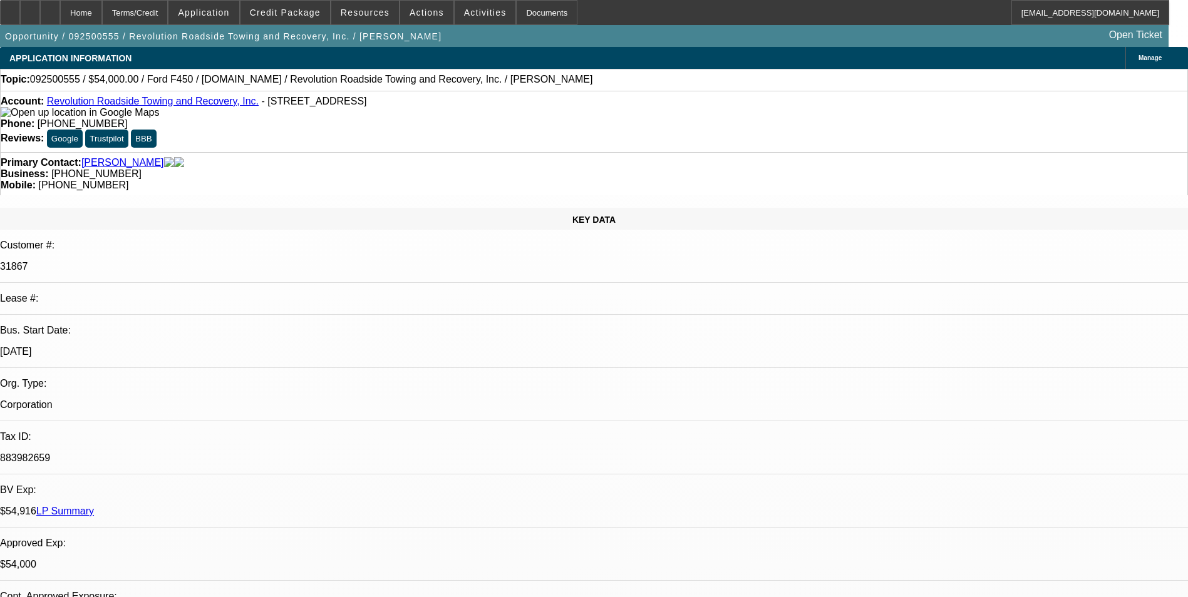
select select "0"
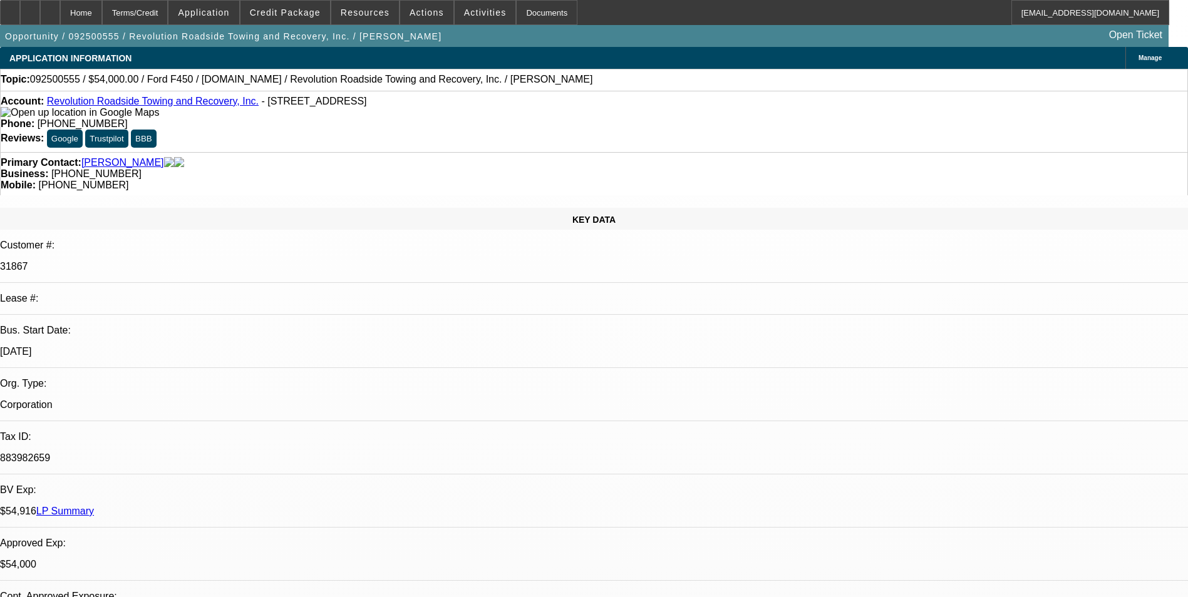
select select "0"
select select "2"
select select "0"
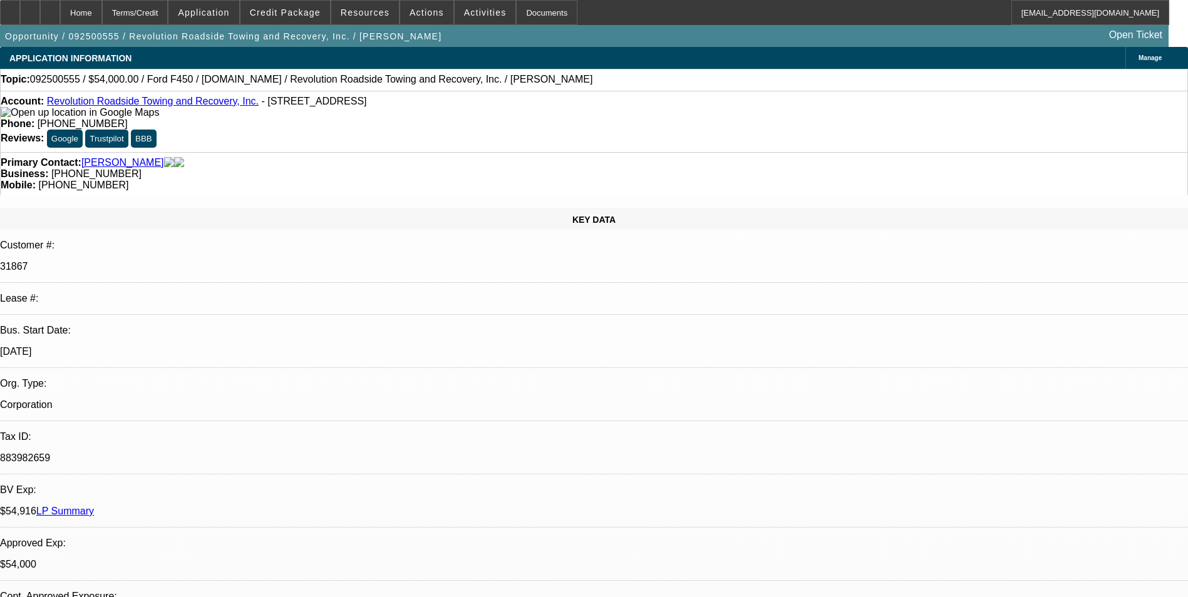
select select "2"
select select "0"
select select "1"
select select "3"
select select "6"
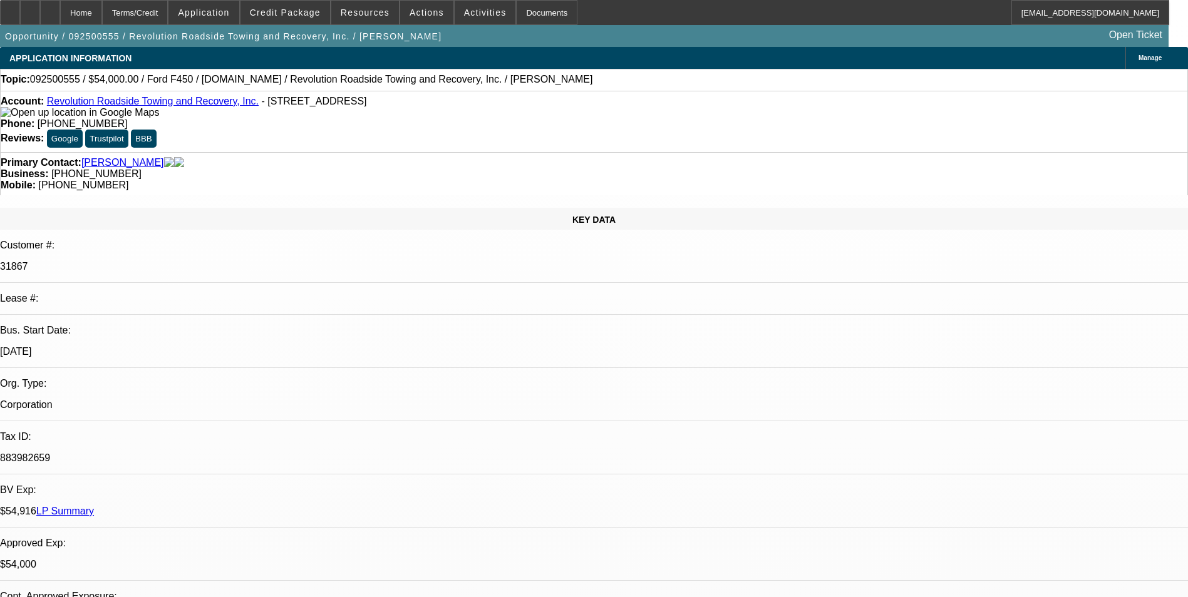
select select "1"
select select "3"
select select "6"
select select "1"
select select "2"
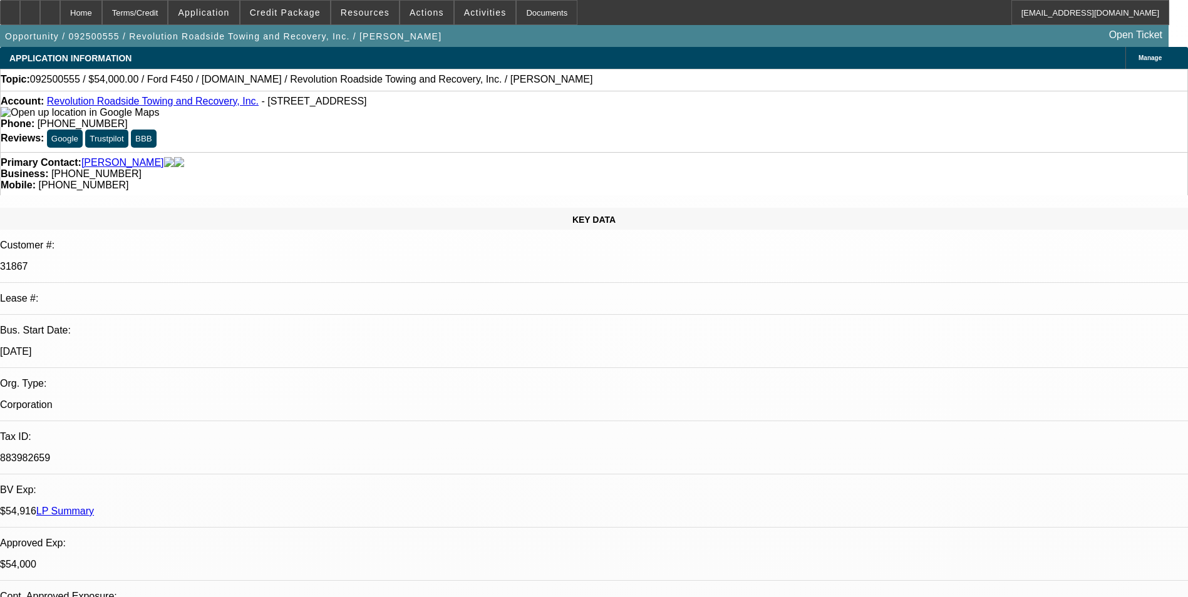
select select "6"
select select "1"
select select "2"
select select "6"
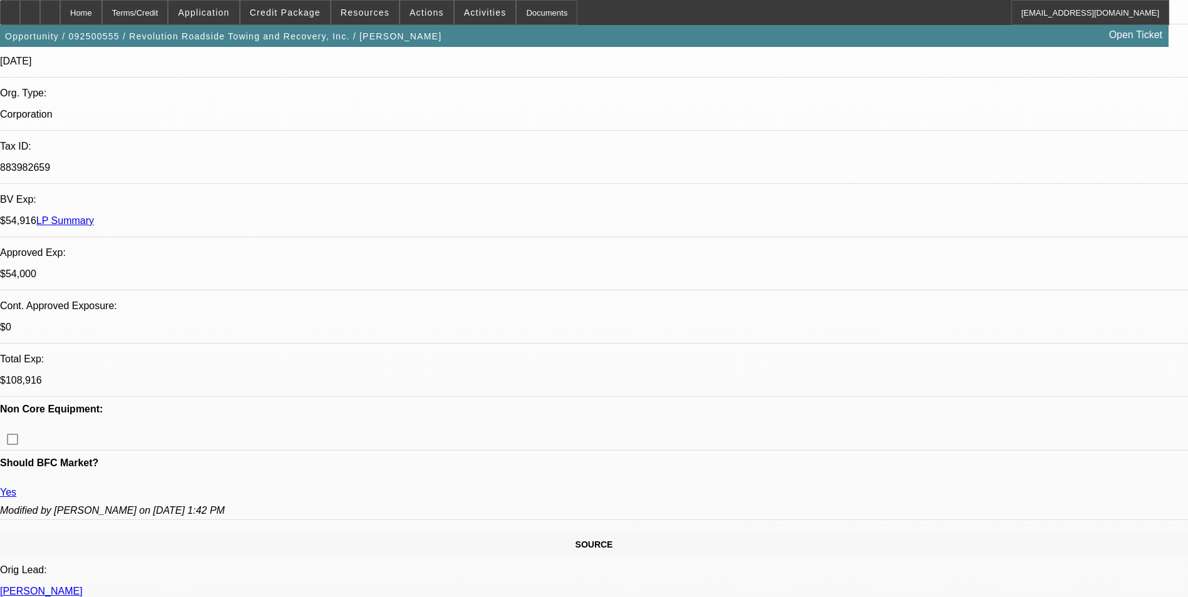
scroll to position [313, 0]
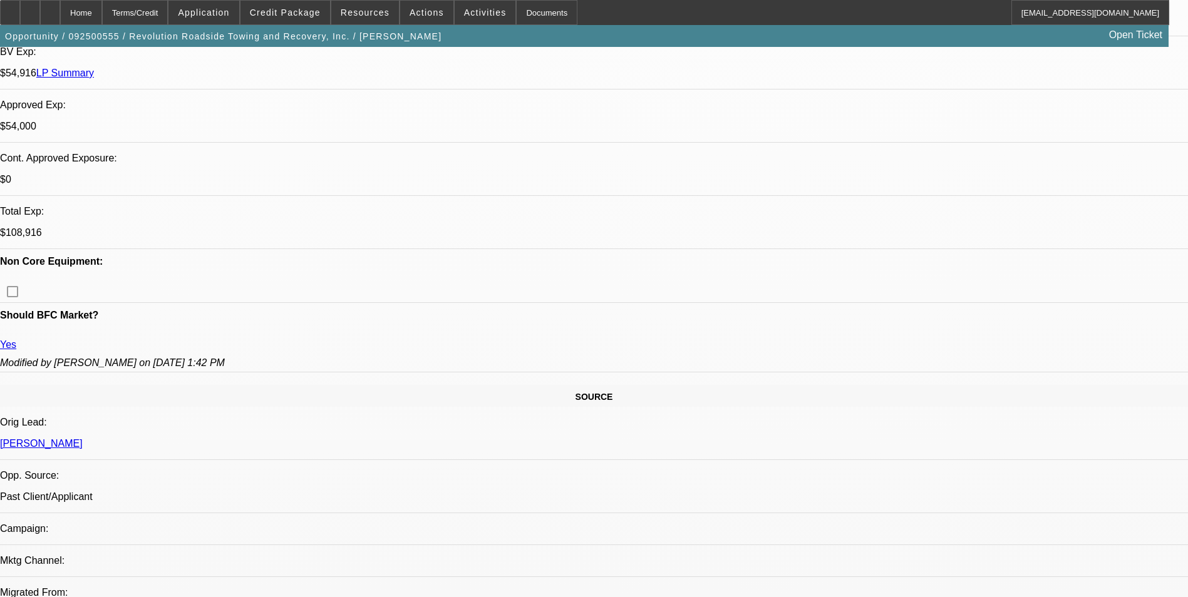
scroll to position [501, 0]
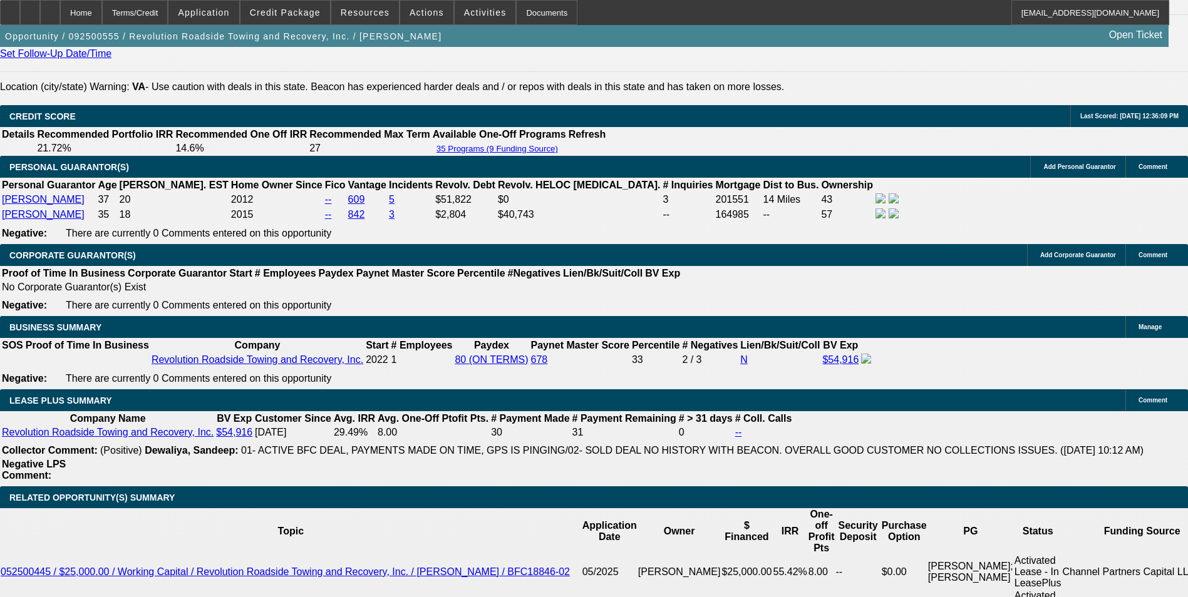
scroll to position [1628, 0]
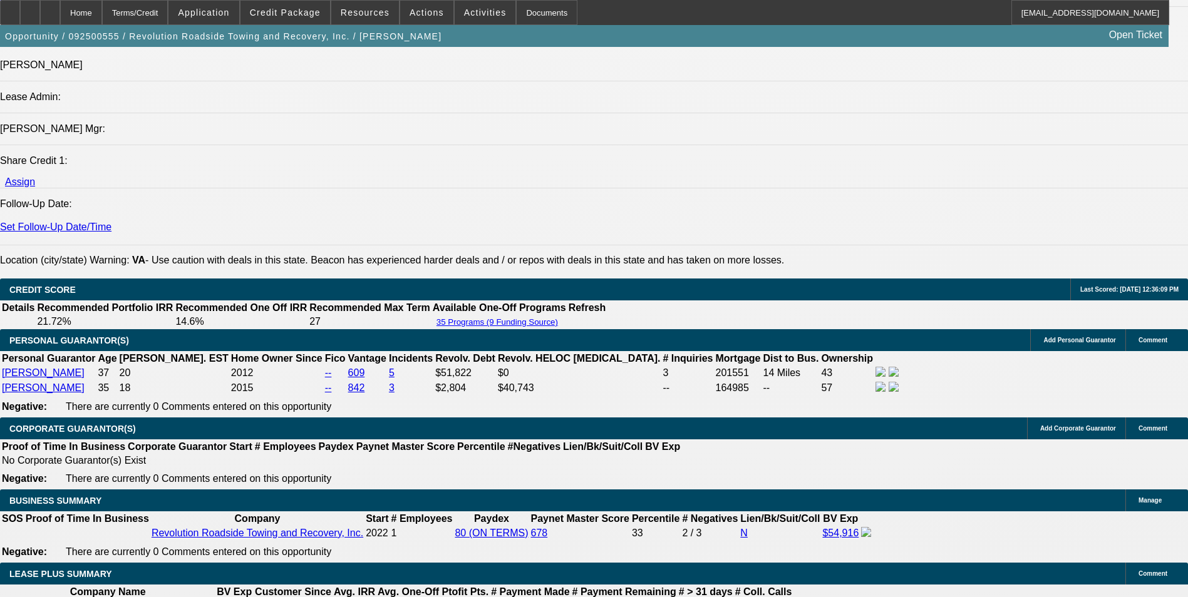
drag, startPoint x: 448, startPoint y: 265, endPoint x: 448, endPoint y: 272, distance: 6.9
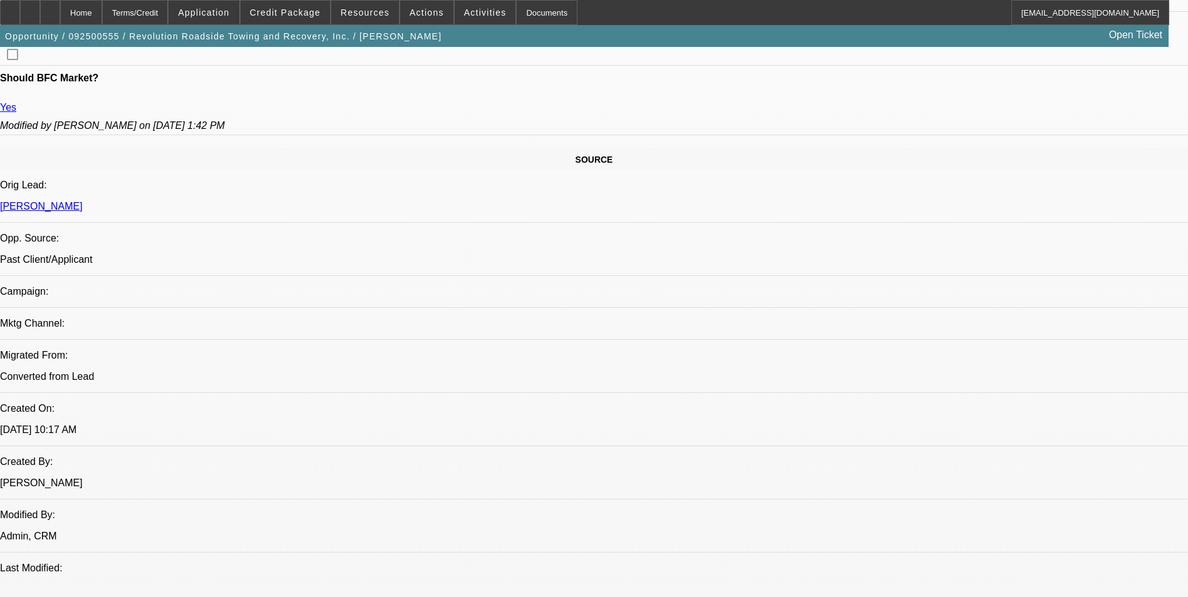
scroll to position [689, 0]
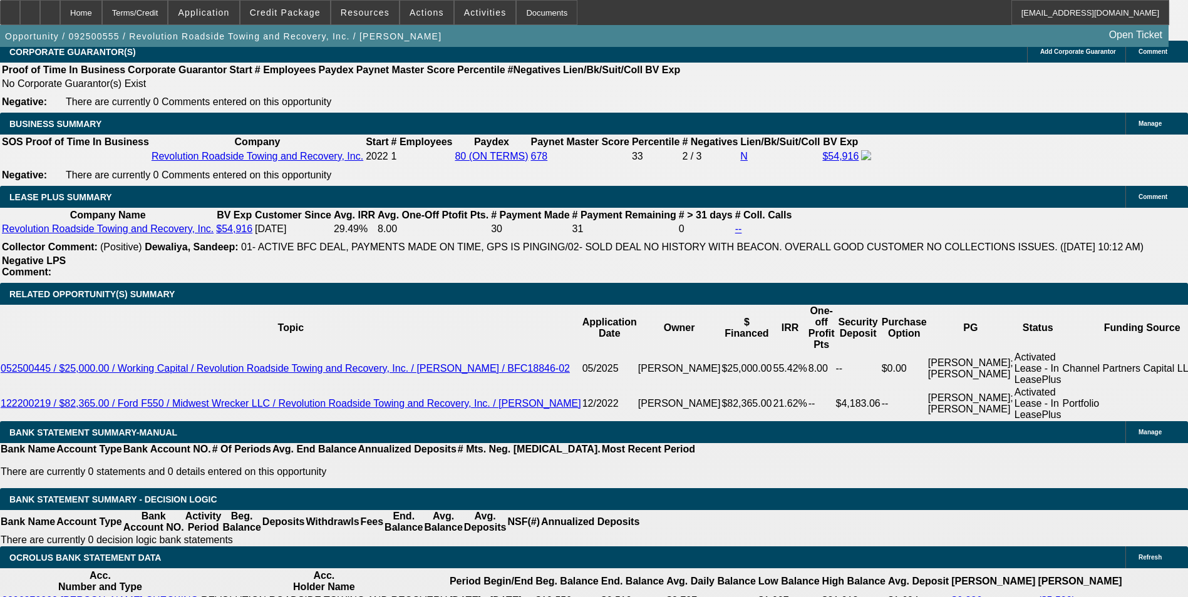
scroll to position [2254, 0]
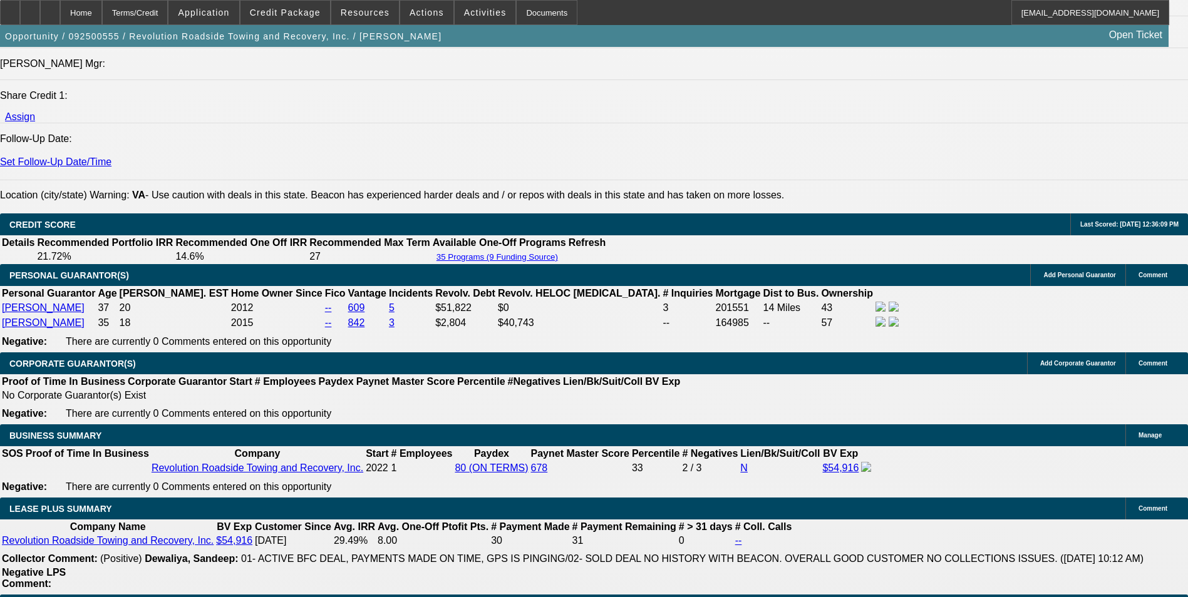
scroll to position [1691, 0]
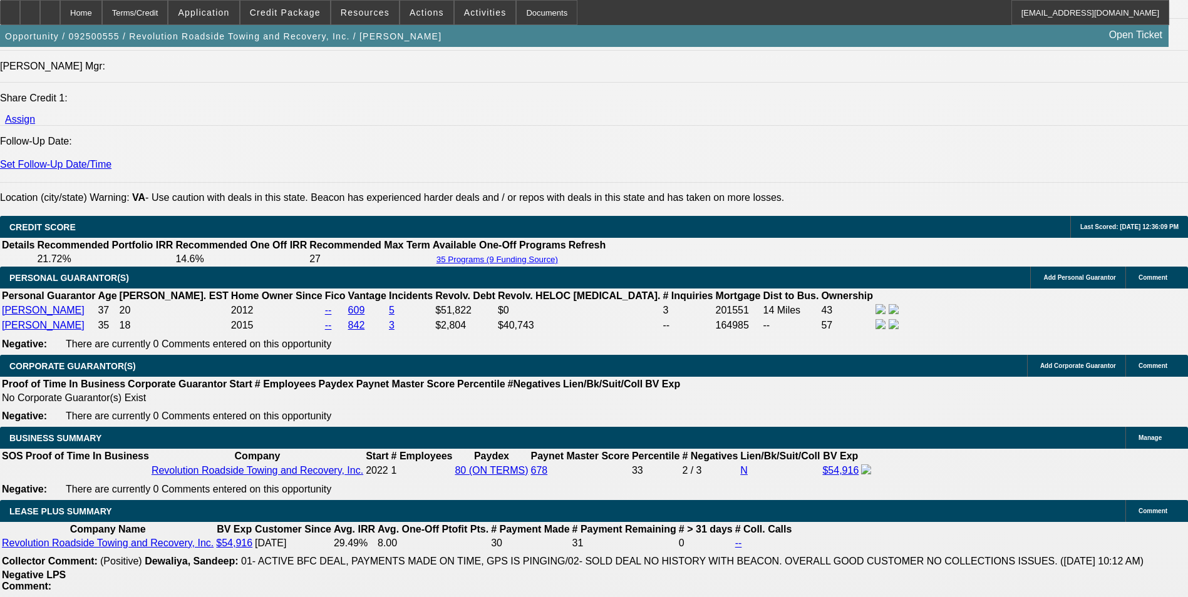
drag, startPoint x: 83, startPoint y: 292, endPoint x: 469, endPoint y: 315, distance: 387.0
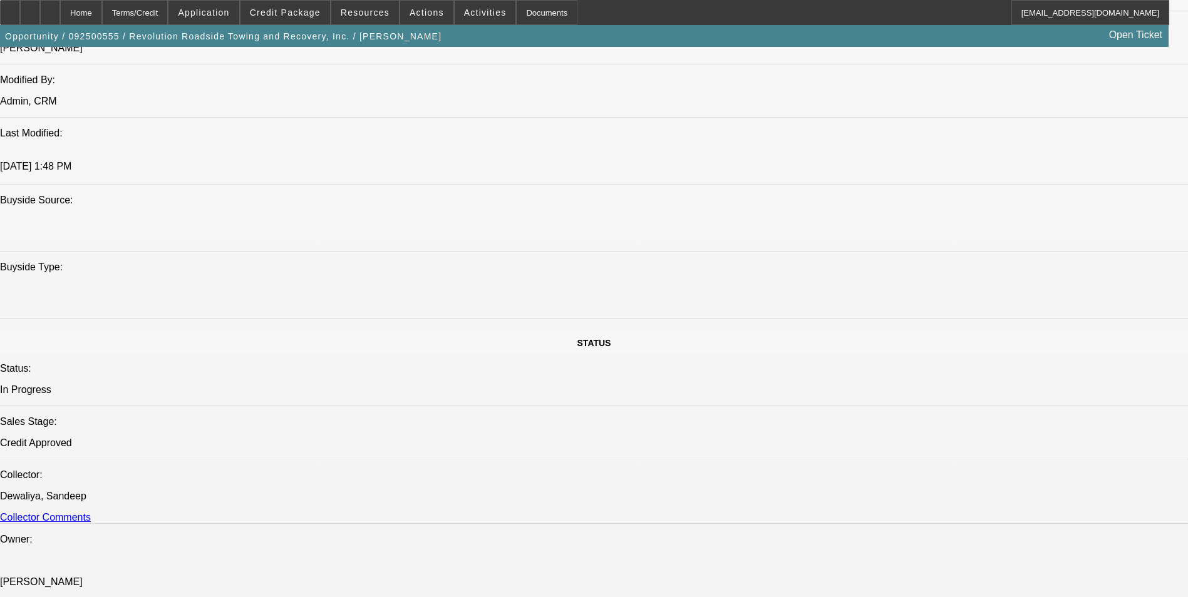
scroll to position [1190, 0]
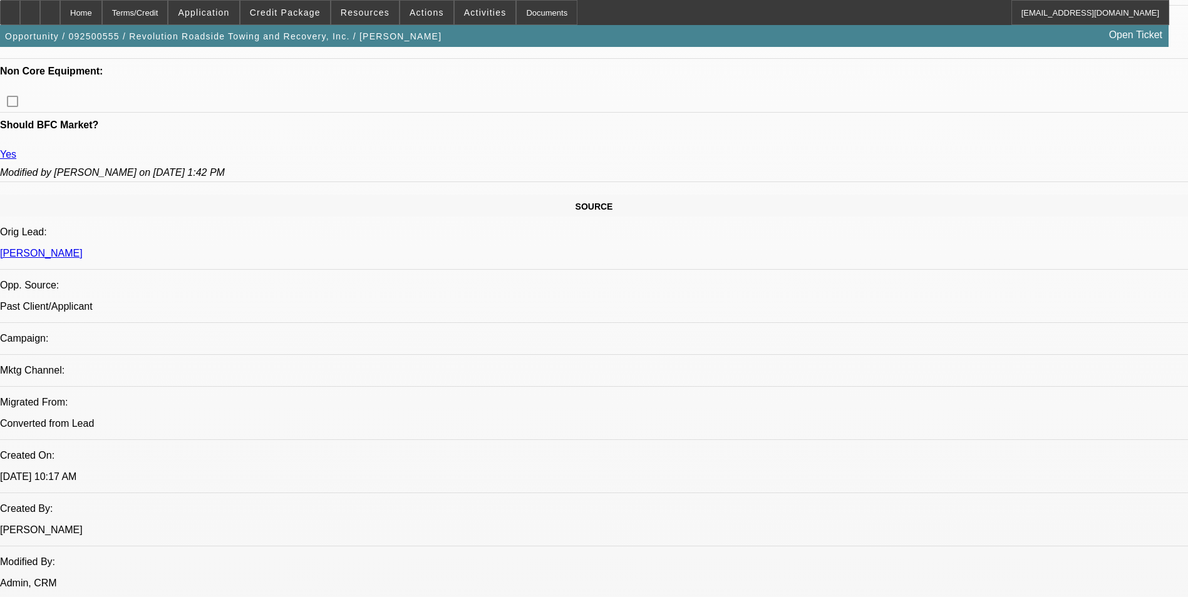
scroll to position [689, 0]
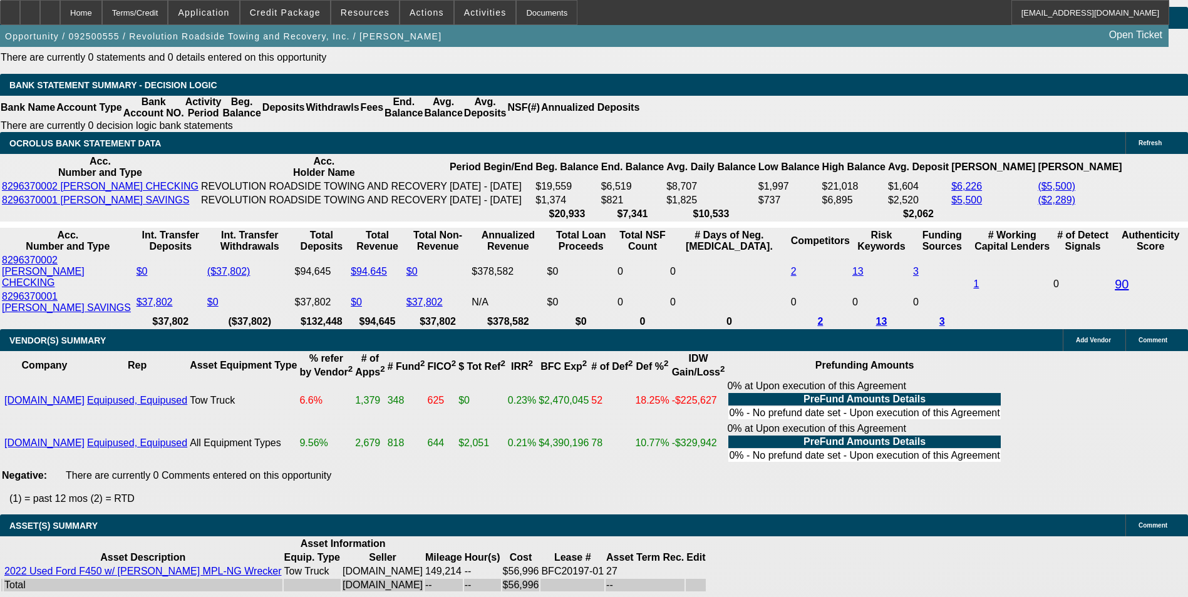
scroll to position [2442, 0]
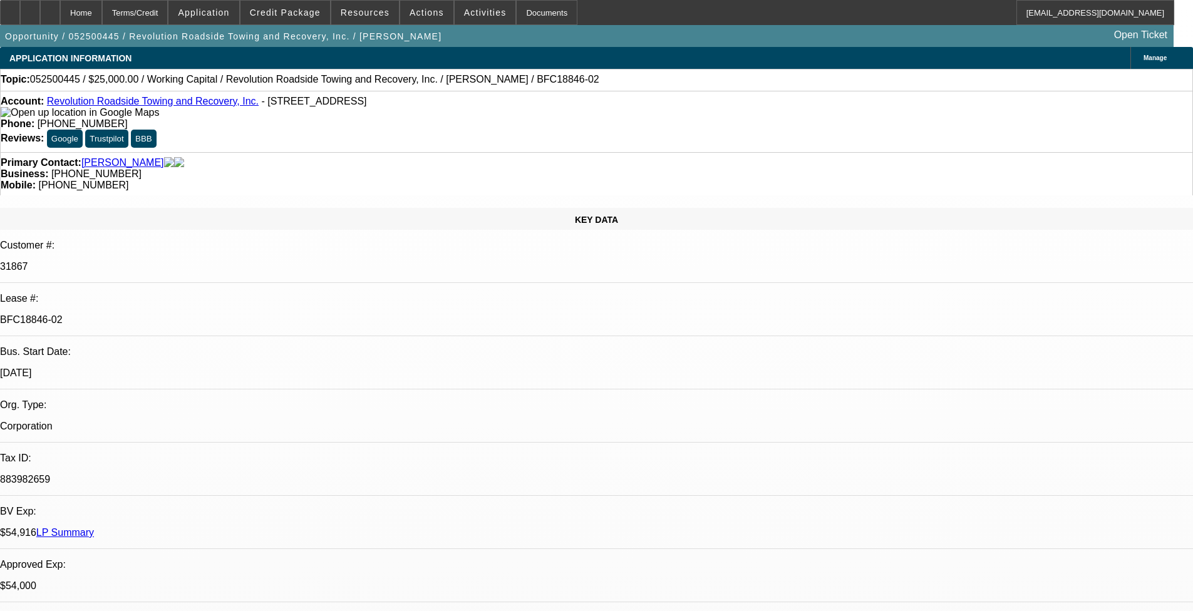
select select "0"
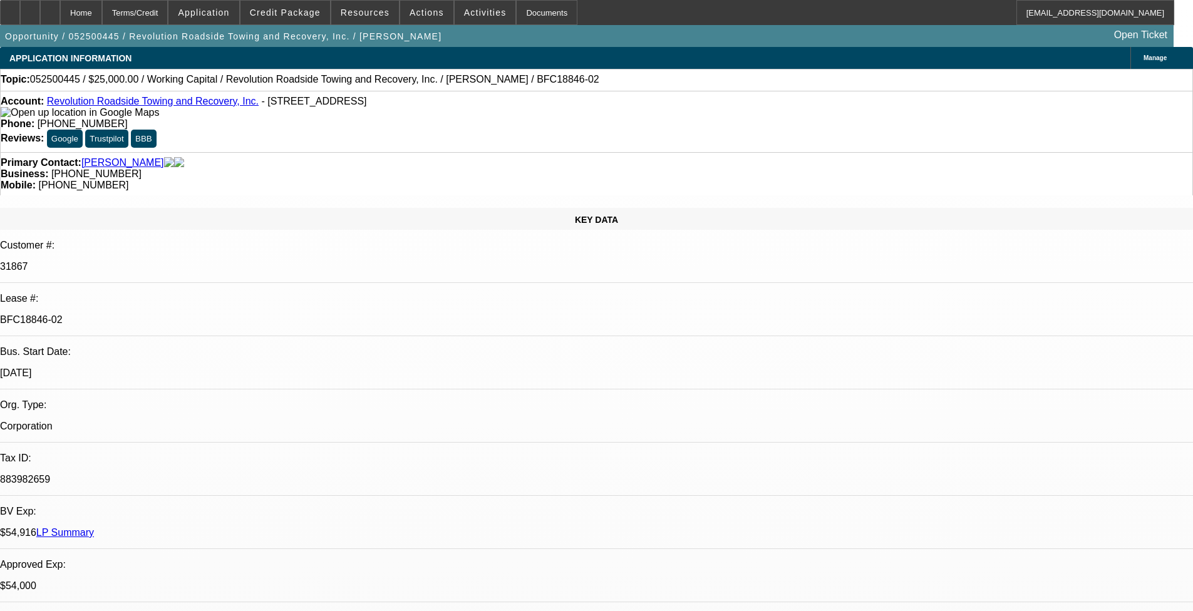
select select "0"
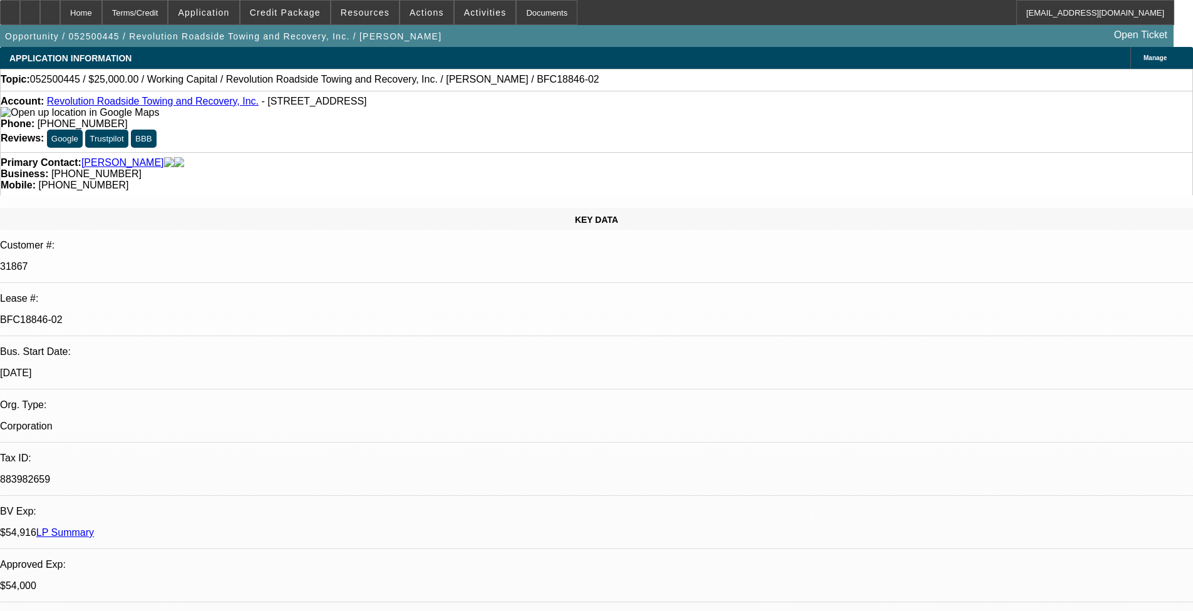
select select "0"
select select "1"
select select "2"
select select "6"
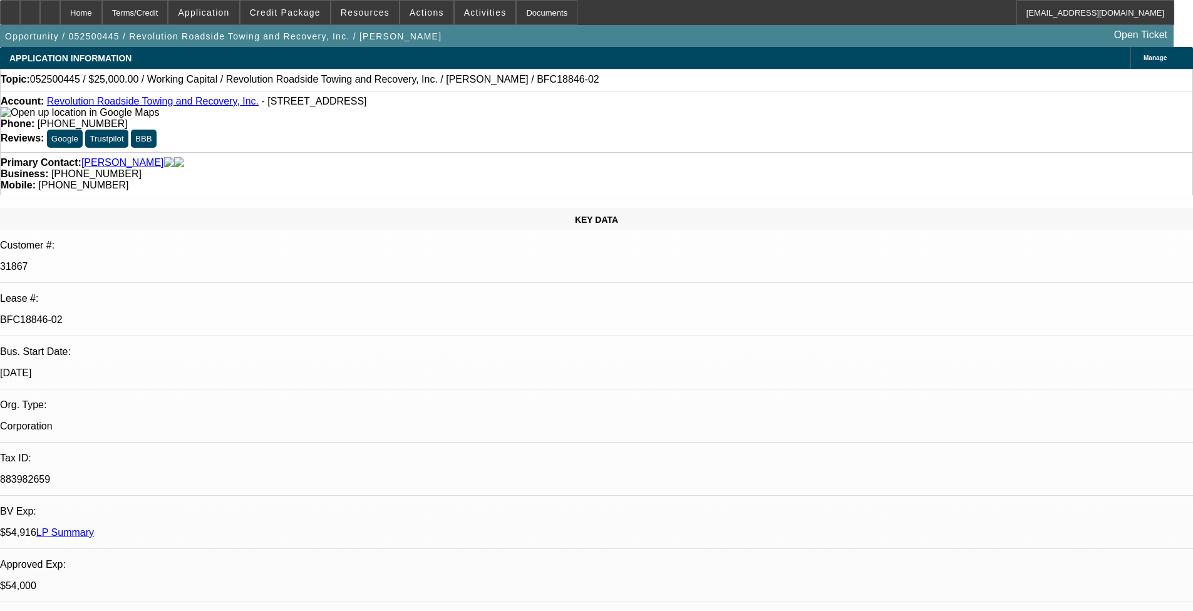
select select "1"
select select "2"
select select "6"
select select "1"
select select "2"
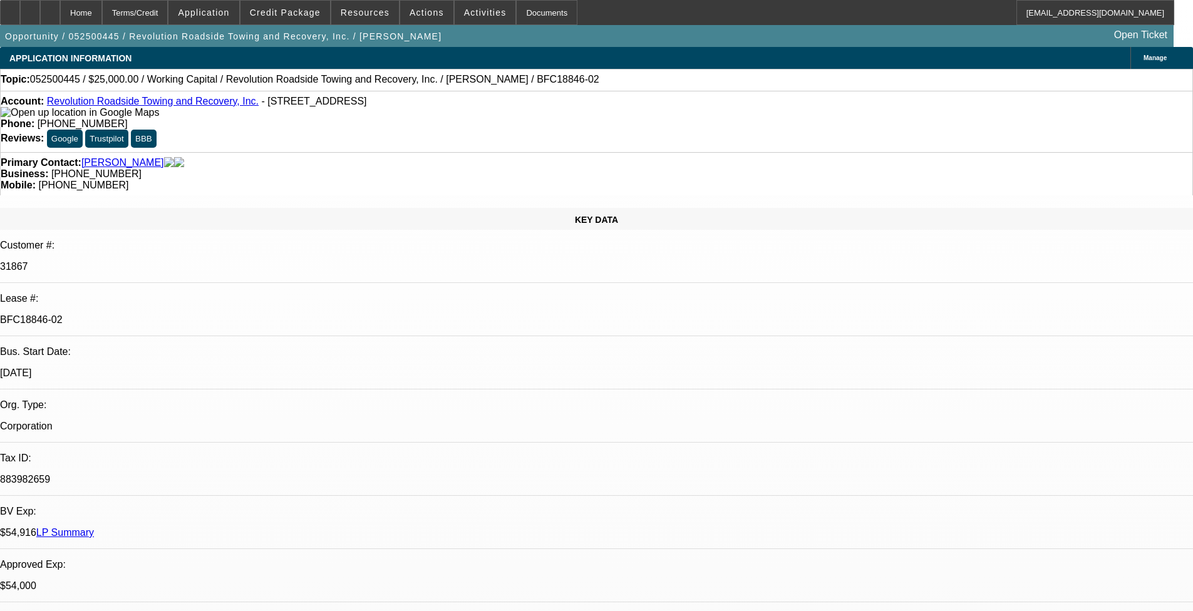
select select "6"
select select "1"
select select "2"
select select "6"
click at [296, 13] on span "Credit Package" at bounding box center [285, 13] width 71 height 10
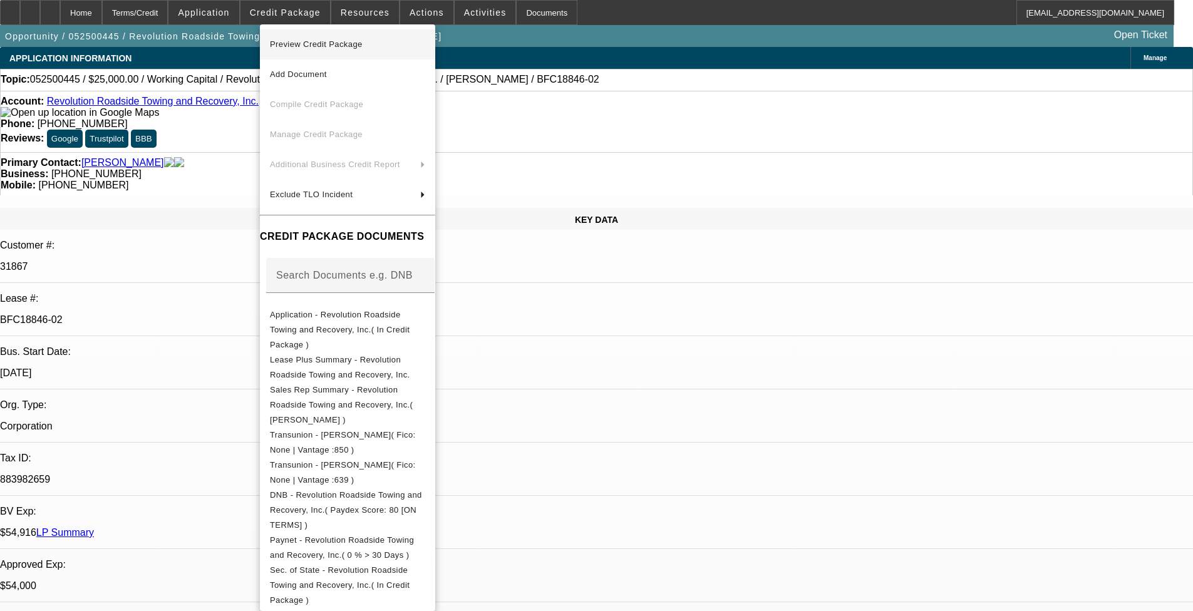
click at [344, 47] on span "Preview Credit Package" at bounding box center [316, 43] width 93 height 9
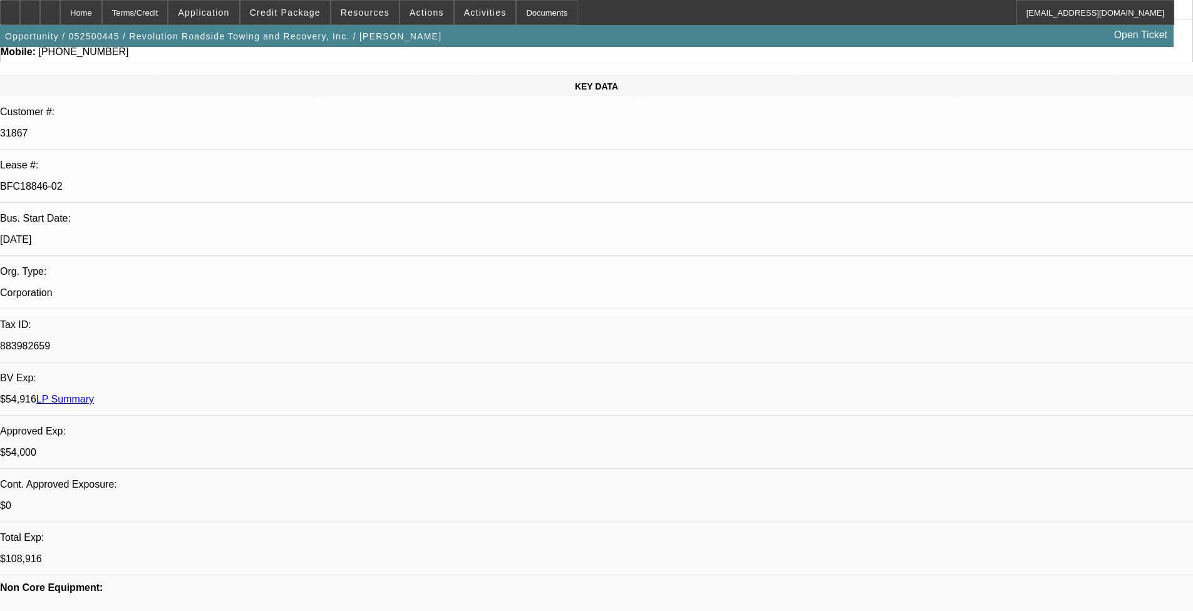
scroll to position [250, 0]
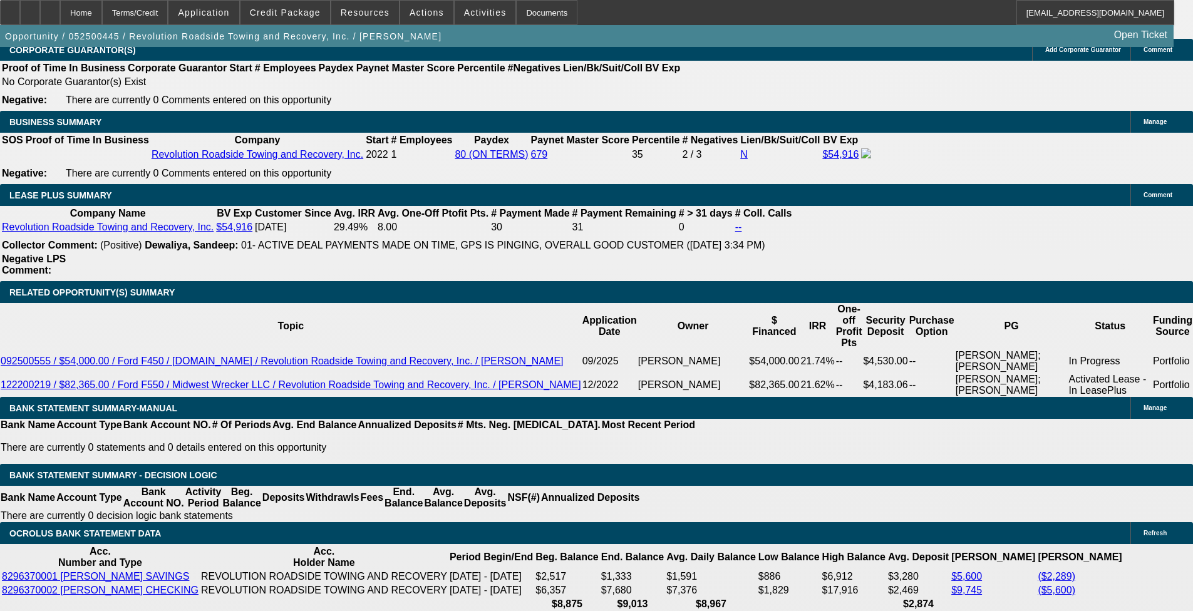
scroll to position [2066, 0]
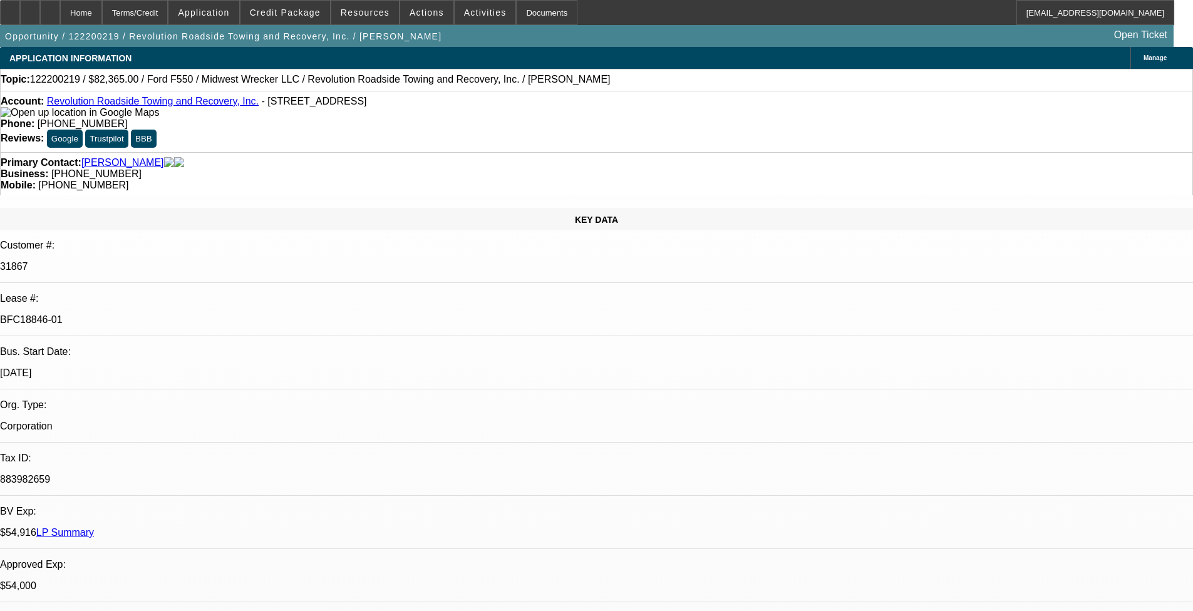
select select "0.15"
select select "2"
select select "0"
select select "0.15"
select select "2"
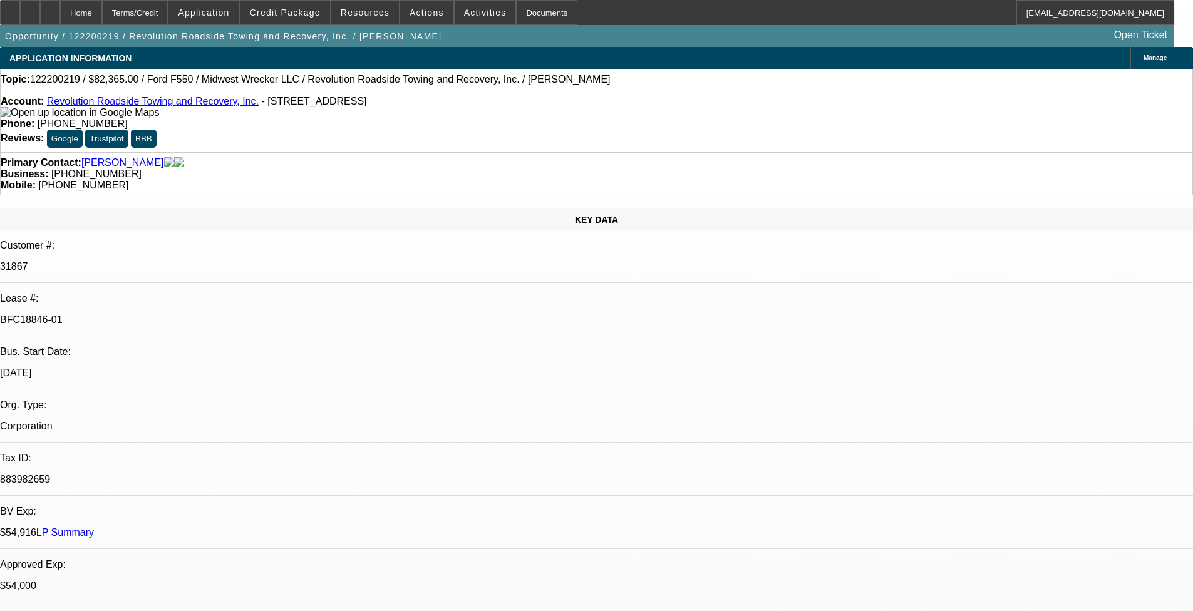
select select "0"
select select "0.15"
select select "2"
select select "0"
select select "0.15"
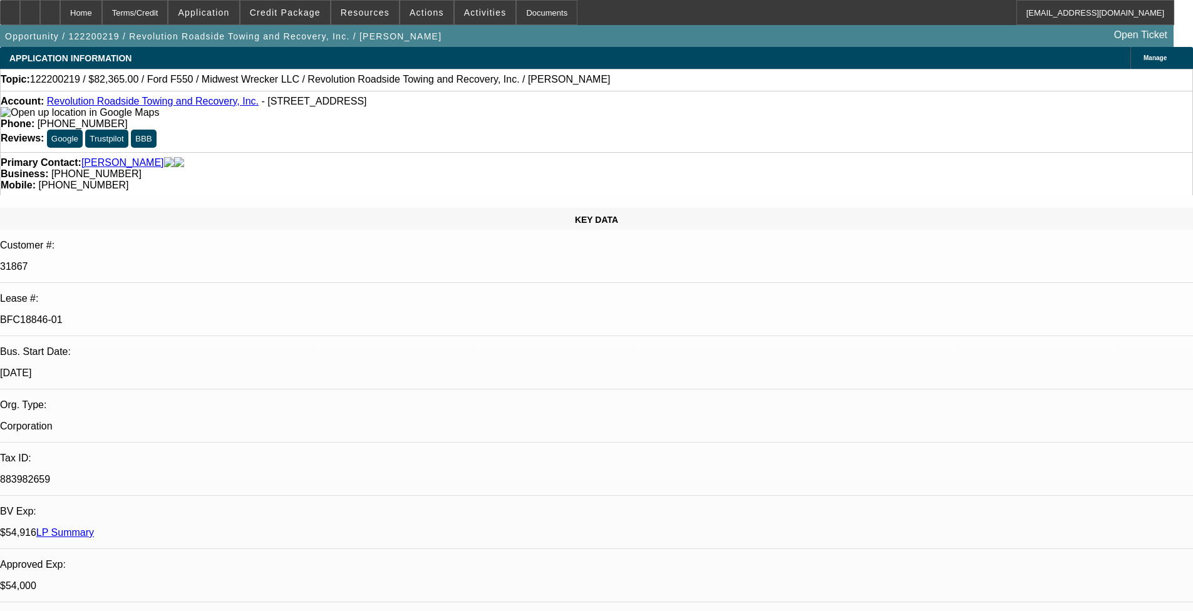
select select "0"
select select "0.1"
select select "1"
select select "2"
select select "6"
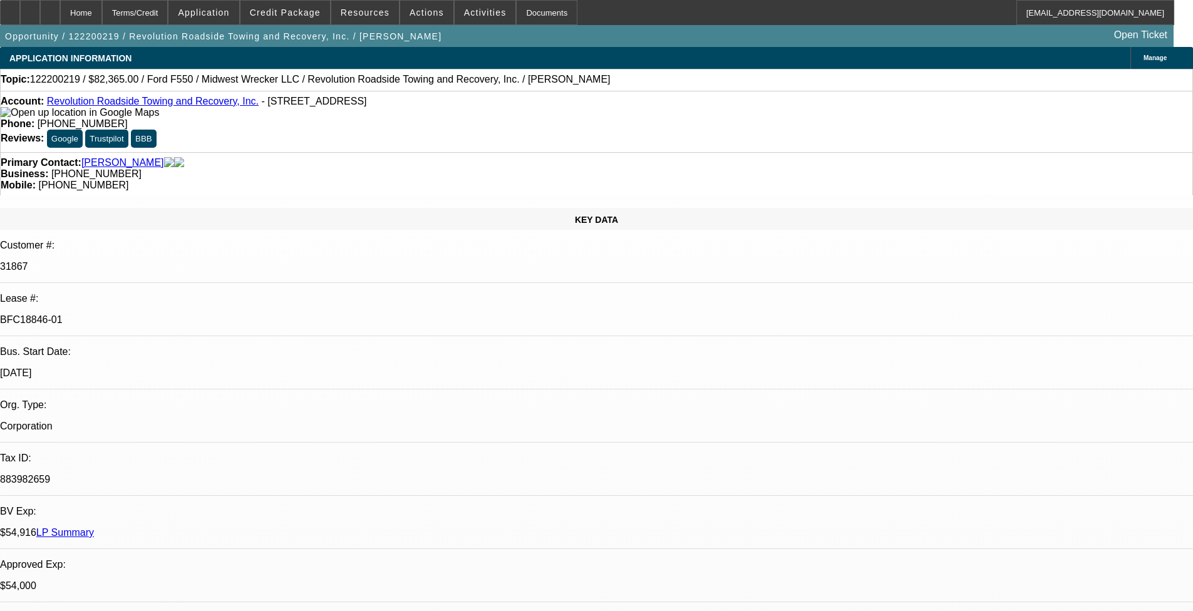
select select "1"
select select "2"
select select "6"
select select "1"
select select "2"
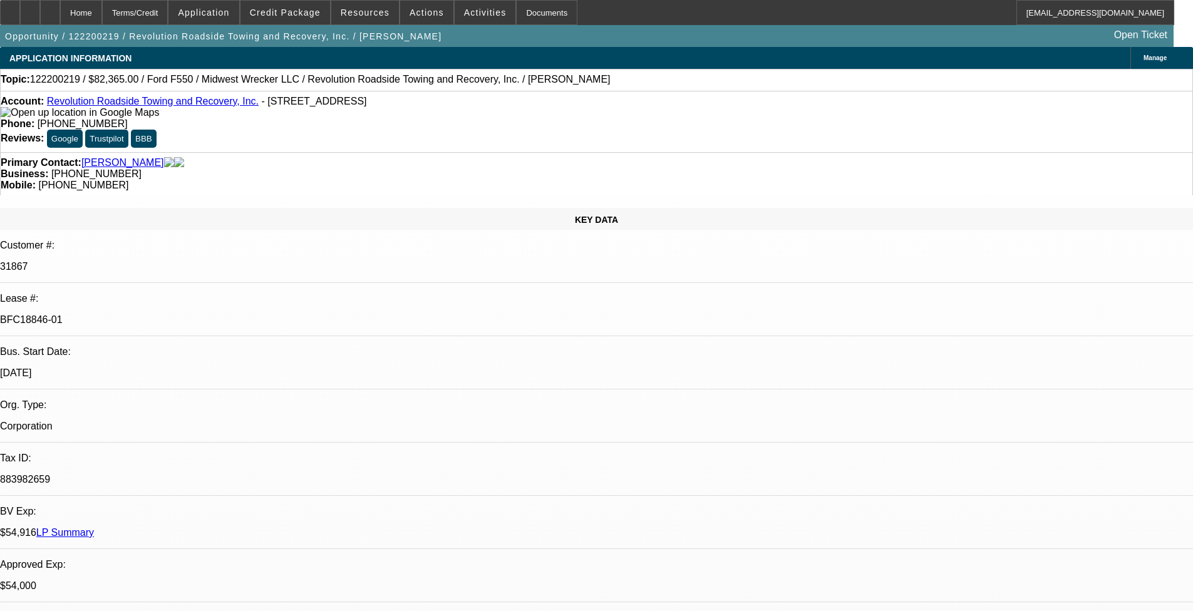
select select "6"
select select "1"
select select "4"
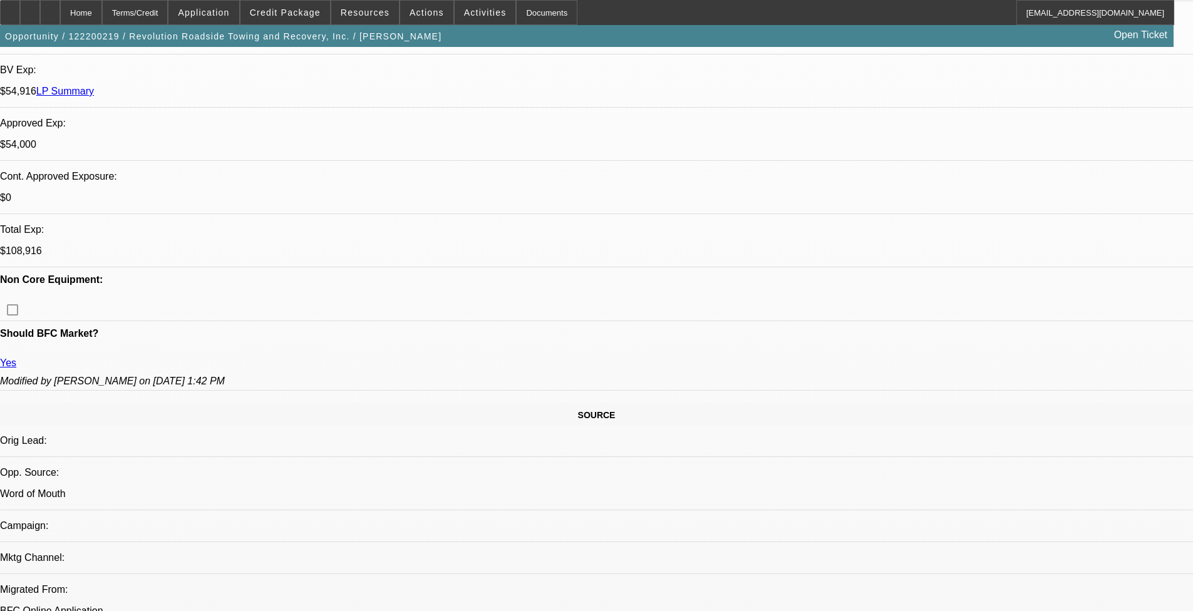
scroll to position [438, 0]
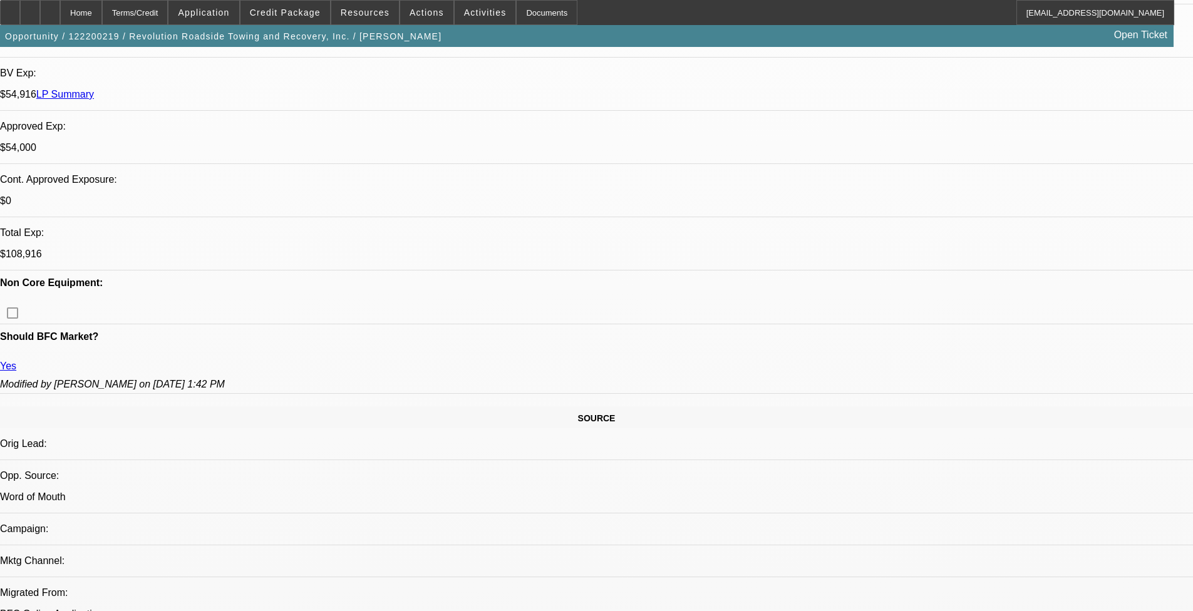
click at [307, 4] on span at bounding box center [285, 12] width 90 height 30
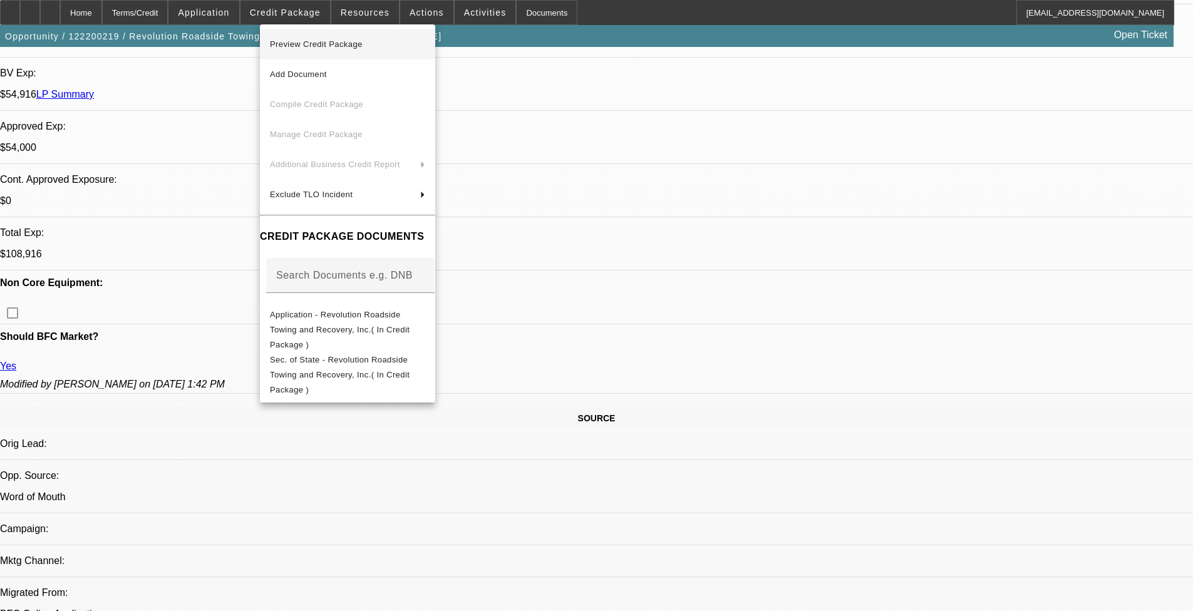
click at [339, 52] on button "Preview Credit Package" at bounding box center [347, 44] width 175 height 30
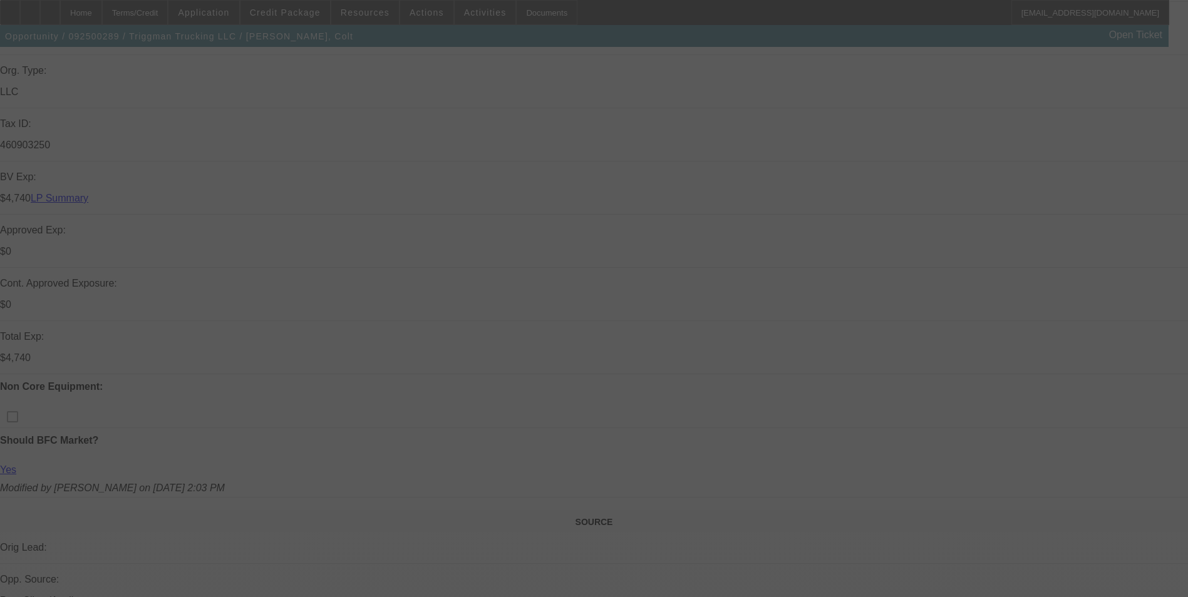
scroll to position [376, 0]
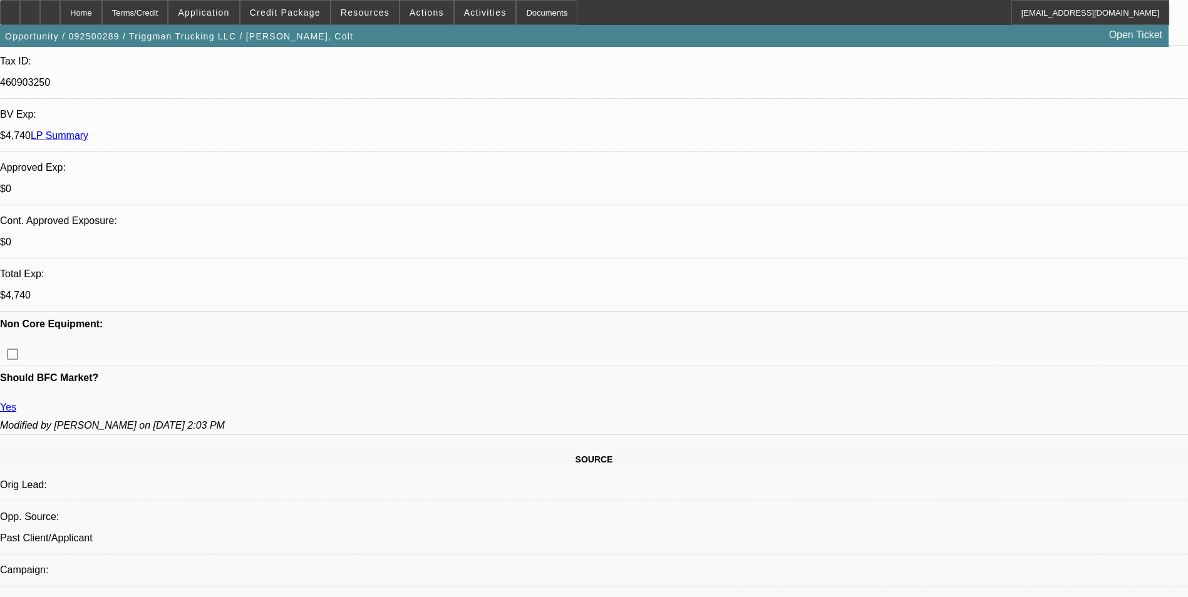
select select "0"
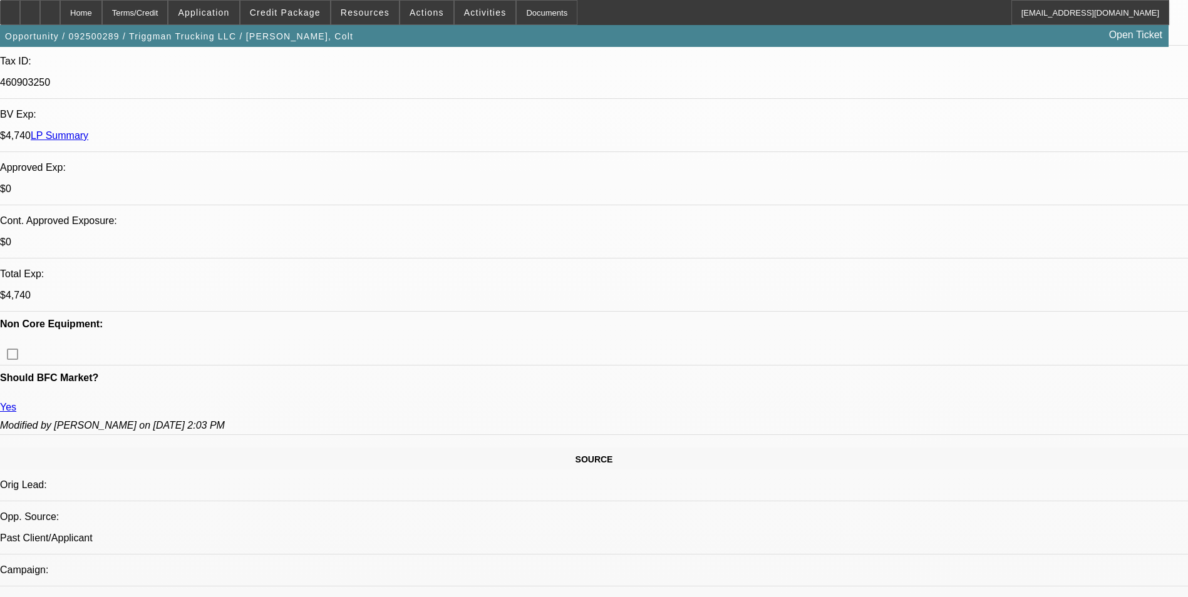
select select "0.1"
select select "0"
select select "0.1"
select select "0"
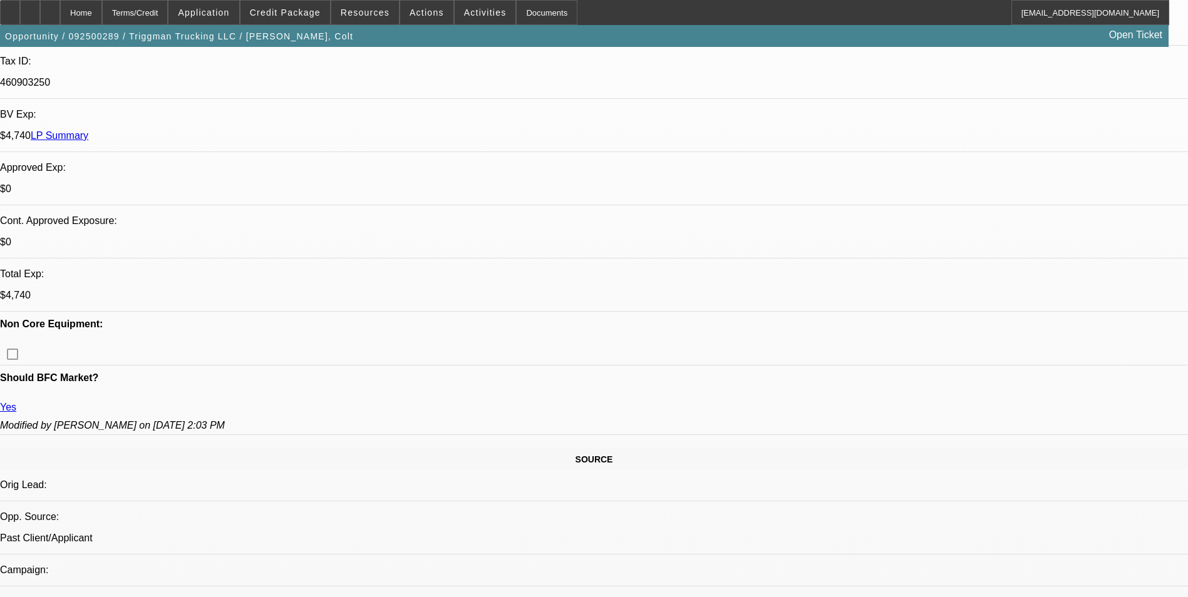
select select "0"
select select "0.1"
select select "1"
select select "2"
select select "6"
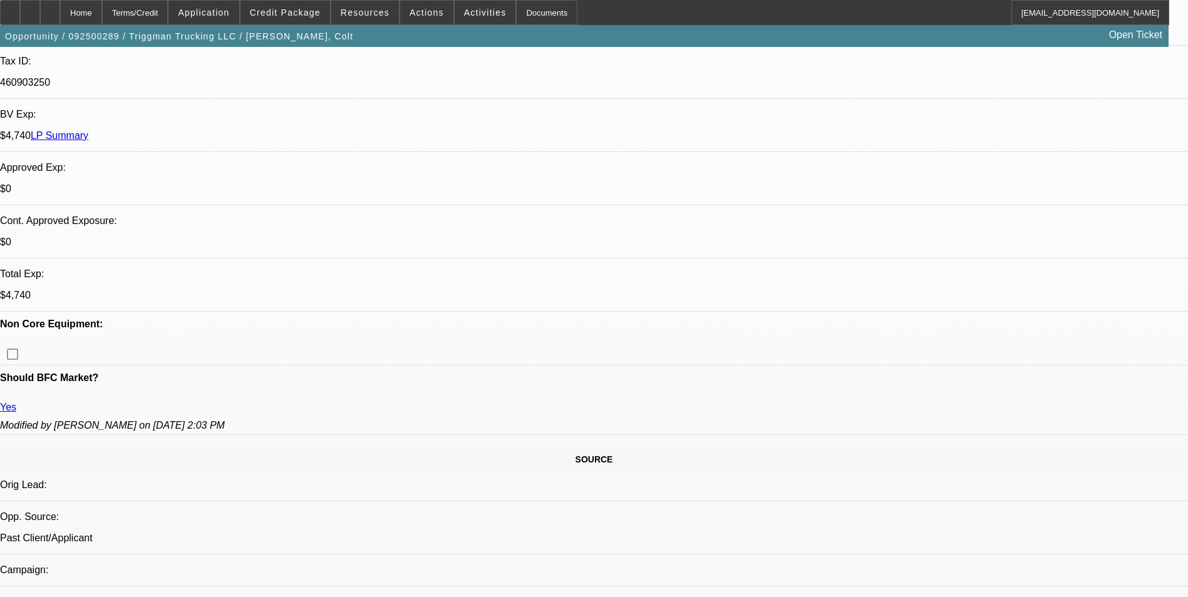
select select "1"
select select "2"
select select "4"
select select "1"
select select "2"
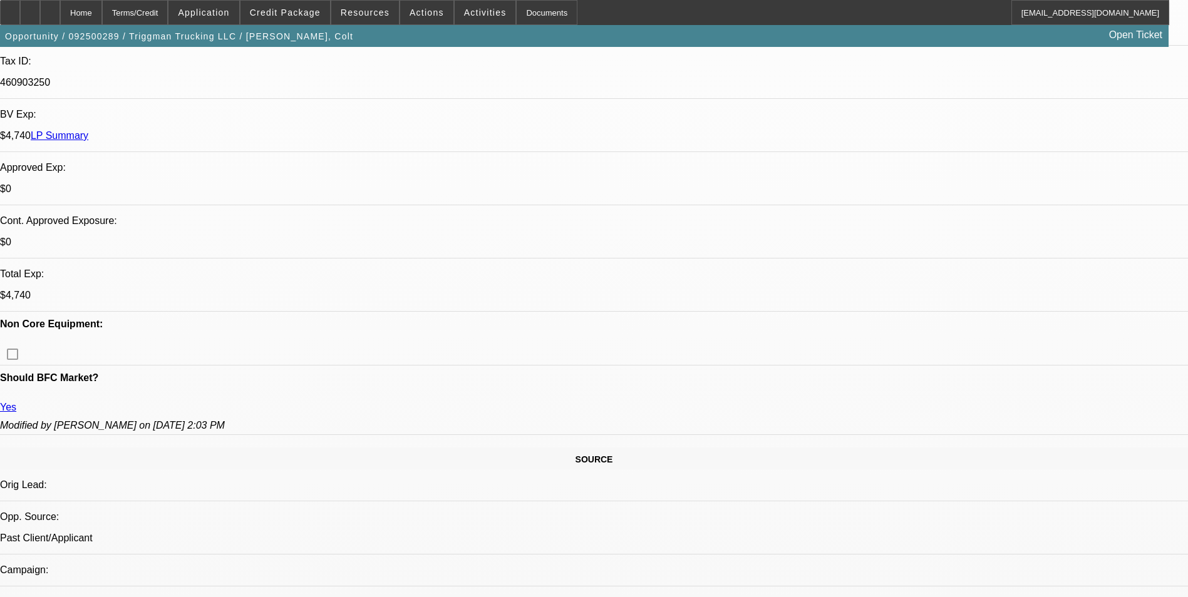
select select "4"
select select "1"
select select "2"
select select "4"
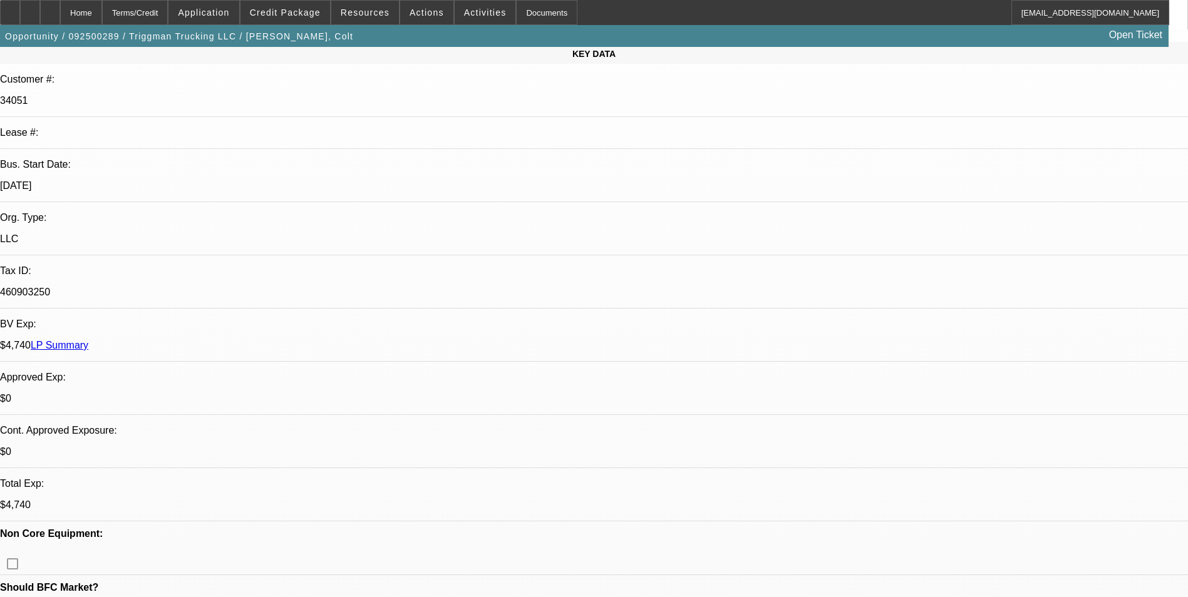
scroll to position [188, 0]
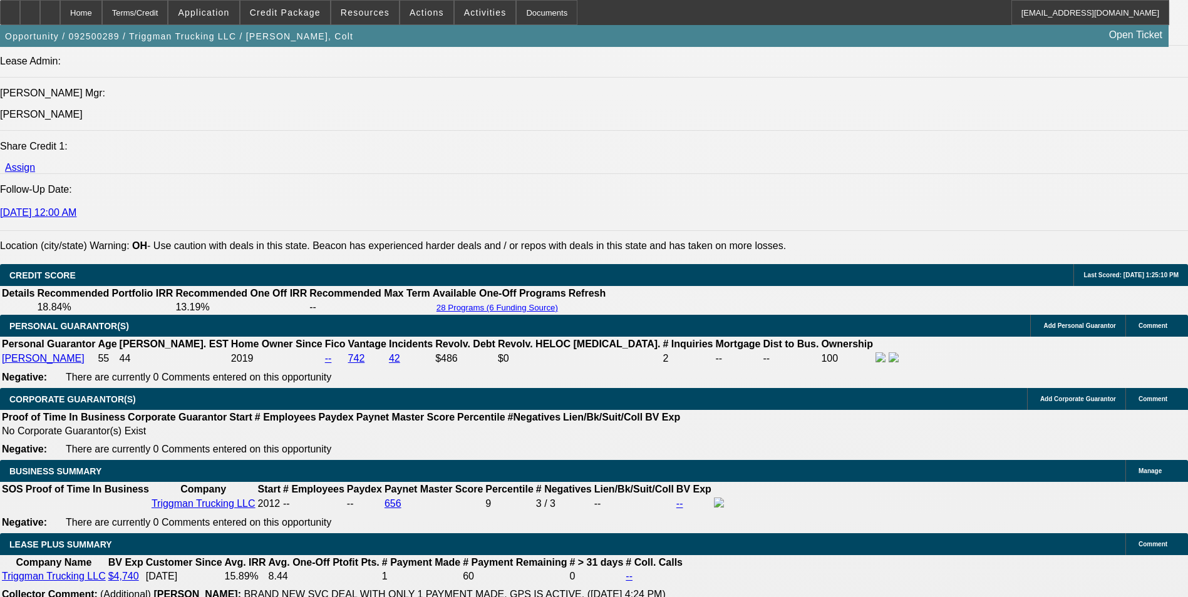
scroll to position [1628, 0]
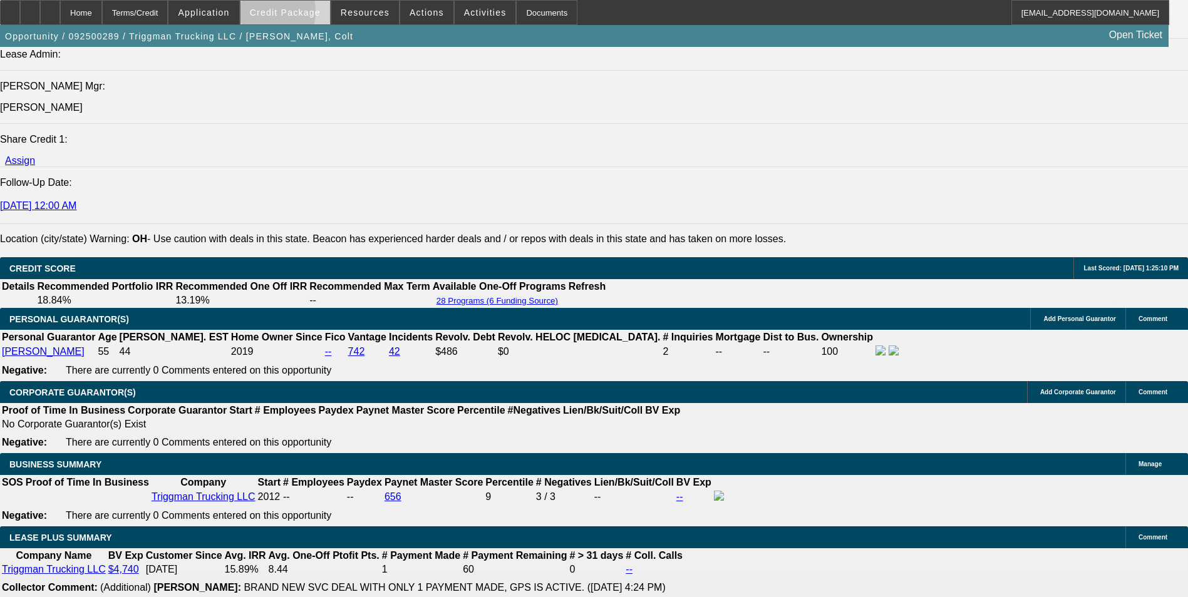
click at [277, 14] on span "Credit Package" at bounding box center [285, 13] width 71 height 10
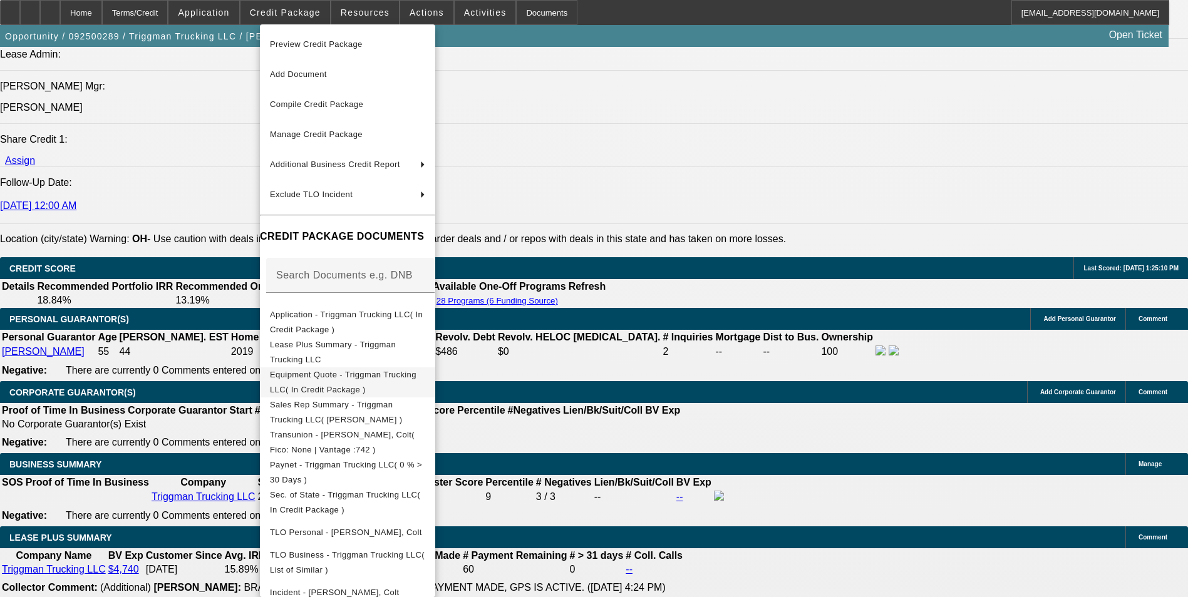
click at [344, 376] on span "Equipment Quote - Triggman Trucking LLC( In Credit Package )" at bounding box center [343, 382] width 147 height 24
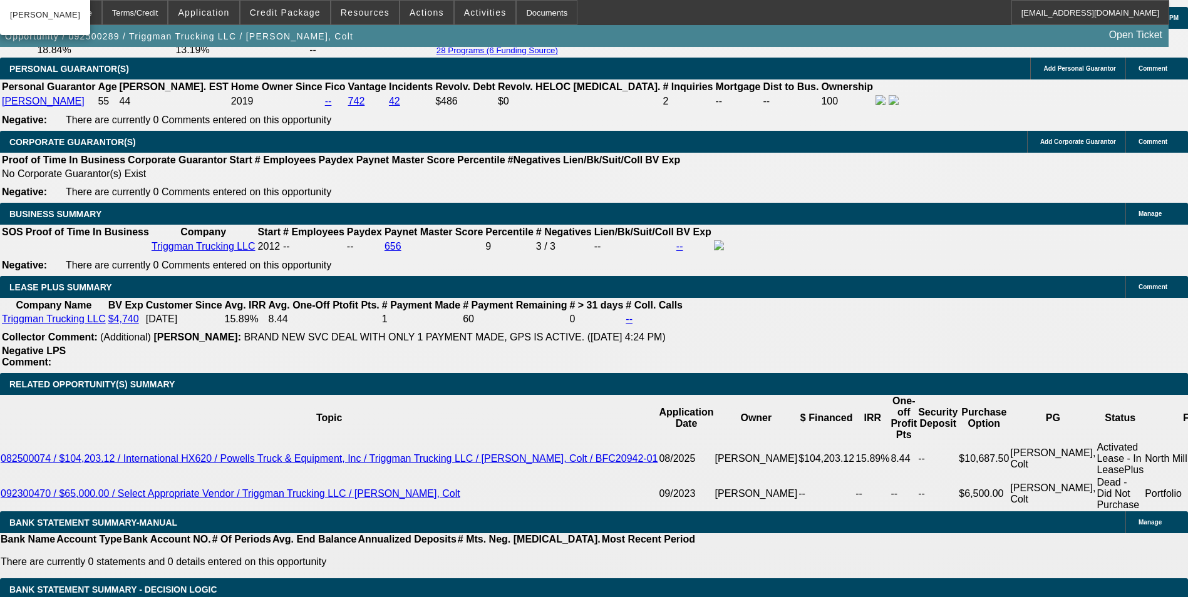
scroll to position [188, 0]
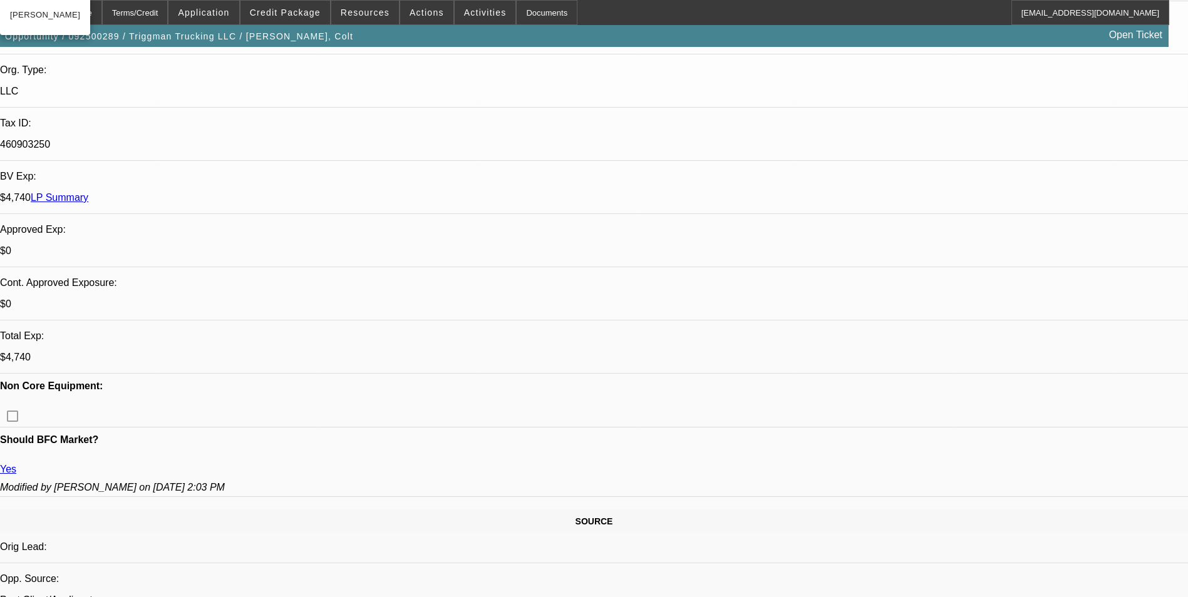
scroll to position [313, 0]
click at [302, 9] on span "Credit Package" at bounding box center [285, 13] width 71 height 10
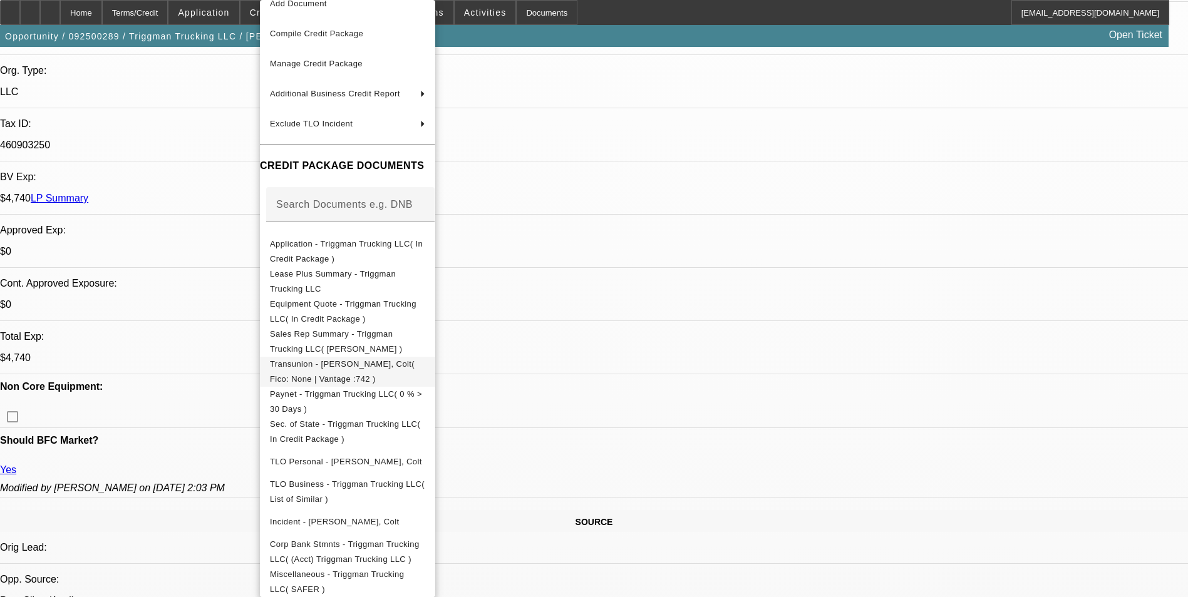
scroll to position [56, 0]
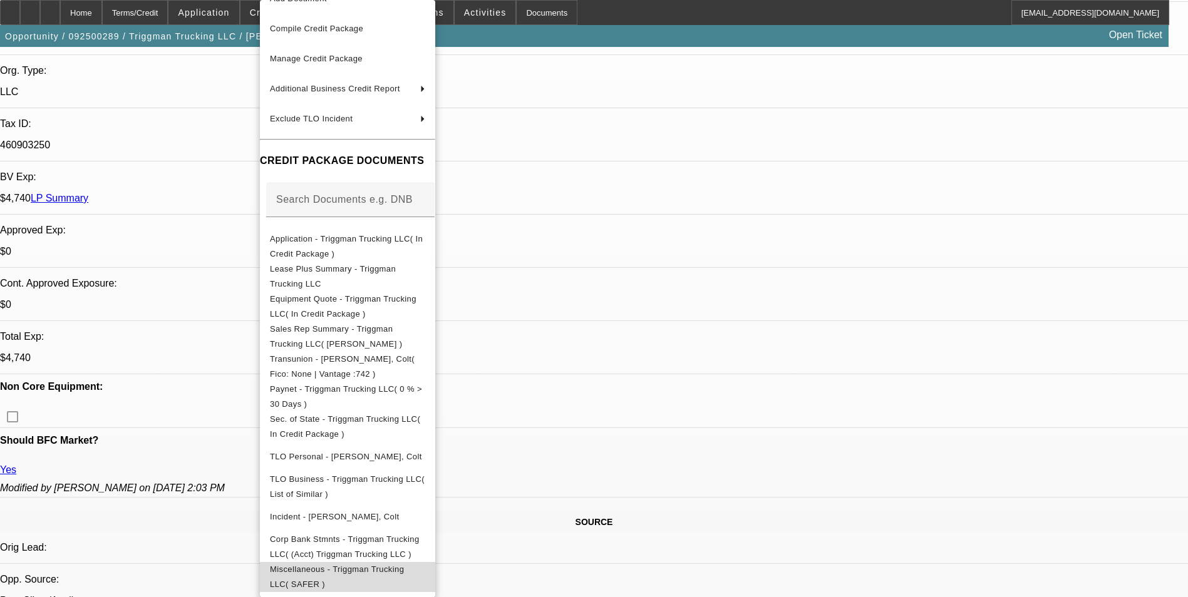
click at [337, 565] on span "Miscellaneous - Triggman Trucking LLC( SAFER )" at bounding box center [337, 577] width 134 height 24
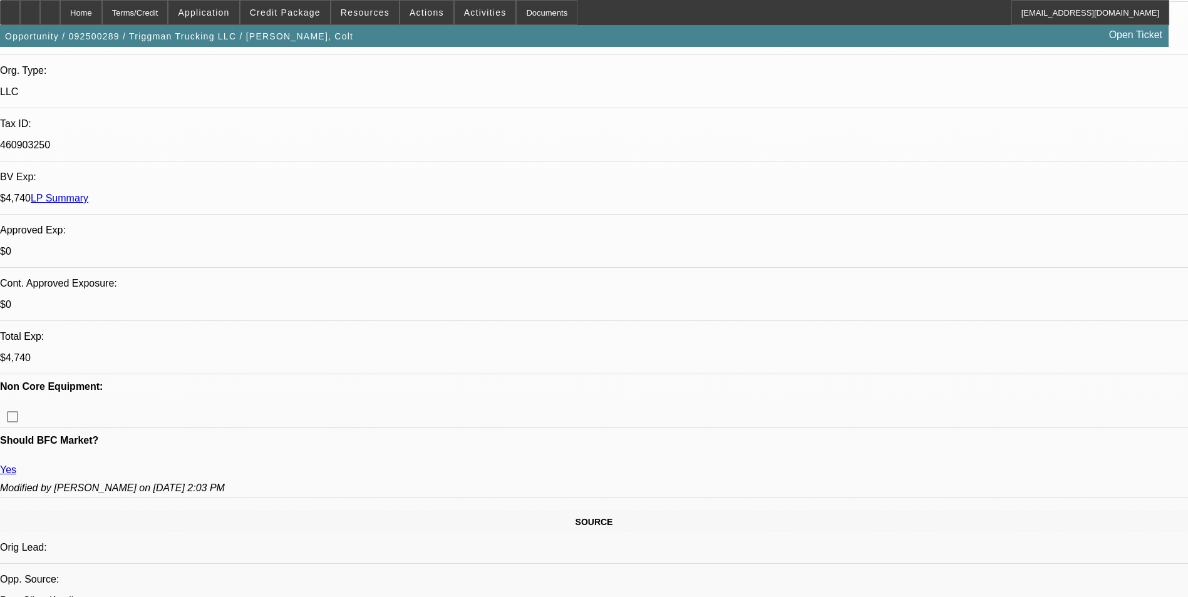
click at [301, 14] on span "Credit Package" at bounding box center [285, 13] width 71 height 10
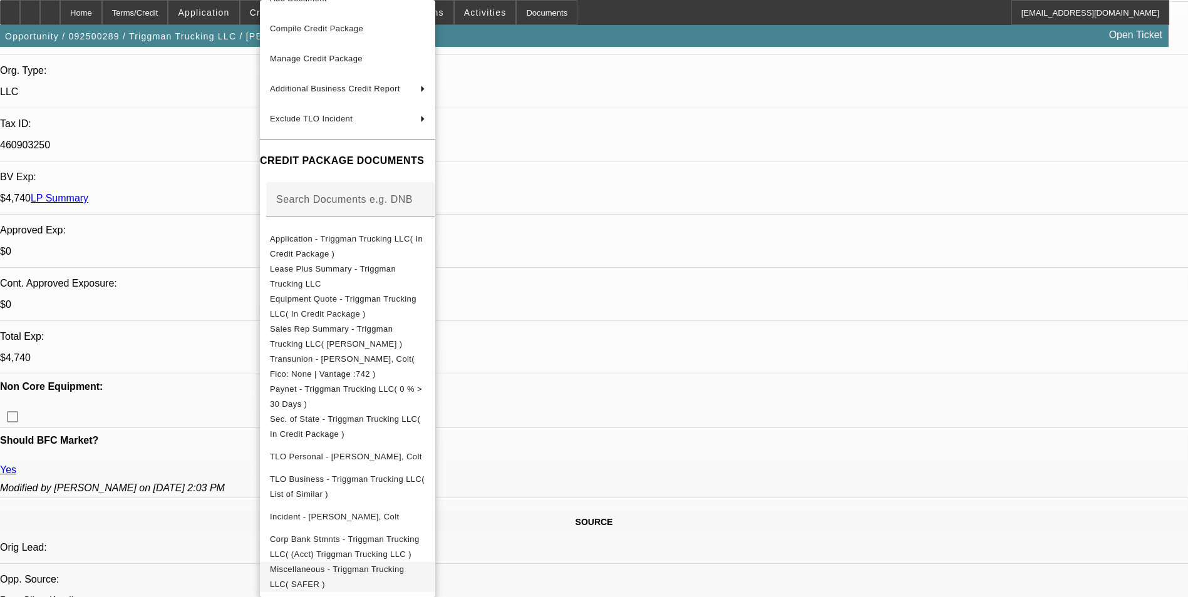
click at [404, 566] on span "Miscellaneous - Triggman Trucking LLC( SAFER )" at bounding box center [337, 577] width 134 height 24
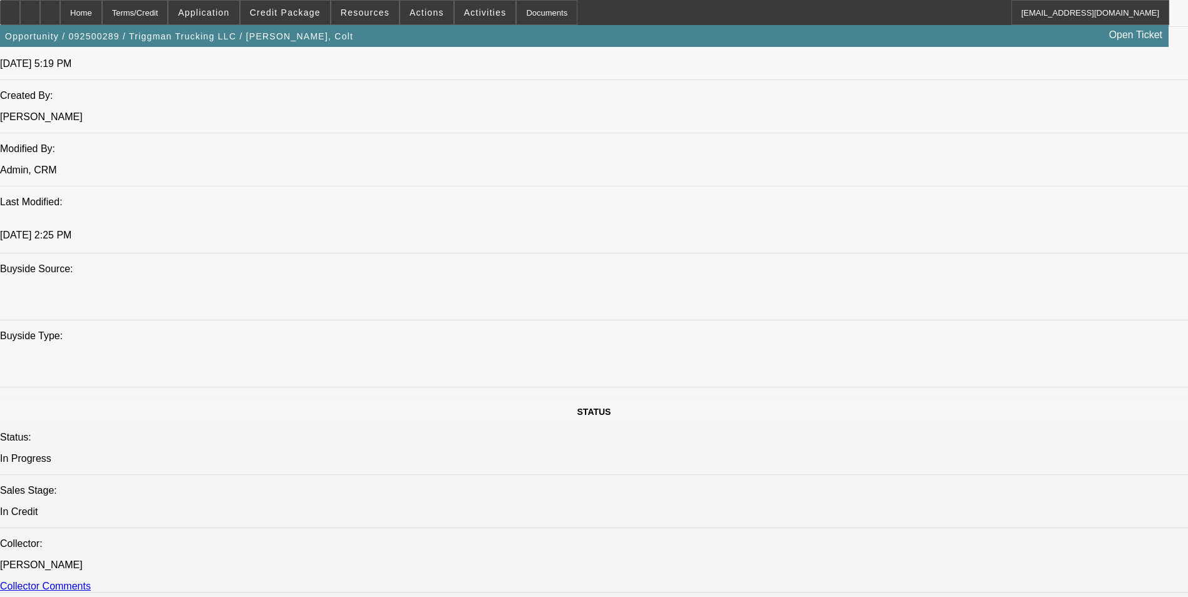
scroll to position [1002, 0]
drag, startPoint x: 557, startPoint y: 266, endPoint x: 503, endPoint y: 265, distance: 53.2
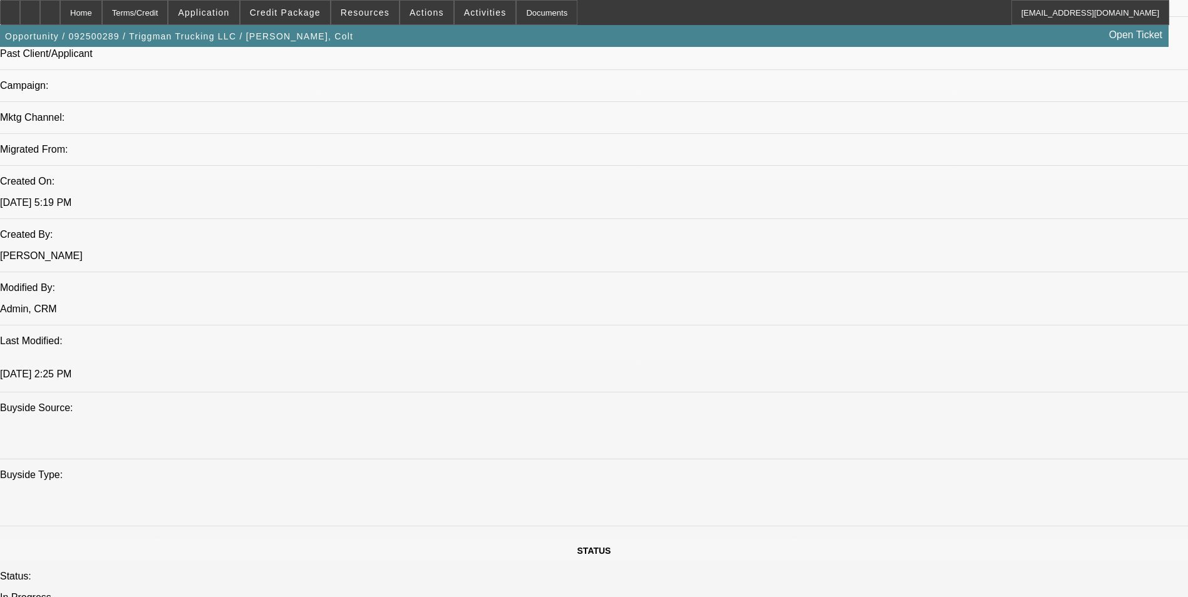
scroll to position [814, 0]
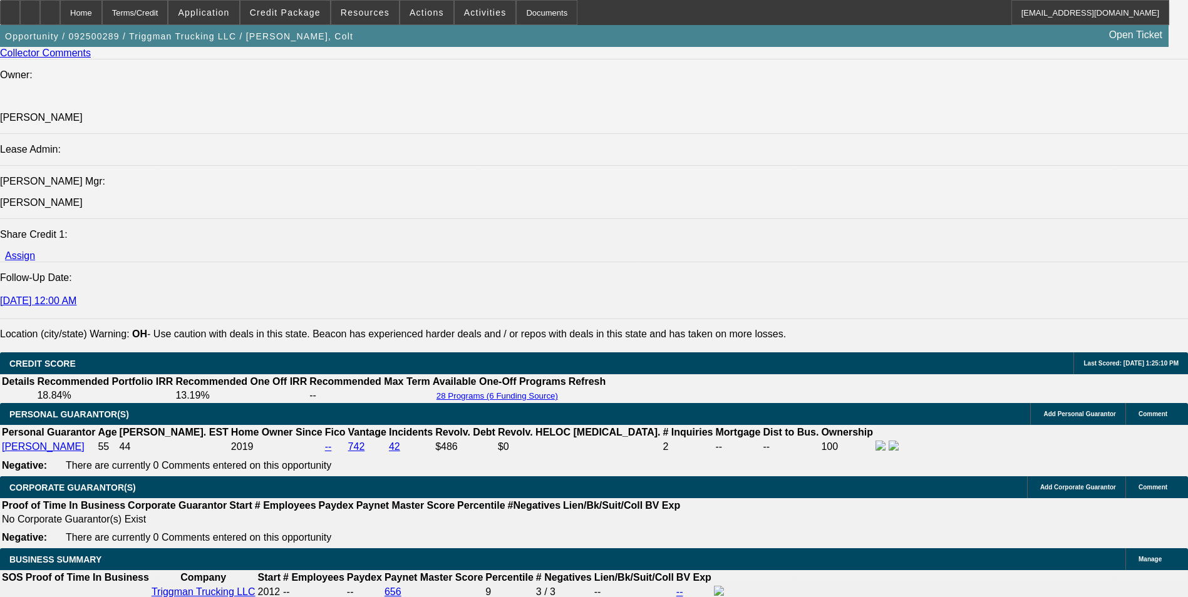
scroll to position [1503, 0]
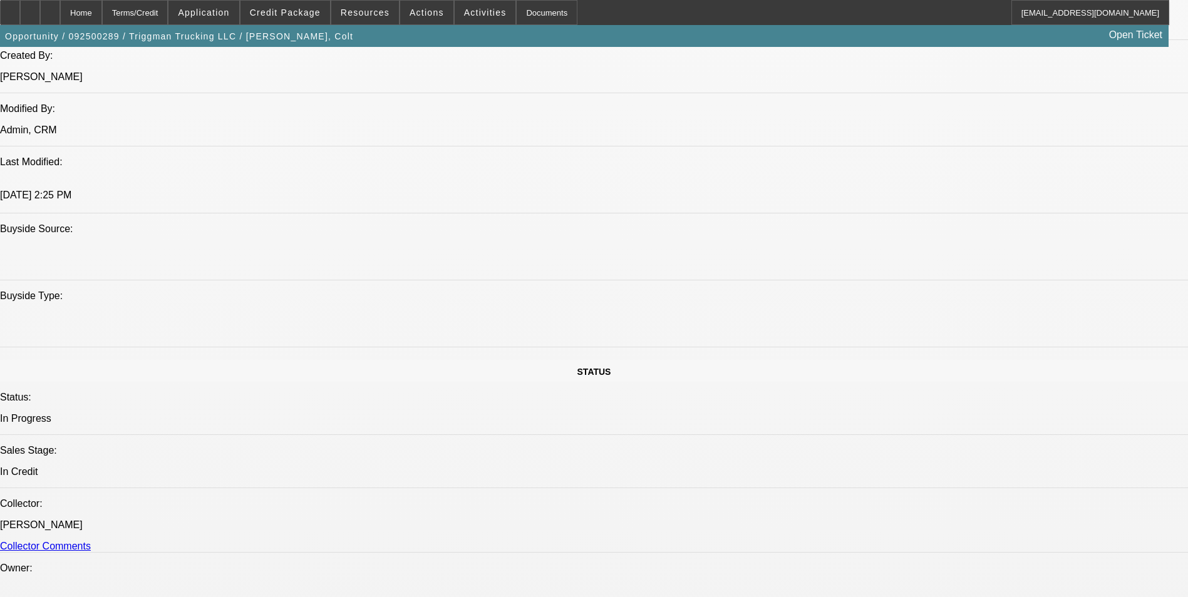
scroll to position [768, 0]
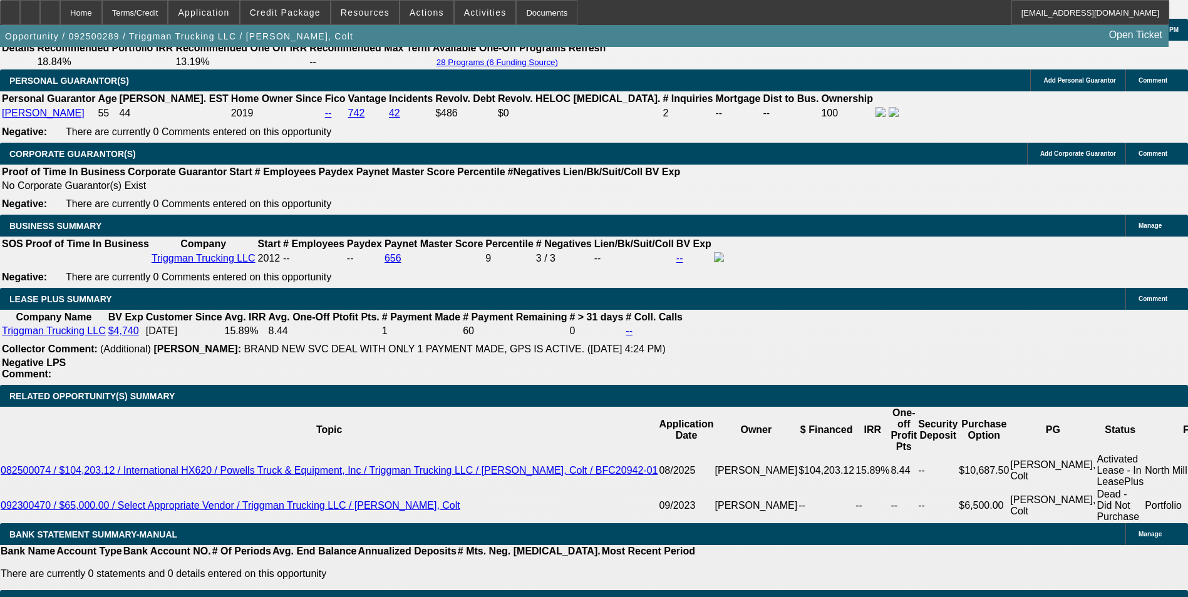
scroll to position [1895, 0]
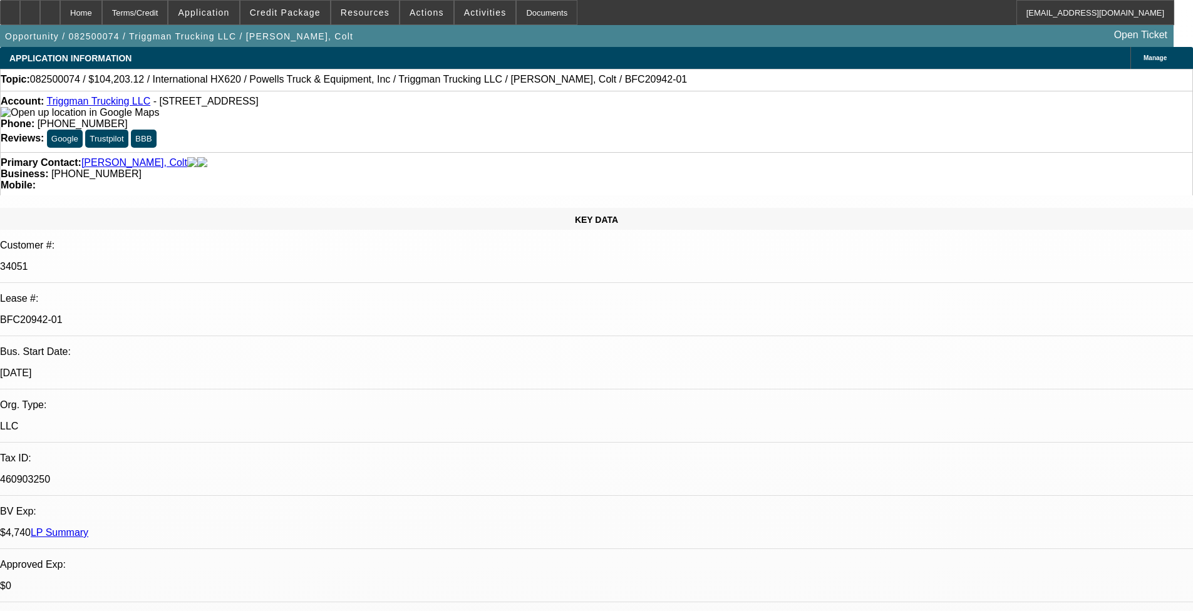
select select "0"
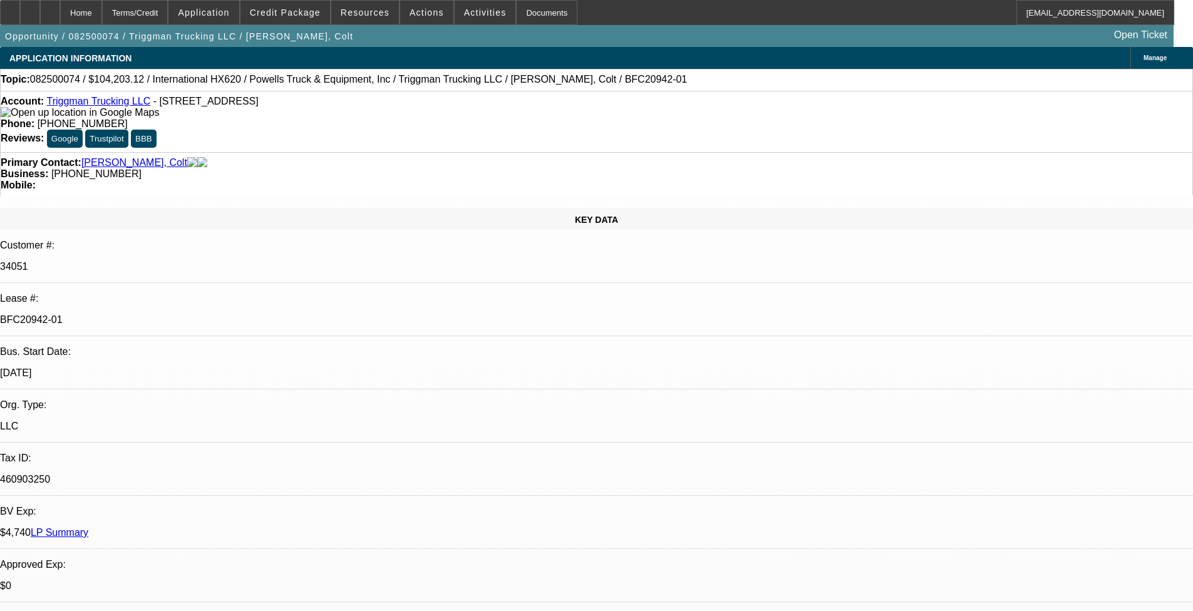
select select "0.1"
select select "0"
select select "0.1"
select select "0"
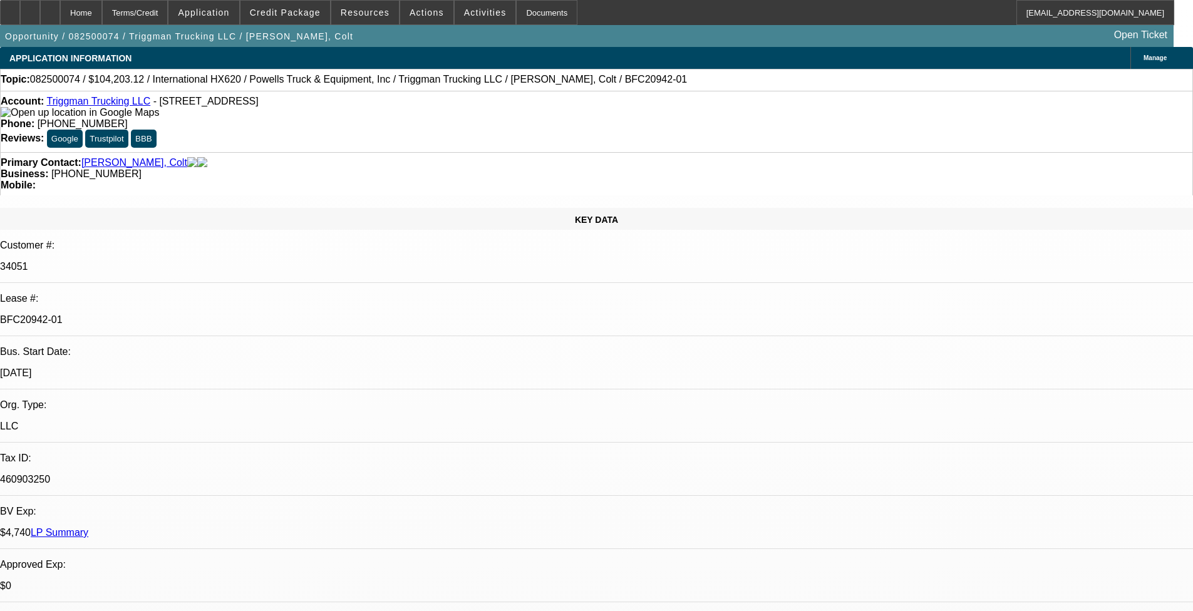
select select "0"
select select "0.1"
select select "1"
select select "2"
select select "6"
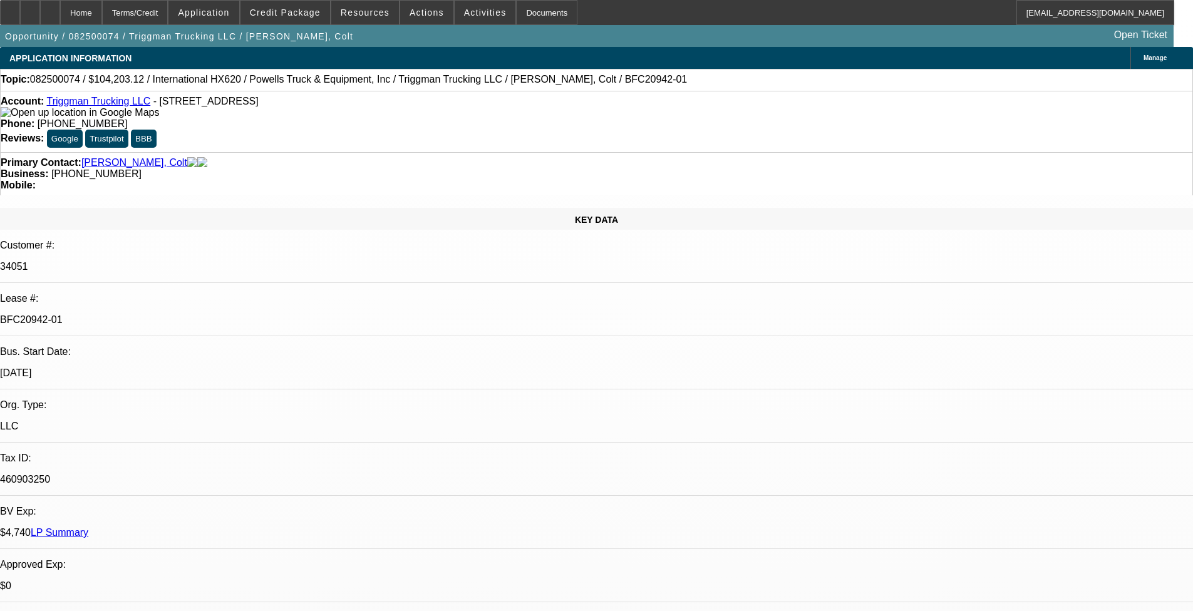
select select "1"
select select "2"
select select "4"
select select "1"
select select "2"
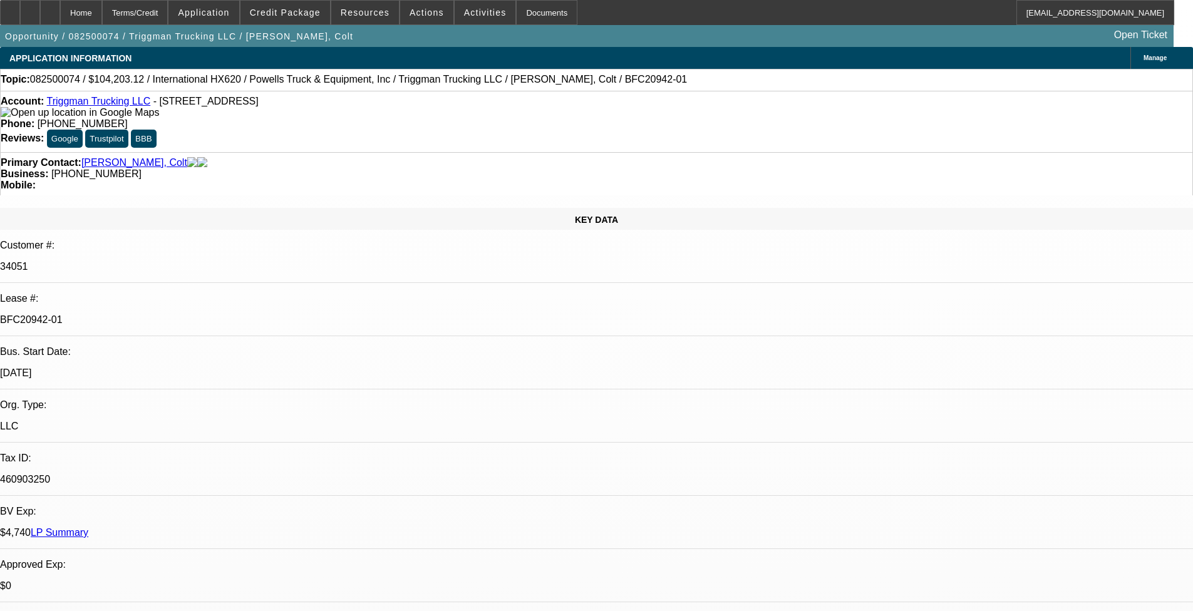
select select "4"
select select "1"
select select "2"
select select "4"
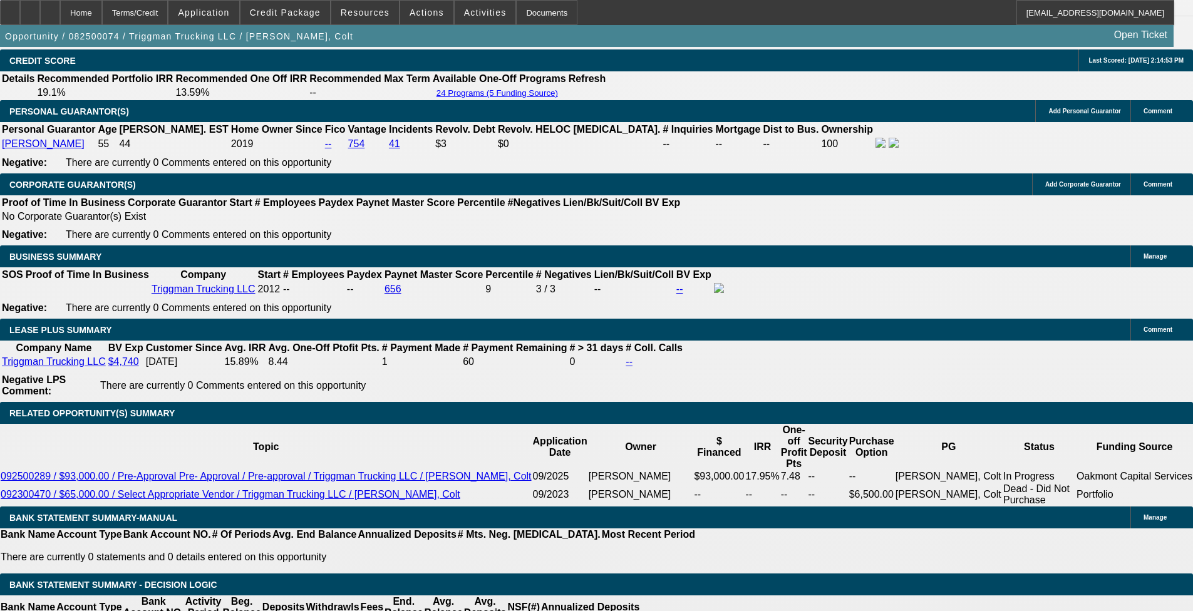
scroll to position [2129, 0]
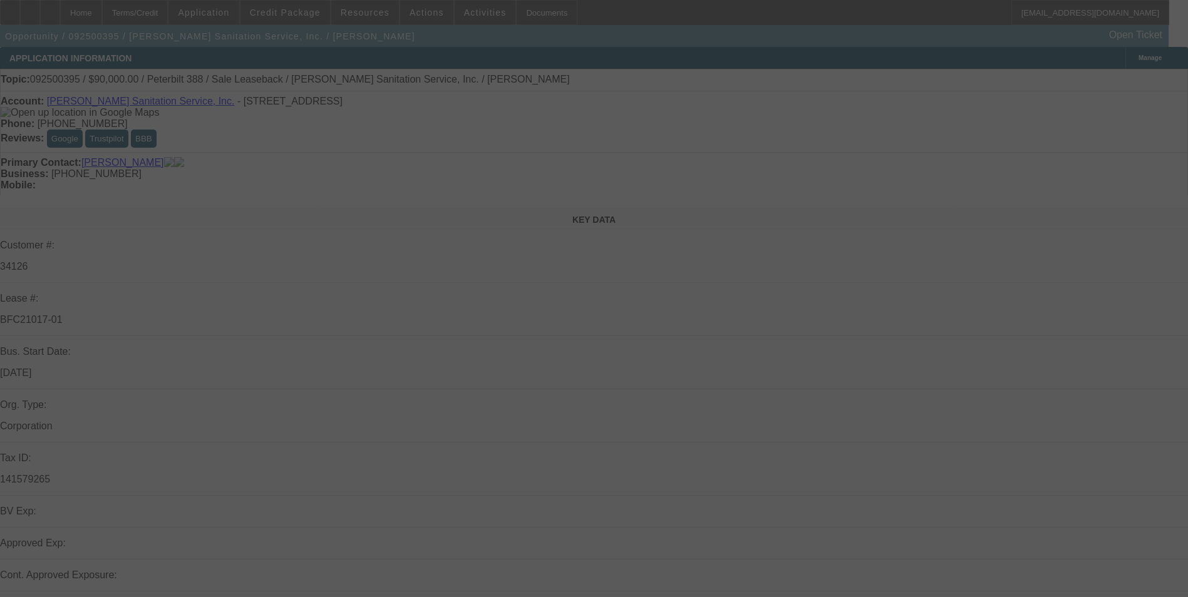
select select "0"
select select "2"
select select "0"
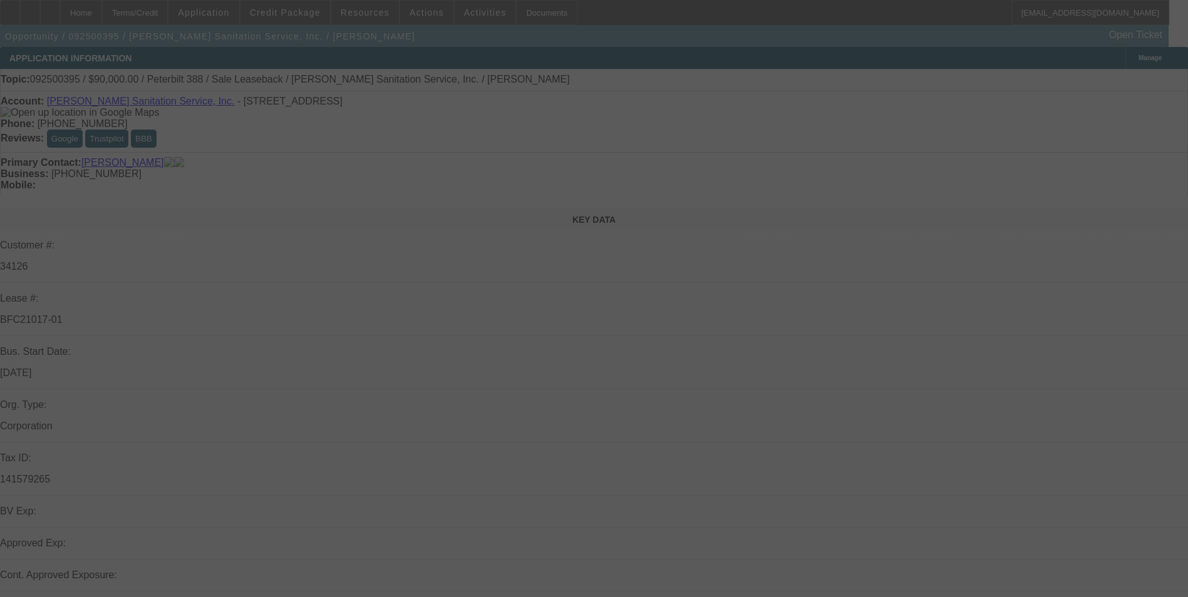
select select "0"
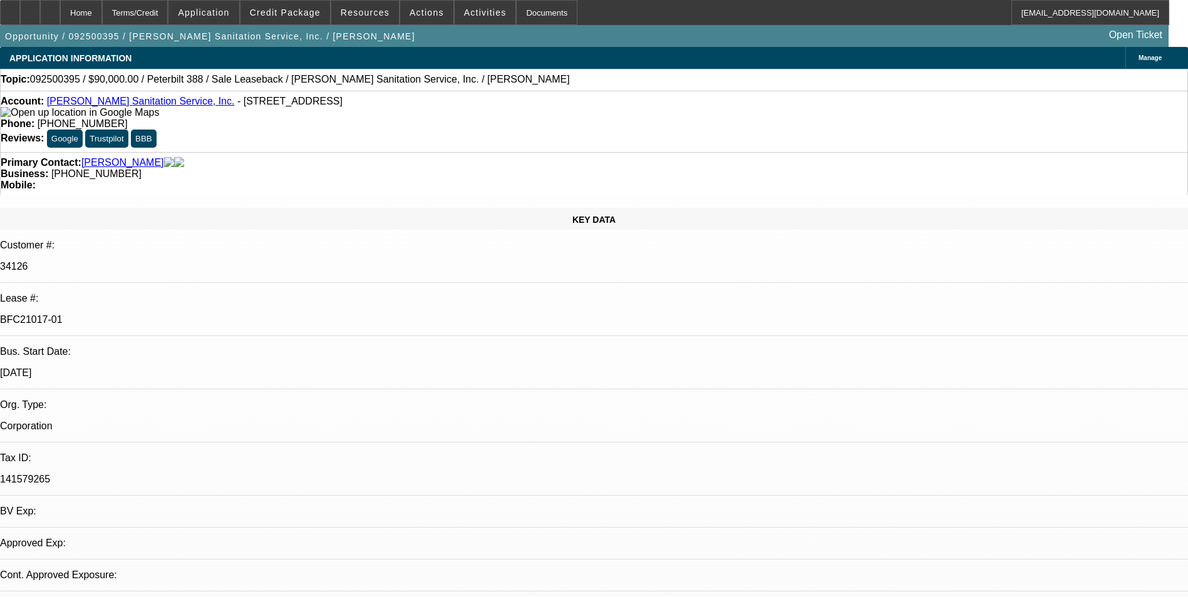
select select "1"
select select "2"
select select "6"
select select "1"
select select "2"
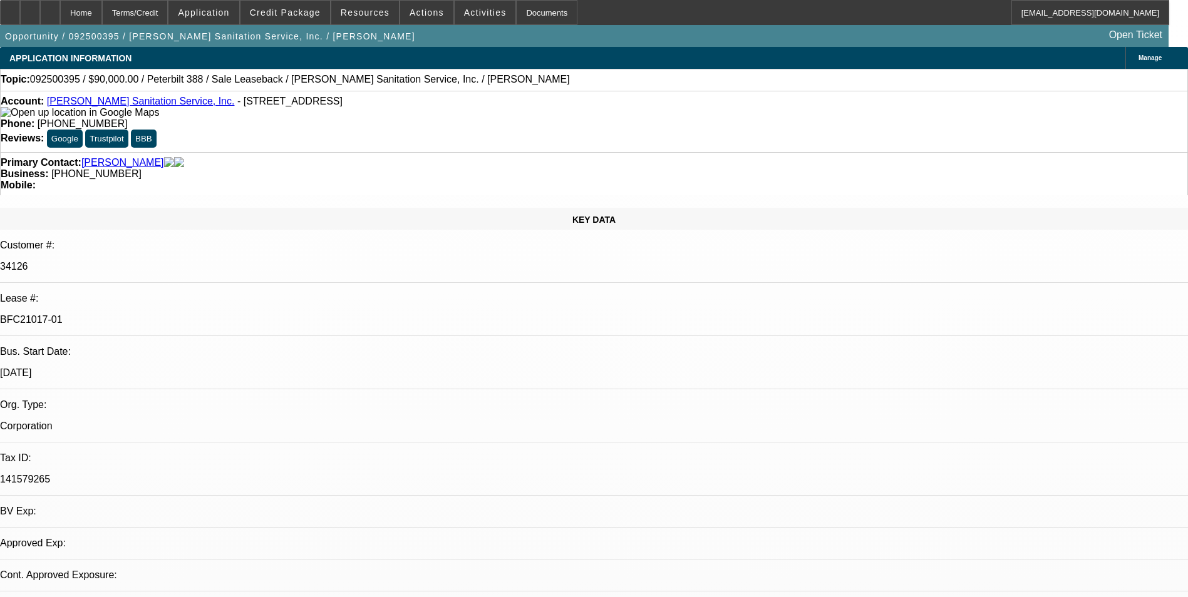
select select "6"
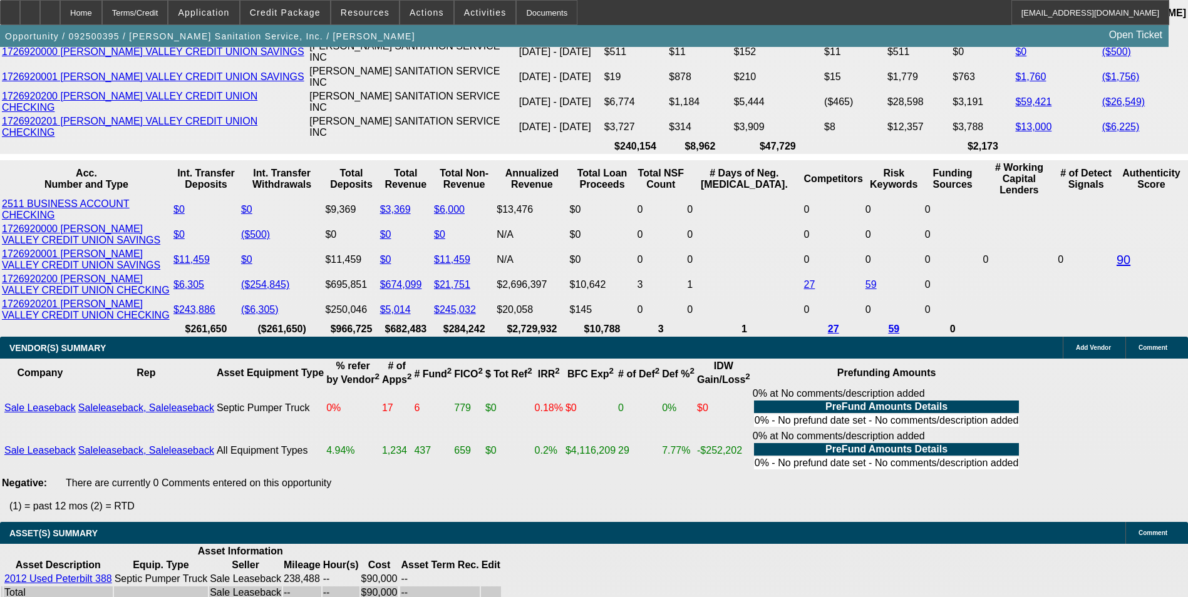
scroll to position [2192, 0]
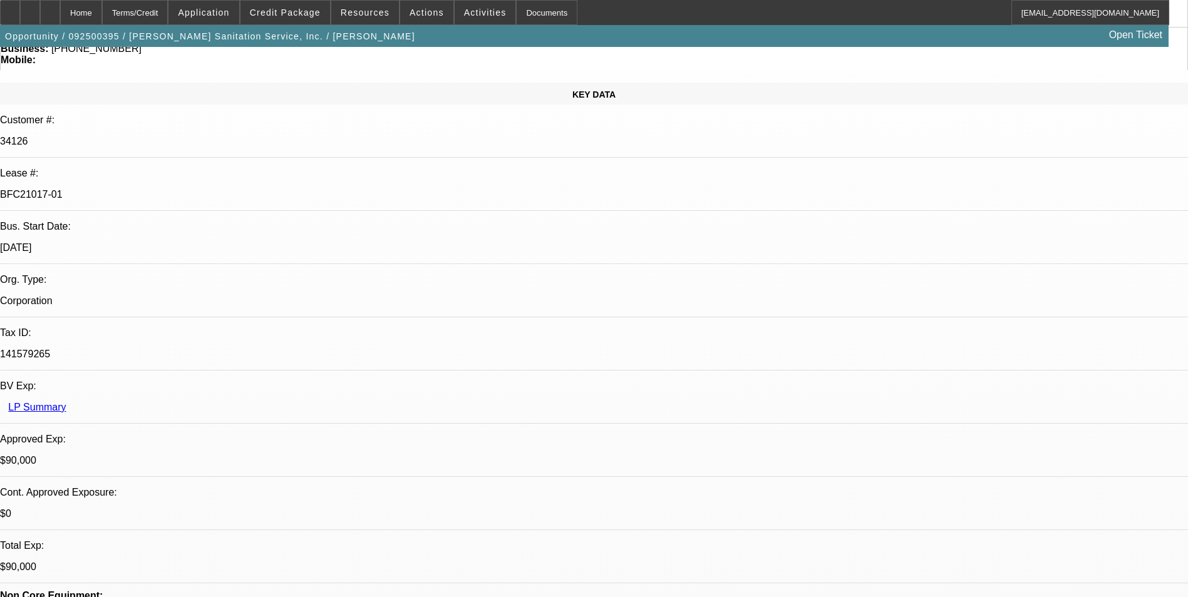
scroll to position [0, 0]
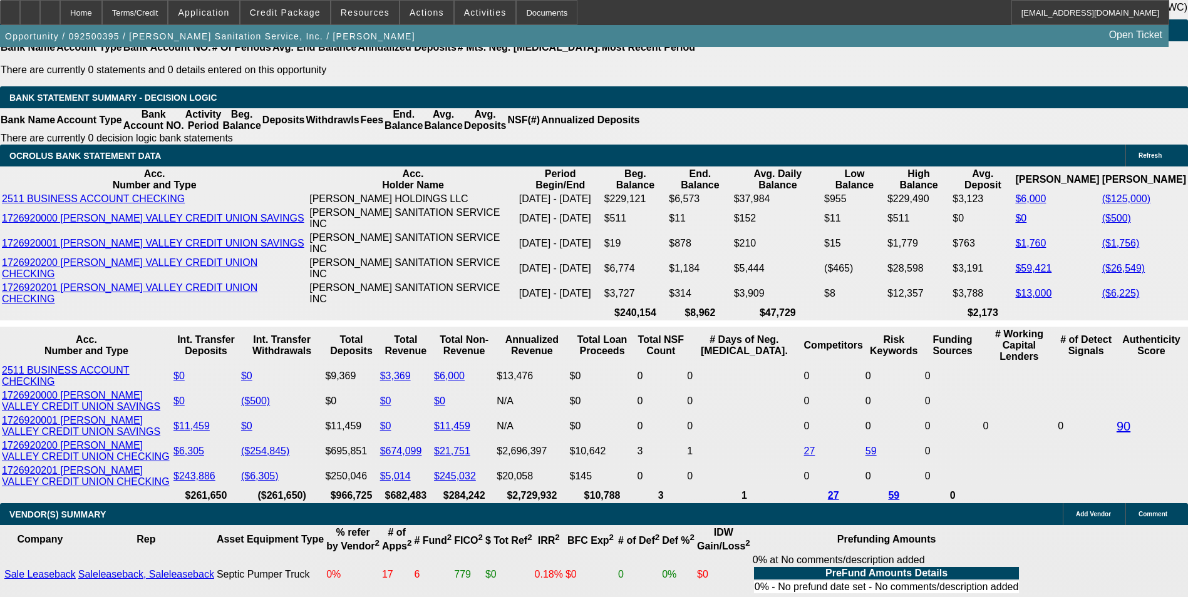
scroll to position [2442, 0]
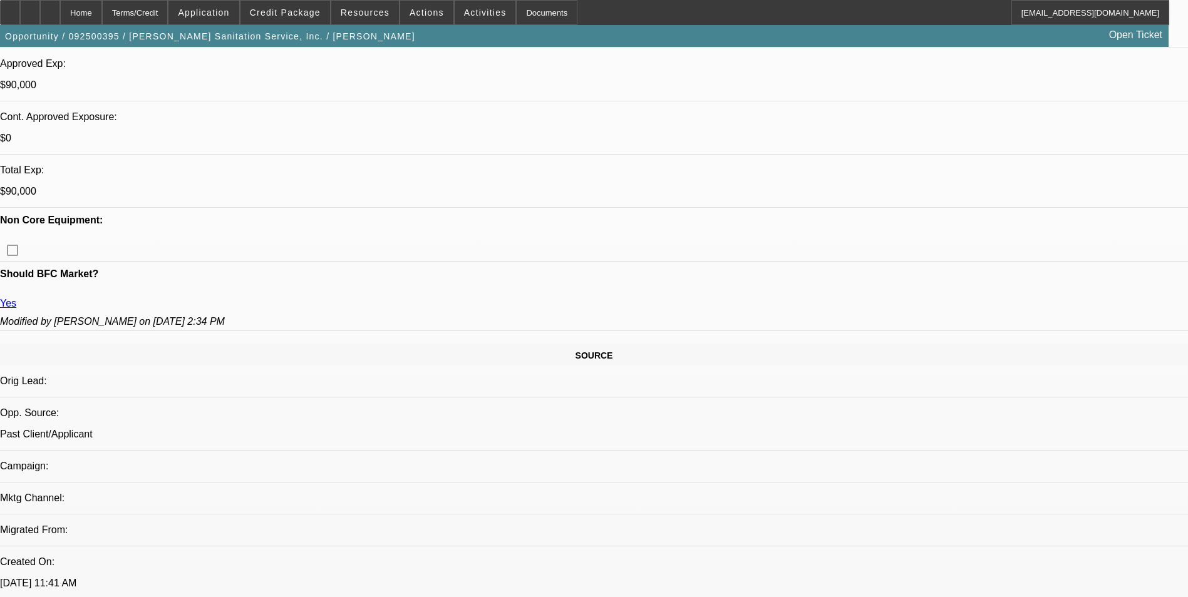
scroll to position [0, 0]
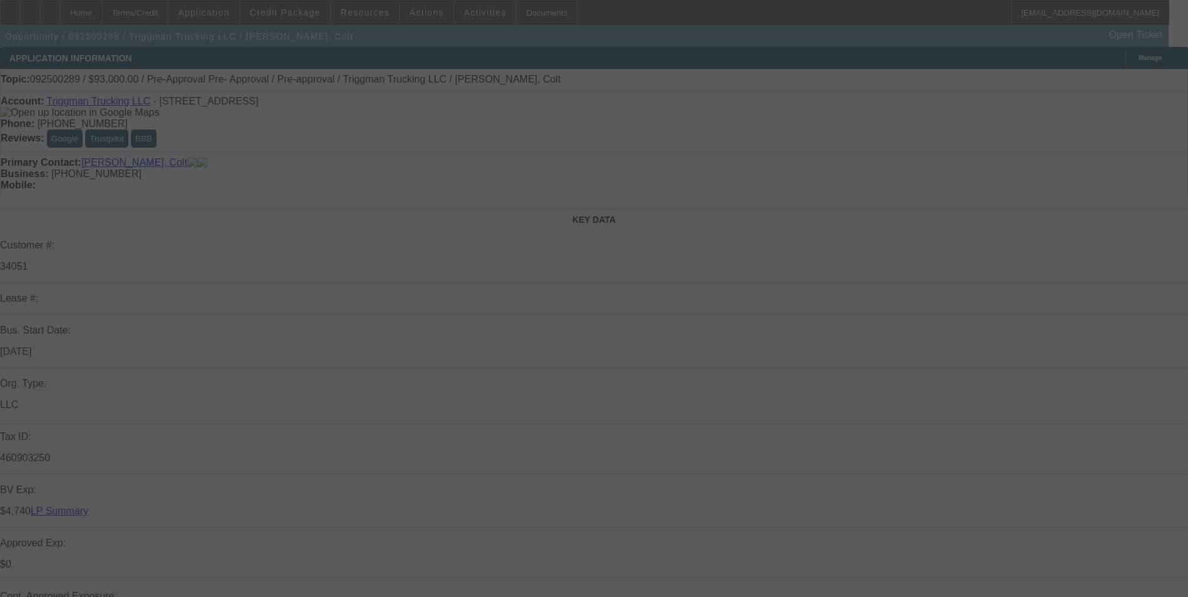
scroll to position [162, 0]
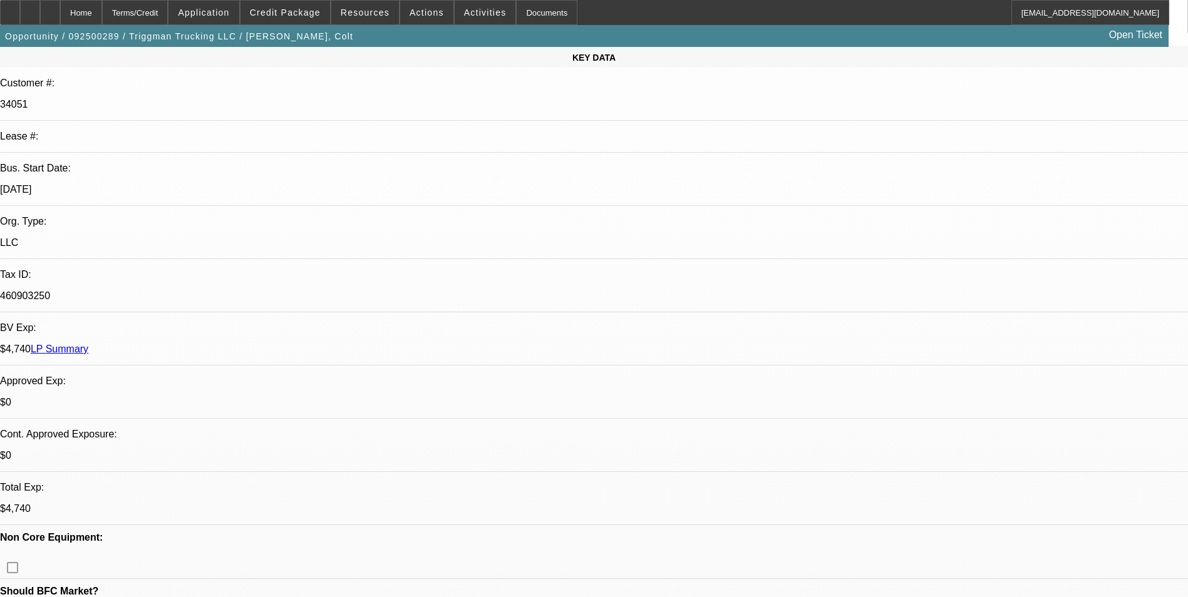
select select "0"
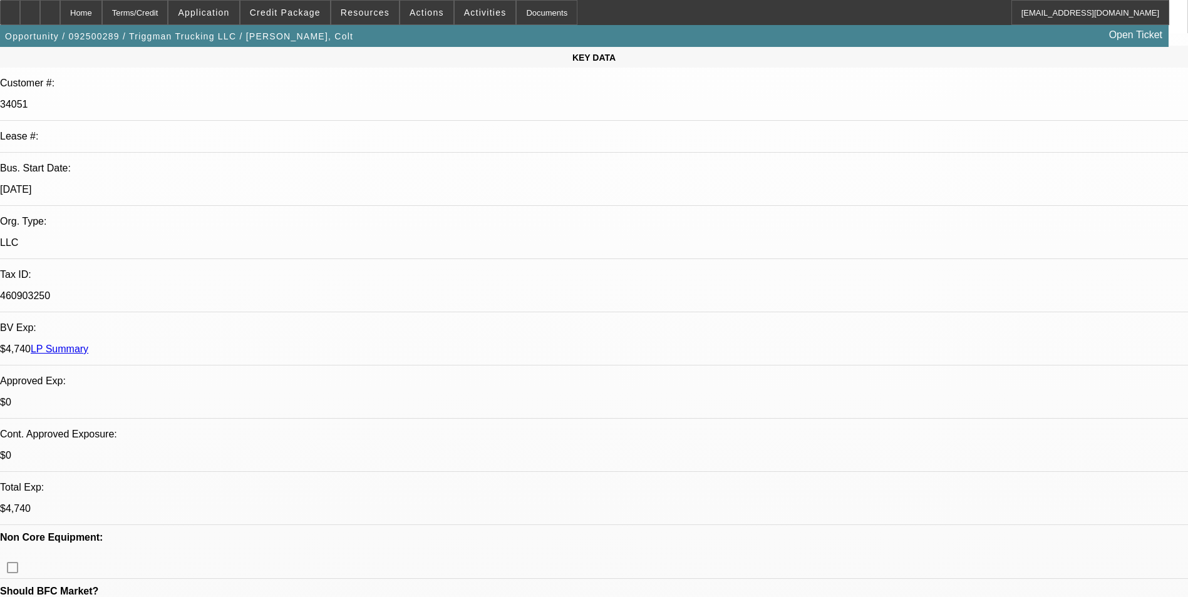
select select "0"
select select "0.1"
select select "0"
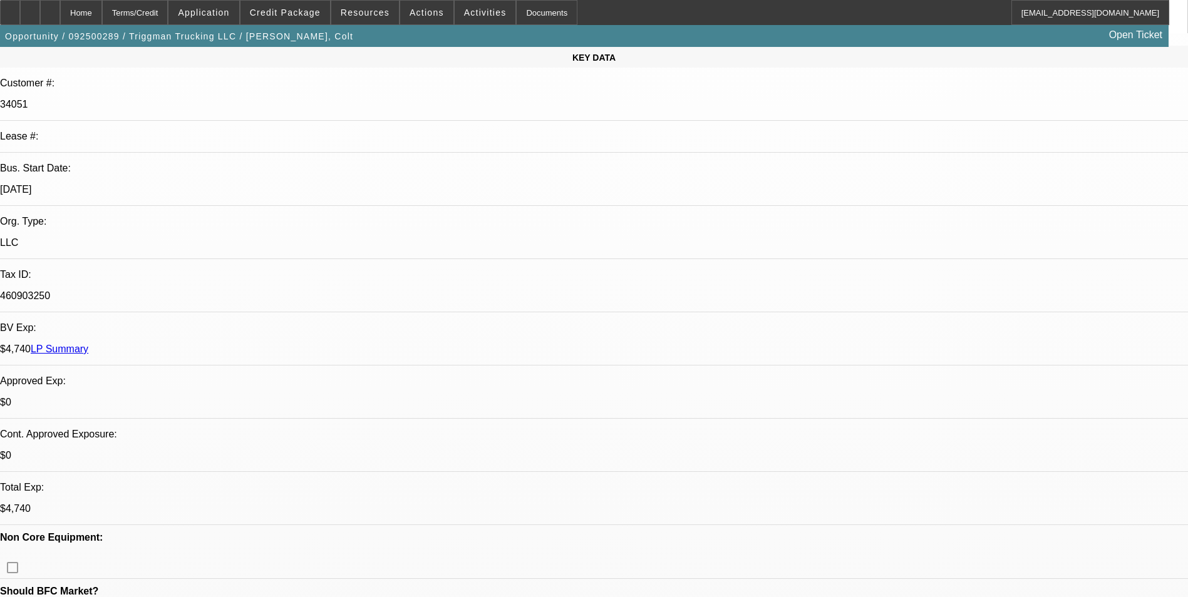
select select "0"
select select "0.1"
select select "1"
select select "2"
select select "6"
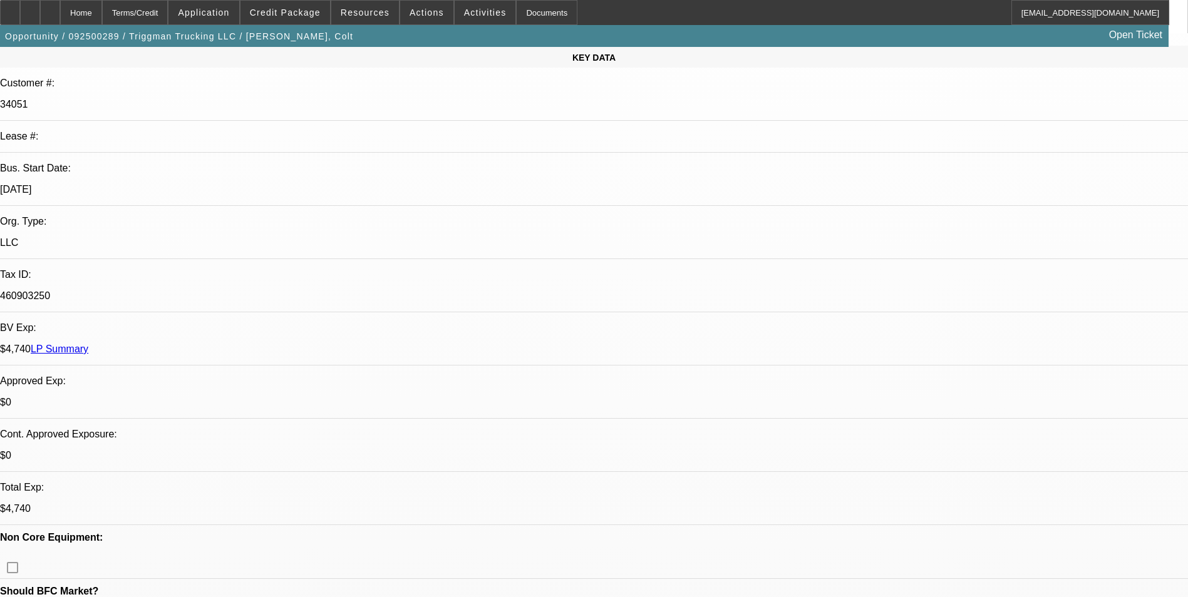
select select "1"
select select "2"
select select "6"
select select "1"
select select "2"
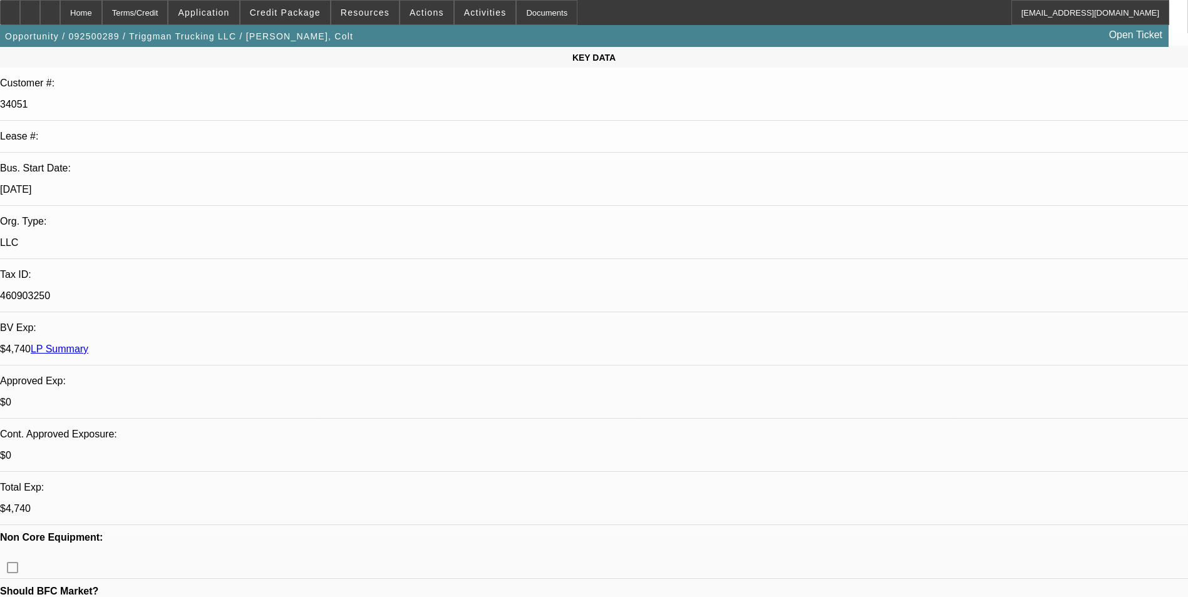
select select "4"
select select "1"
select select "2"
select select "4"
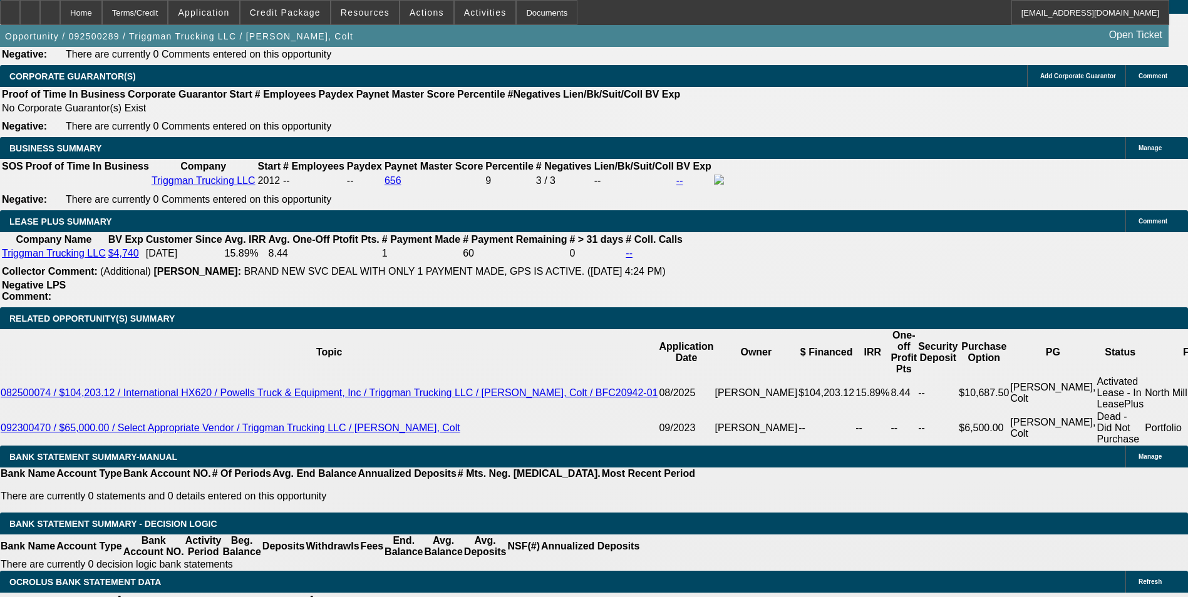
scroll to position [2041, 0]
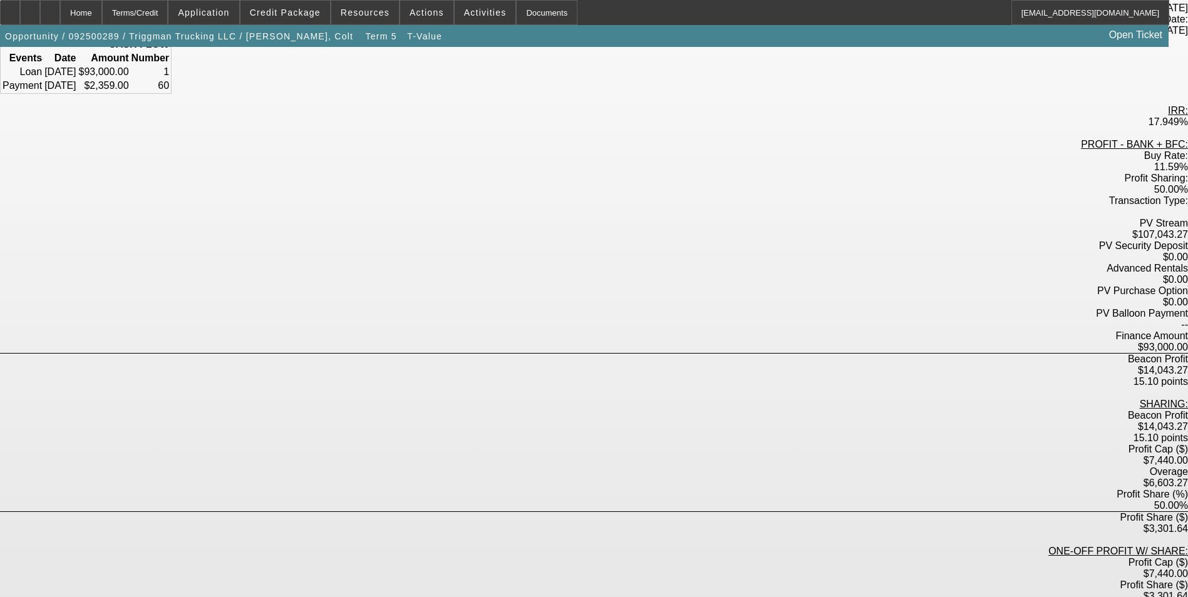
scroll to position [157, 0]
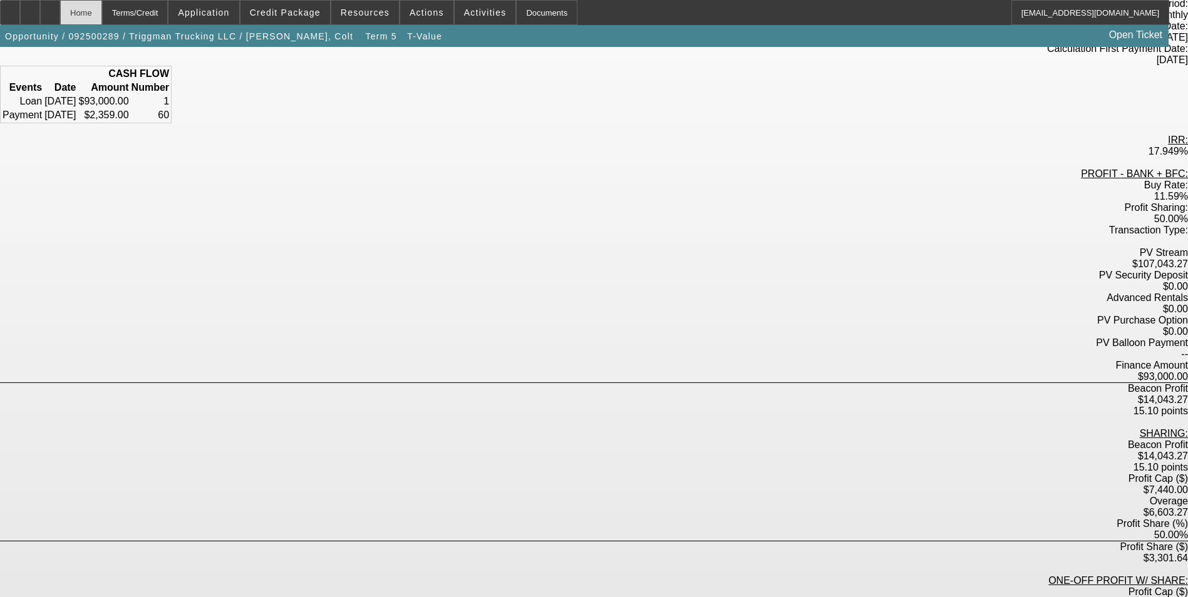
click at [102, 13] on div "Home" at bounding box center [81, 12] width 42 height 25
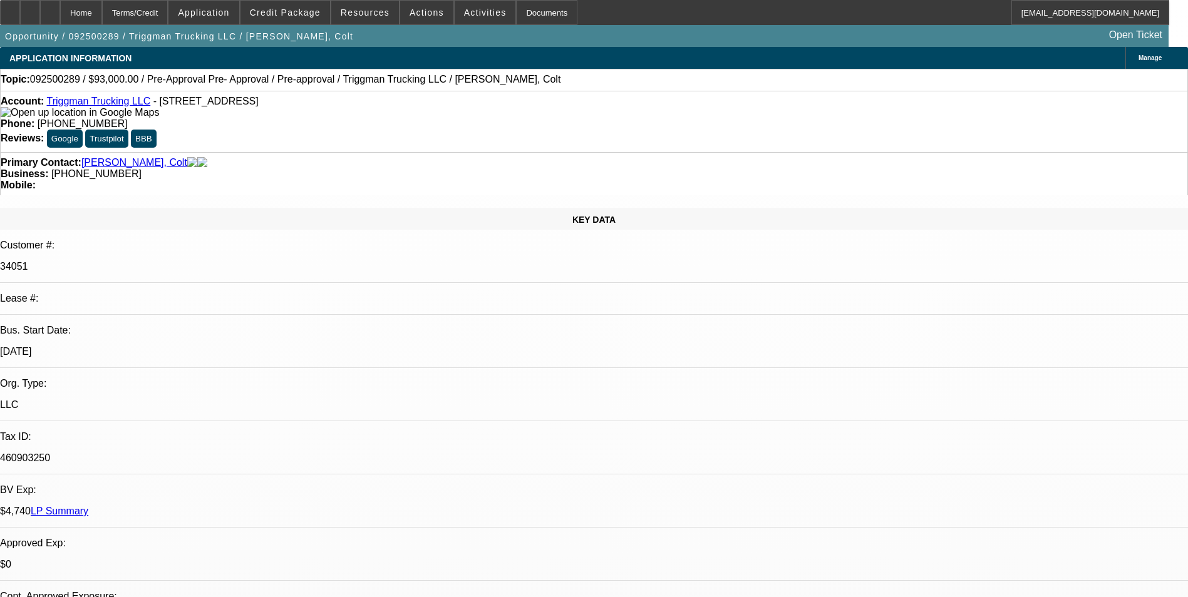
select select "0"
select select "2"
select select "0"
select select "6"
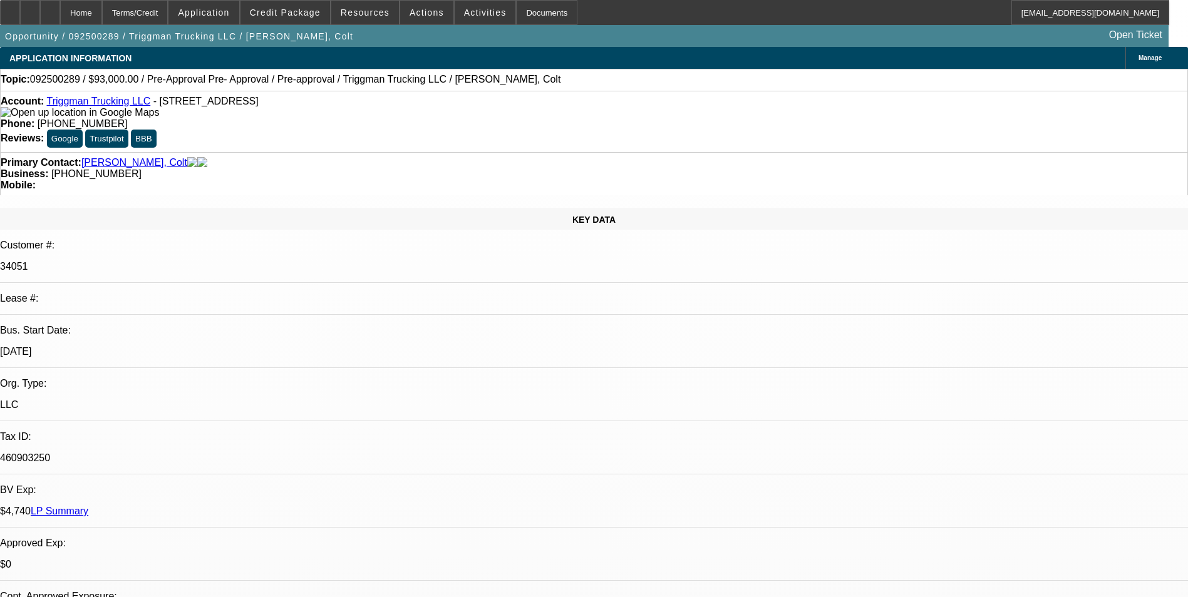
select select "0"
select select "2"
select select "0"
select select "6"
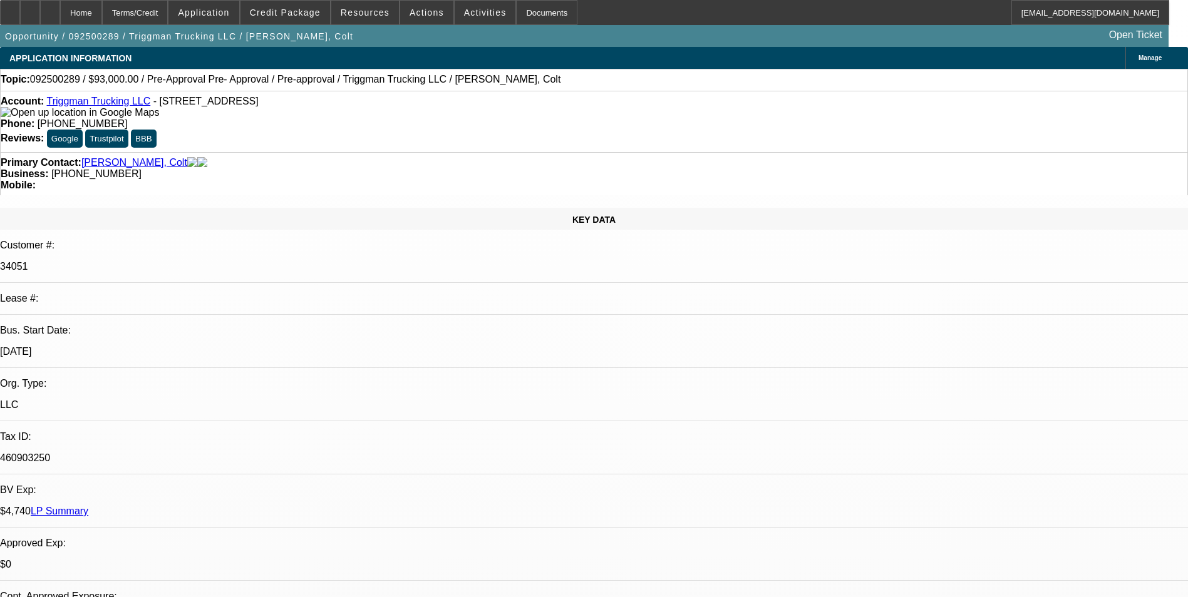
select select "0"
select select "2"
select select "0.1"
select select "4"
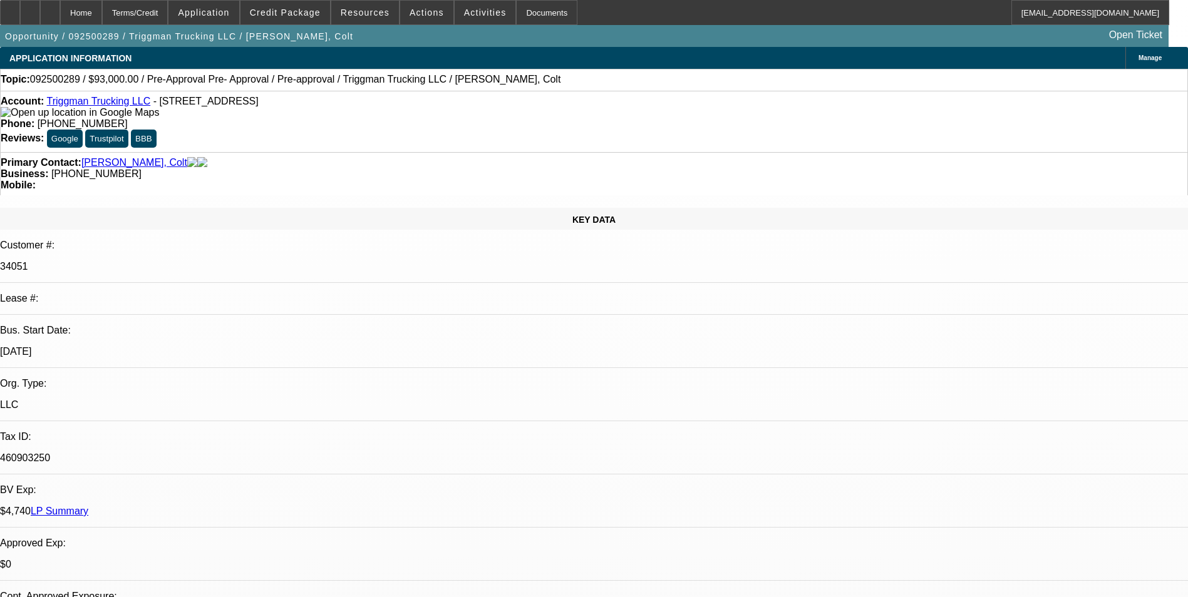
select select "0"
select select "2"
select select "0.1"
select select "4"
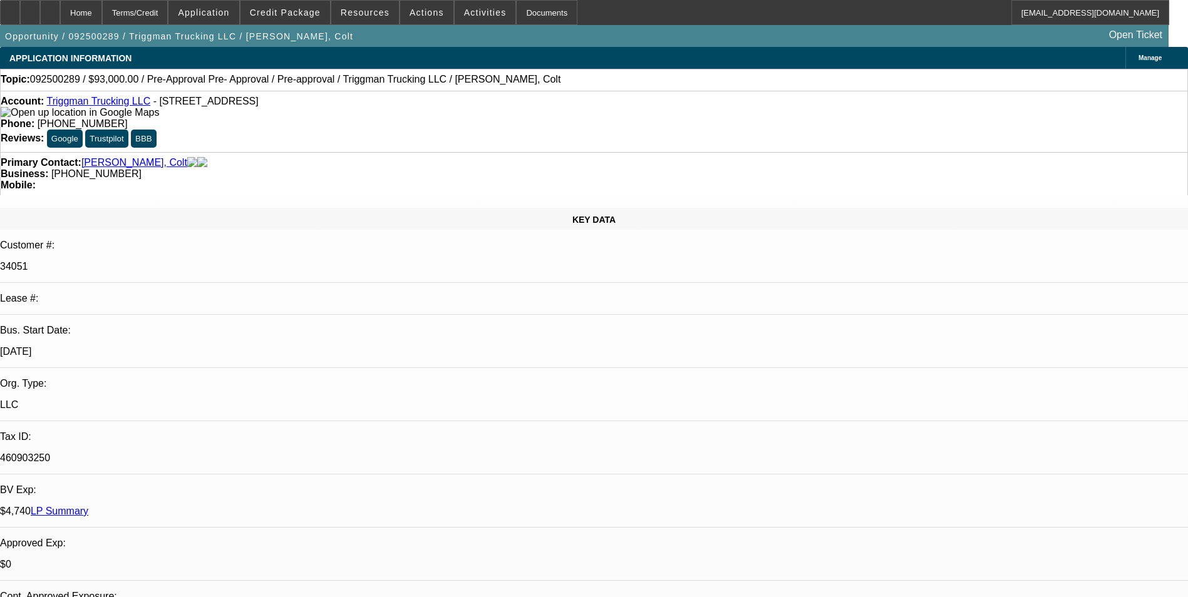
drag, startPoint x: 708, startPoint y: 364, endPoint x: 741, endPoint y: 361, distance: 34.0
select select "0"
select select "2"
select select "0.1"
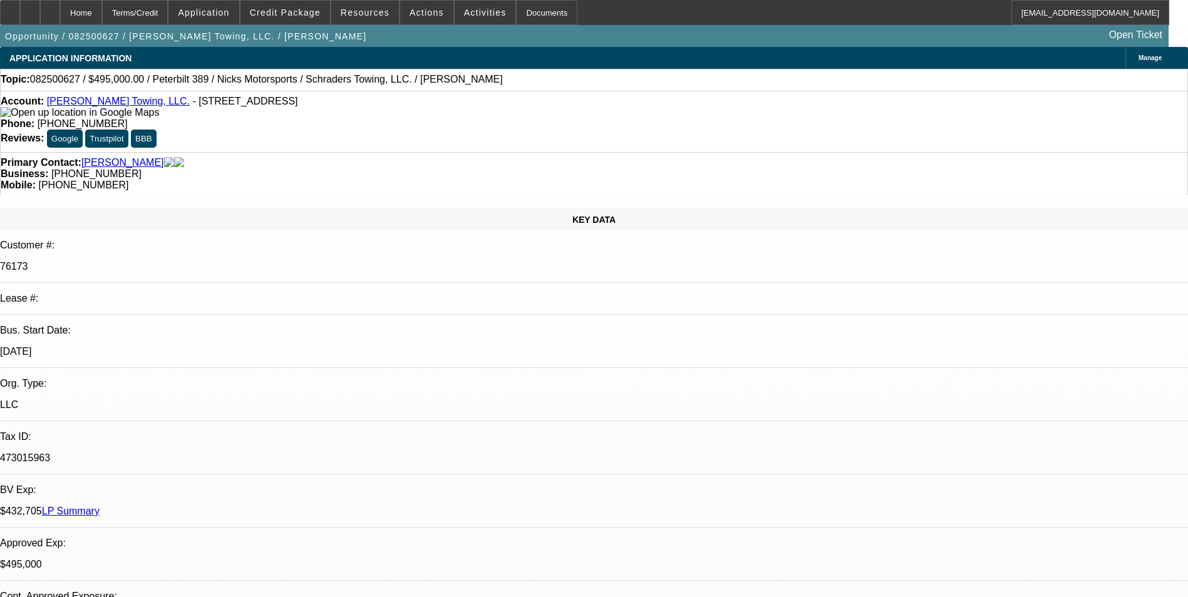
select select "0"
select select "2"
select select "0.1"
select select "0"
select select "2"
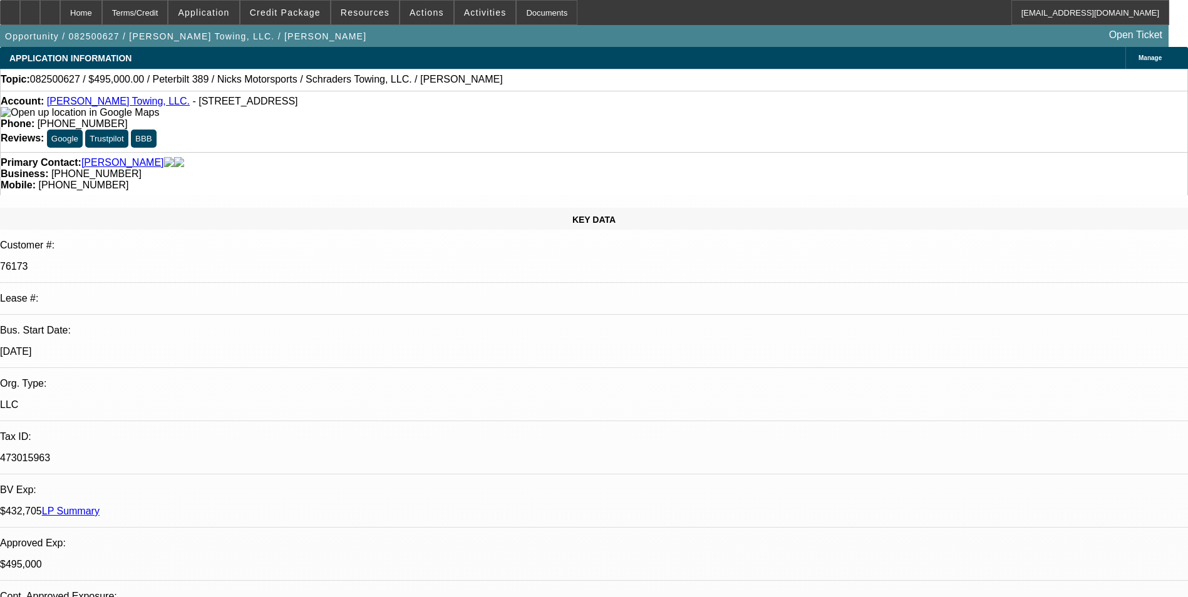
select select "0.1"
select select "0"
select select "2"
select select "0.1"
select select "1"
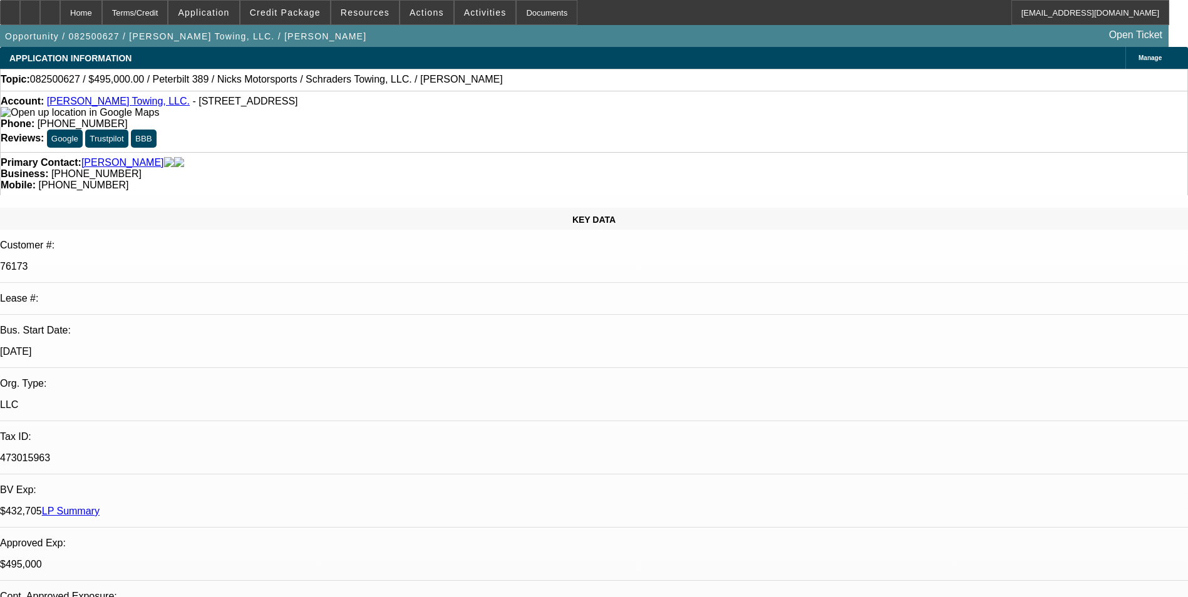
select select "2"
select select "4"
select select "1"
select select "2"
select select "4"
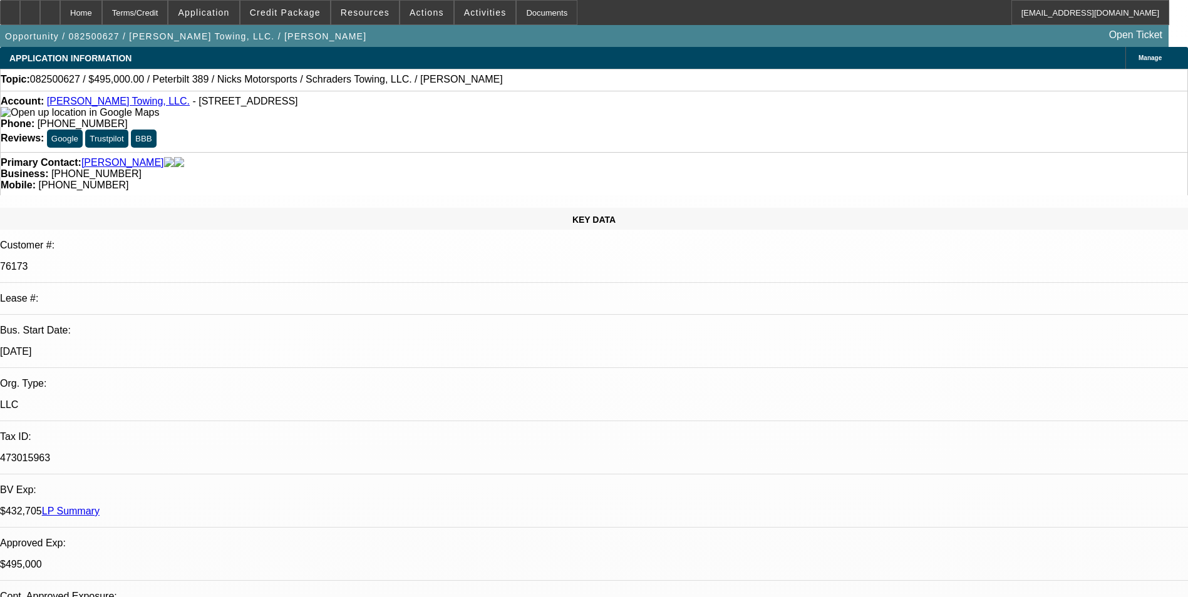
select select "1"
select select "2"
select select "4"
select select "1"
select select "2"
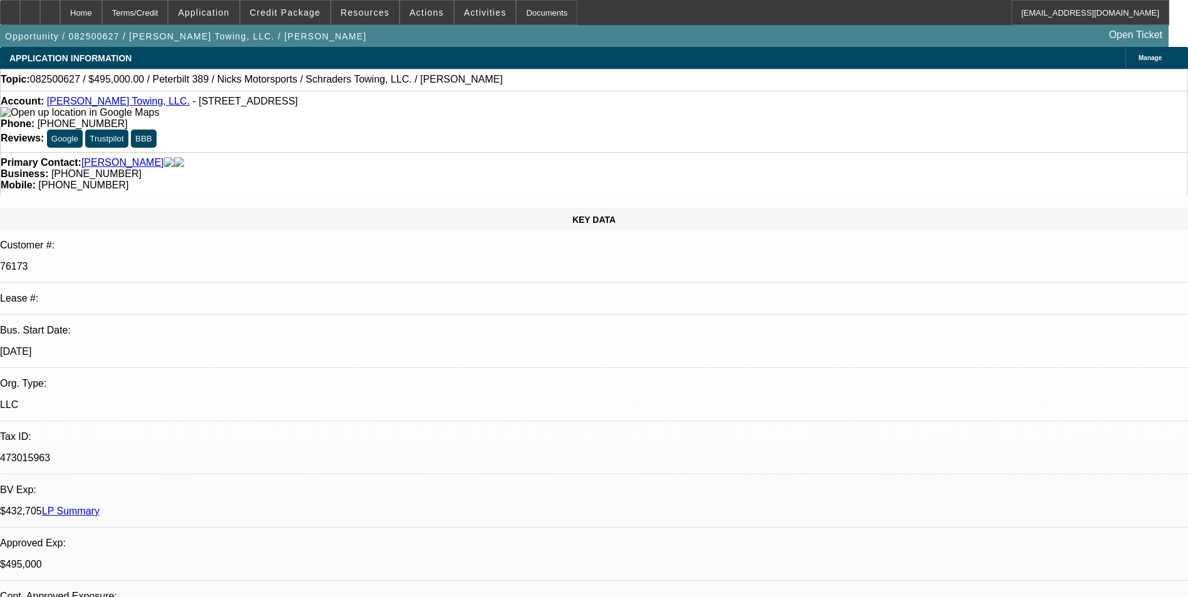
select select "4"
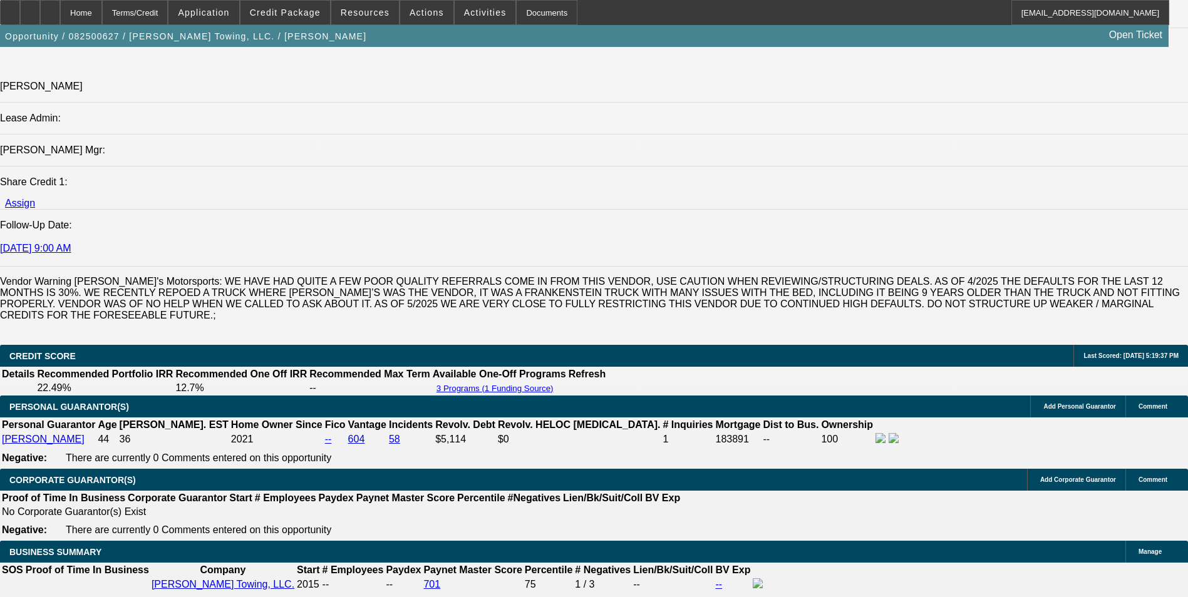
scroll to position [1565, 0]
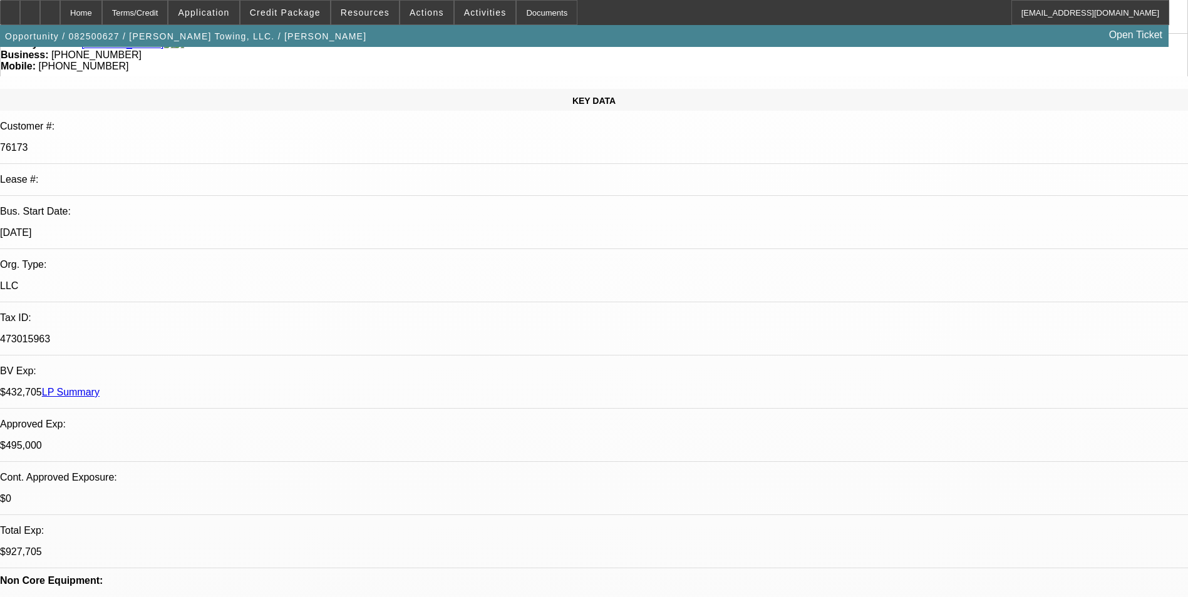
scroll to position [0, 0]
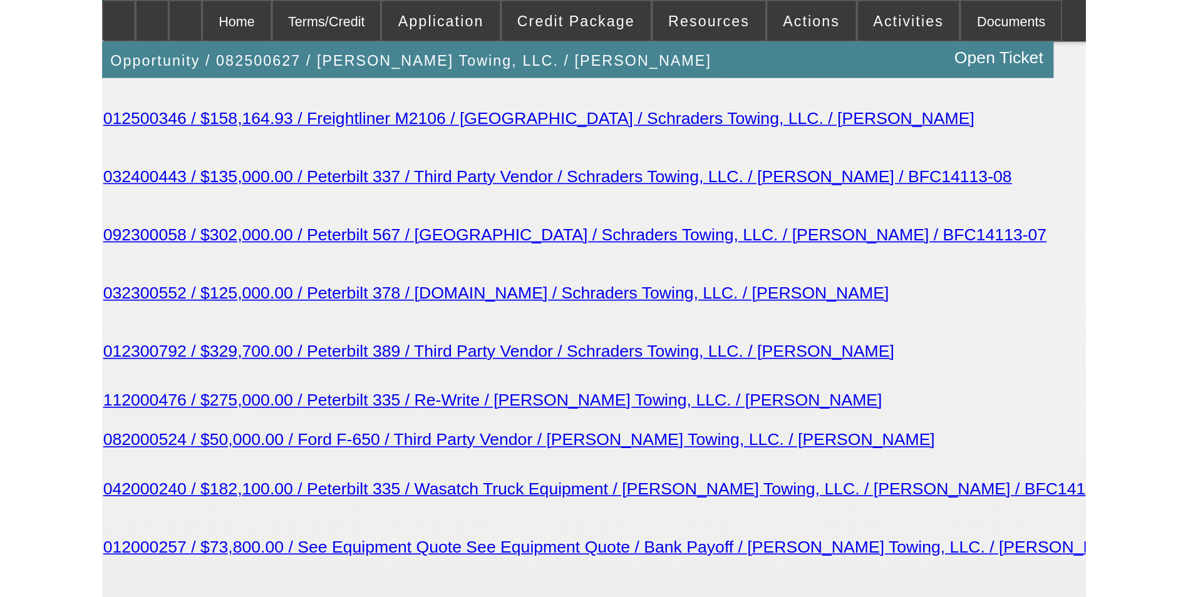
scroll to position [2505, 0]
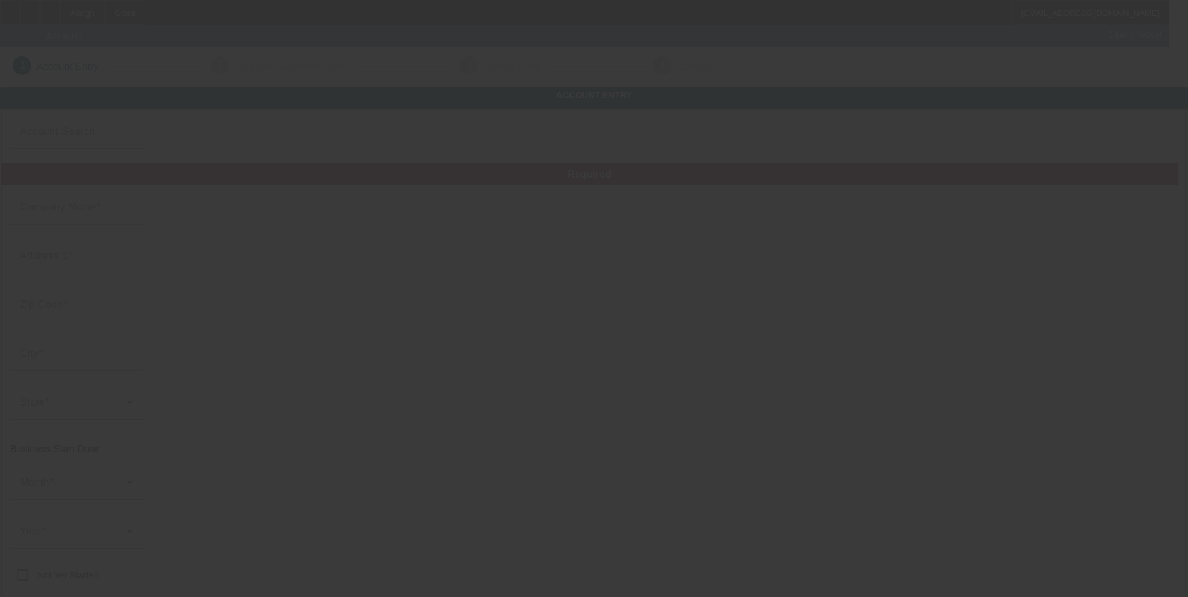
type input "[PERSON_NAME] A Good"
type input "[STREET_ADDRESS]"
type input "19507"
type input "Bethel"
type input "[PHONE_NUMBER]"
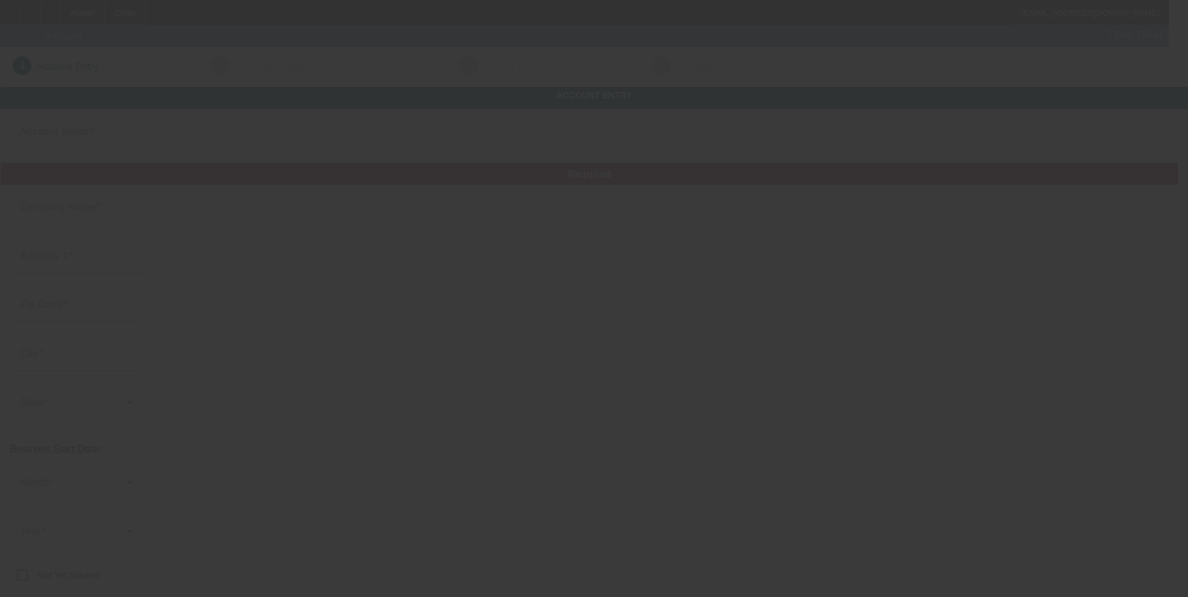
type input "[PERSON_NAME] A Good Landscaping"
type input "[EMAIL_ADDRESS][DOMAIN_NAME]"
type input "Berks"
type input "[US_EMPLOYER_IDENTIFICATION_NUMBER]"
type input "landscaping"
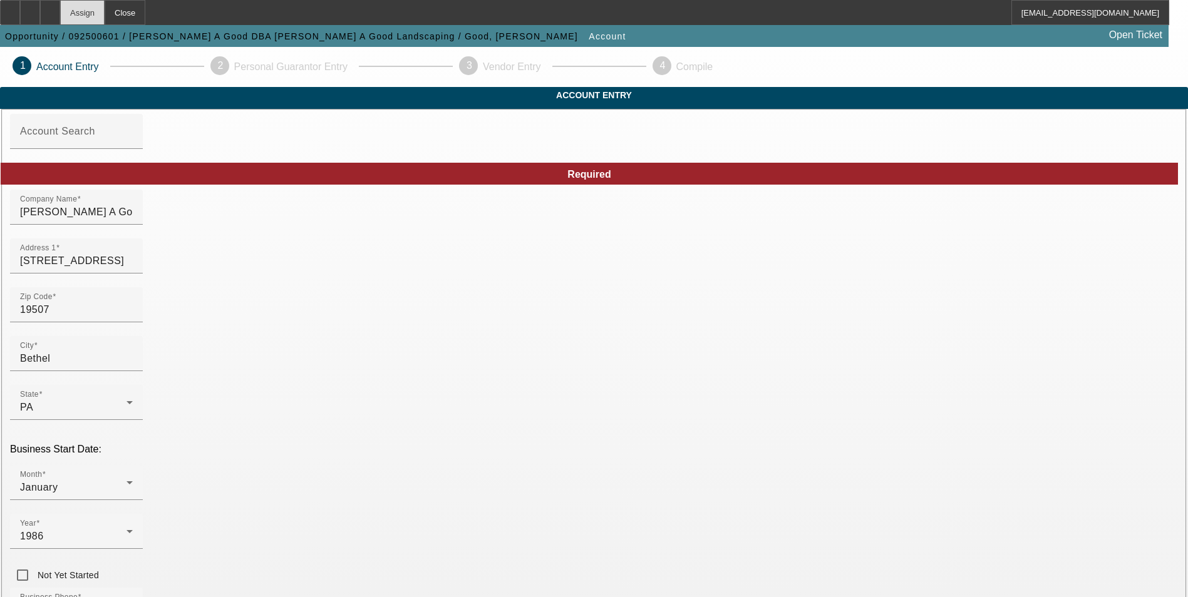
click at [105, 10] on div "Assign" at bounding box center [82, 12] width 44 height 25
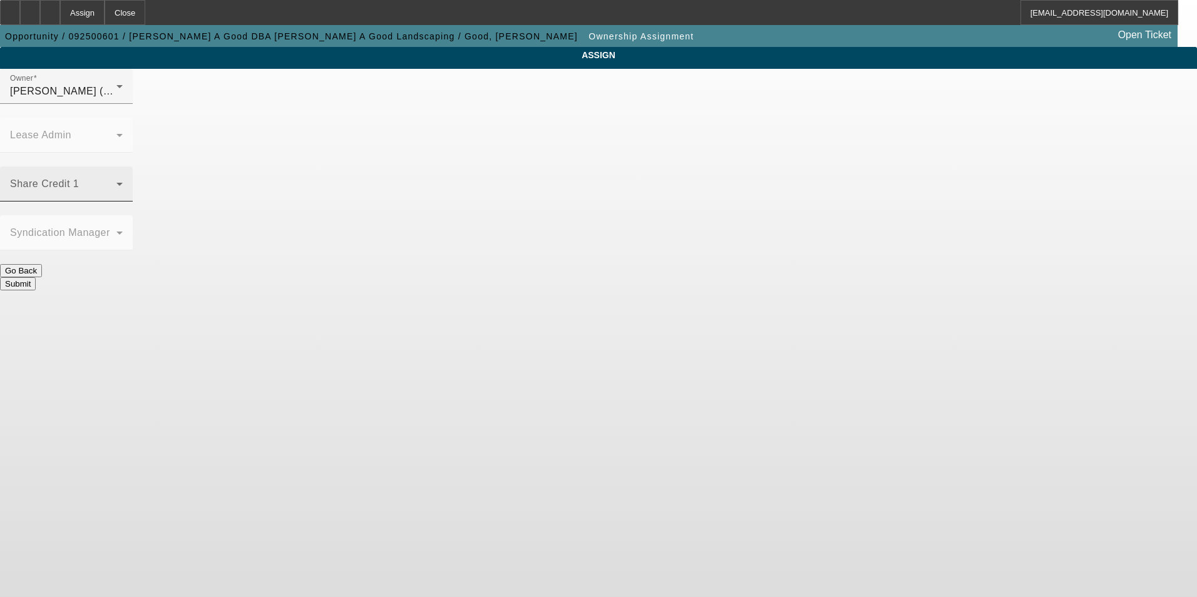
click at [116, 182] on span at bounding box center [63, 189] width 106 height 15
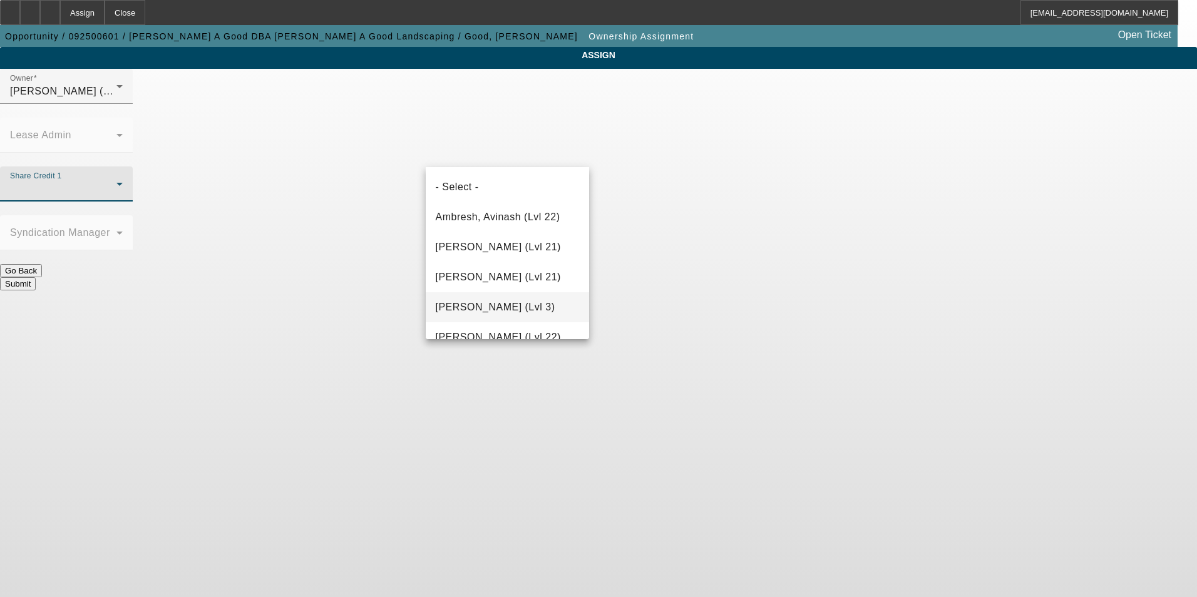
click at [488, 308] on span "Bush, Dante (Lvl 3)" at bounding box center [496, 307] width 120 height 15
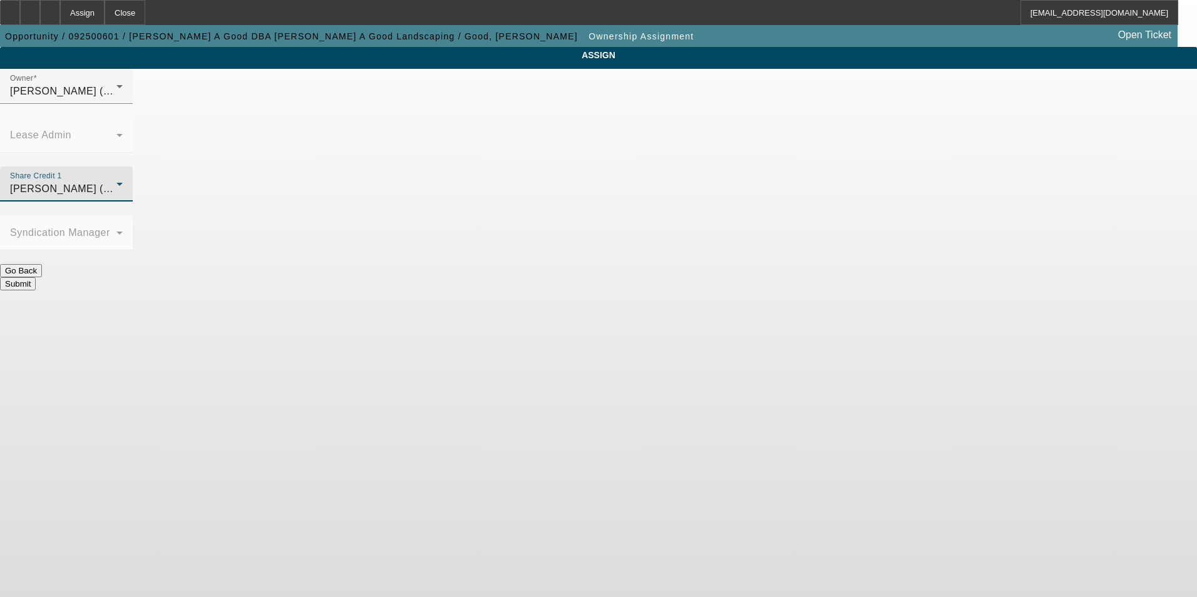
click at [36, 277] on button "Submit" at bounding box center [18, 283] width 36 height 13
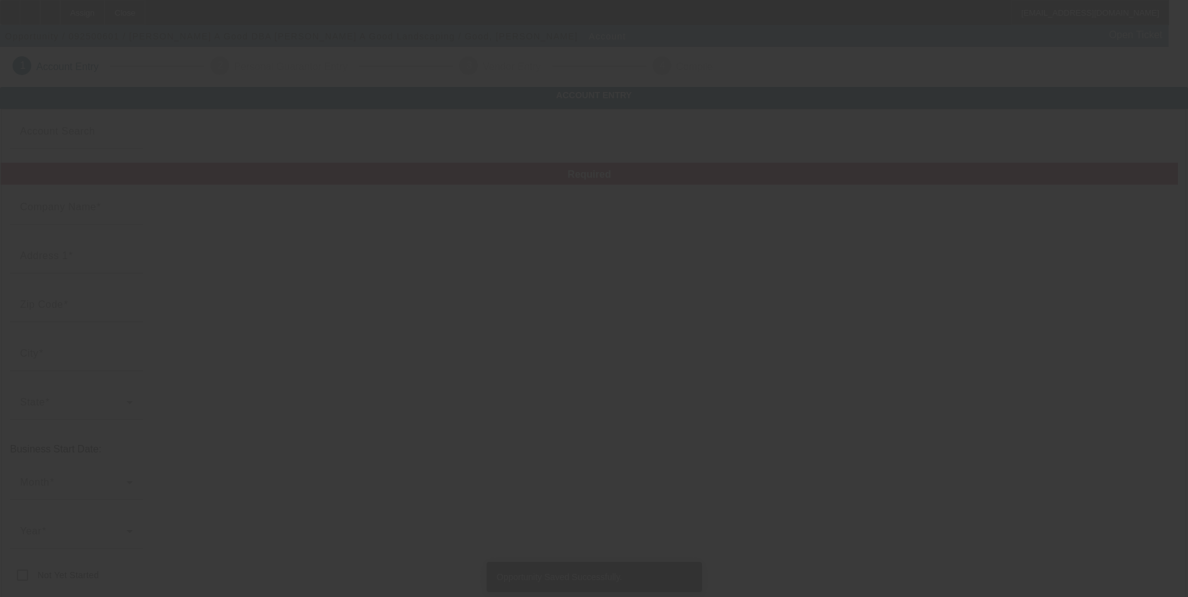
type input "Roy A Good"
type input "8417 Lancaster Ave"
type input "19507"
type input "Bethel"
type input "(717) 933-4043"
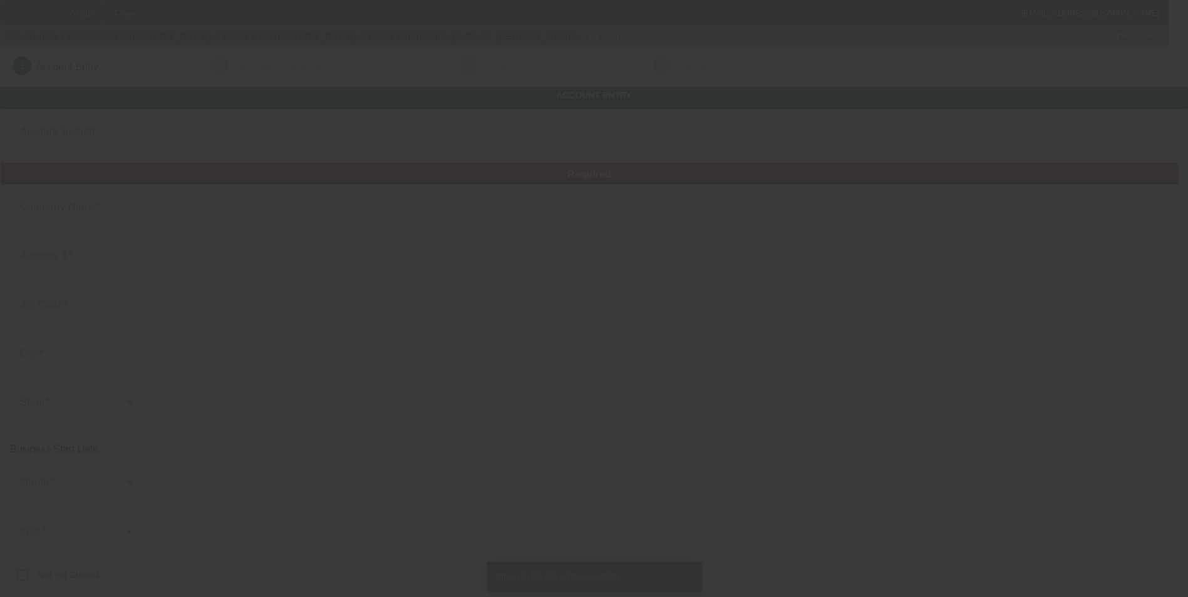
type input "Roy A Good Landscaping"
type input "royster2@comcast.net"
type input "Berks"
type input "25-1621658"
type input "landscaping"
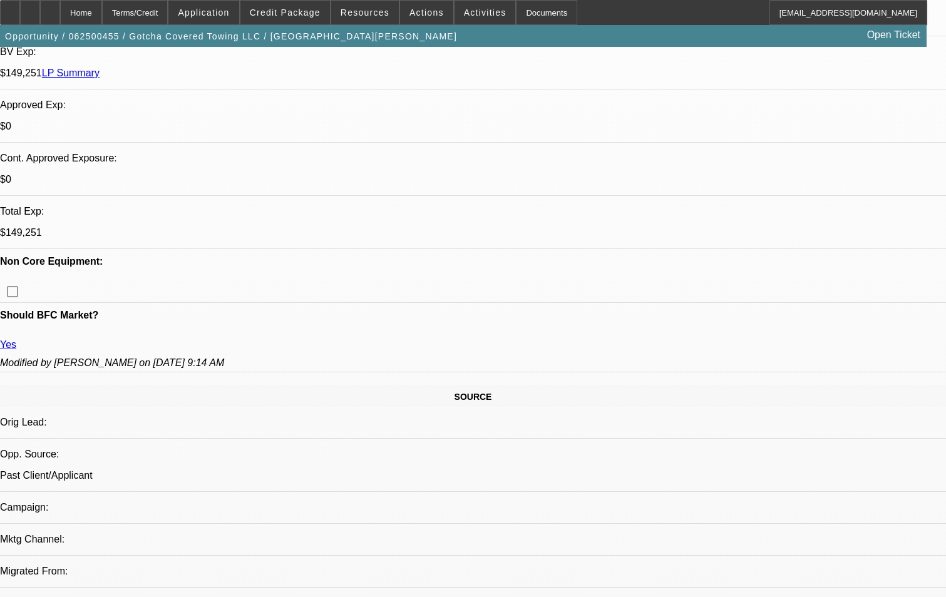
select select "0"
select select "0.1"
select select "0"
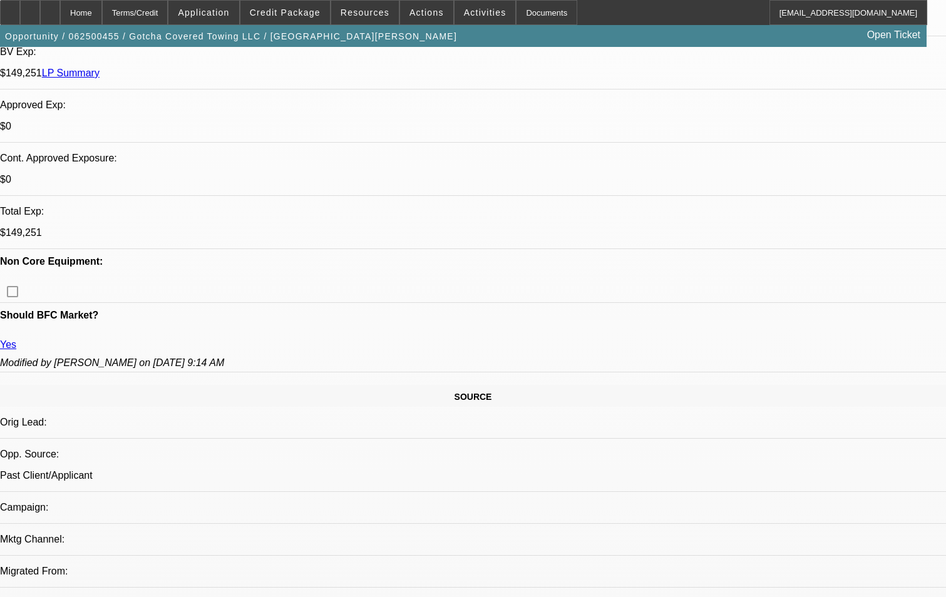
select select "0.1"
select select "0"
select select "0.1"
select select "0"
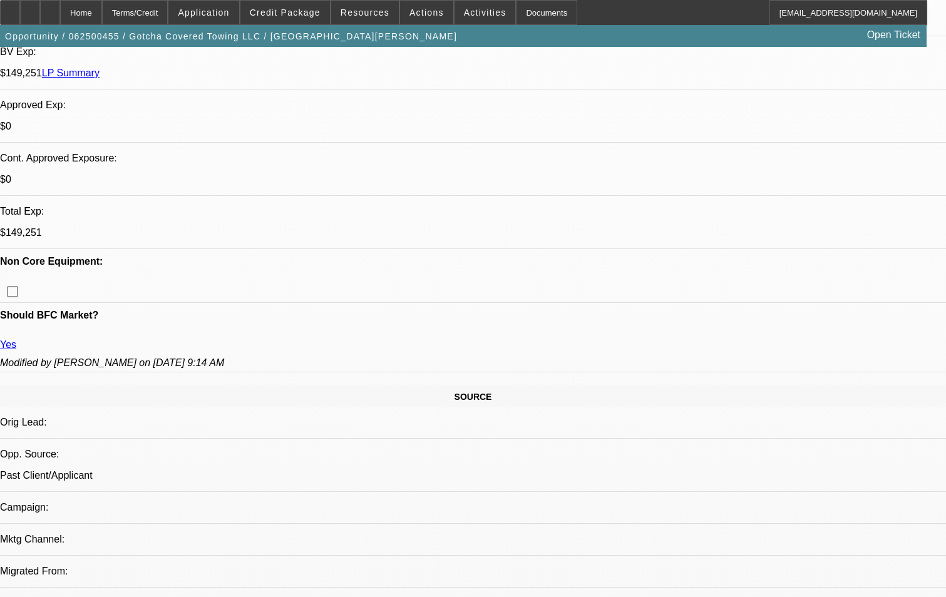
select select "2"
select select "0.1"
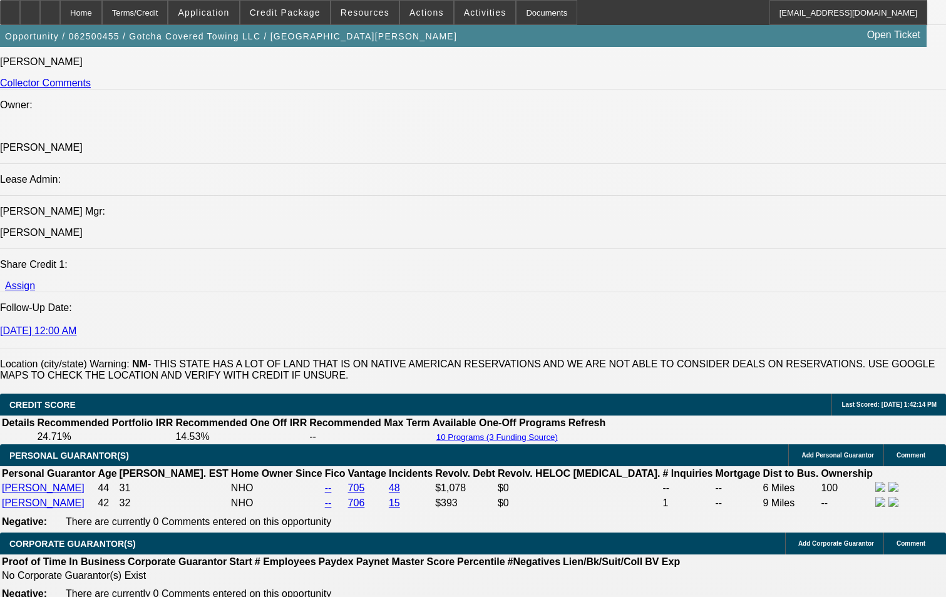
select select "1"
select select "3"
select select "4"
select select "1"
select select "3"
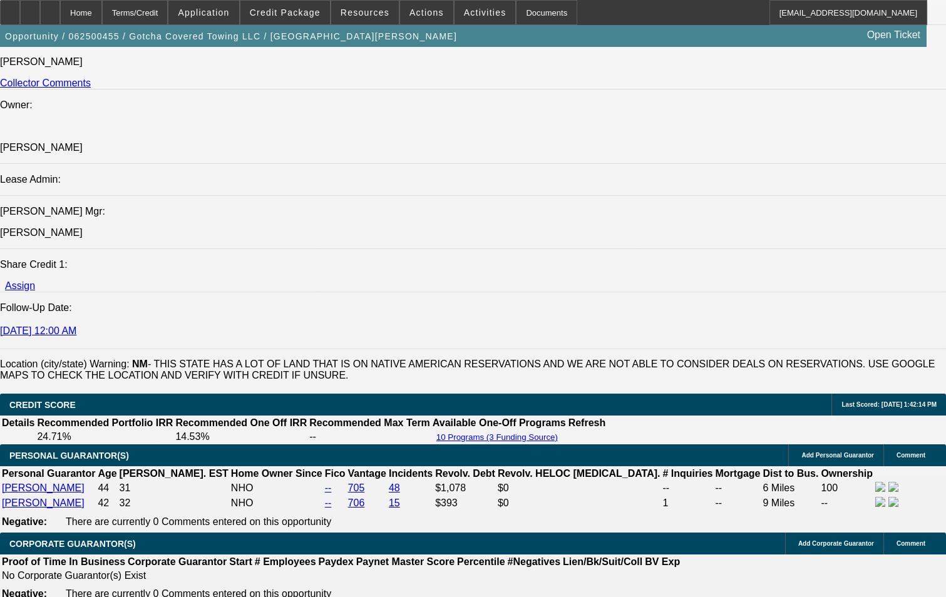
select select "4"
select select "1"
select select "3"
select select "4"
select select "1"
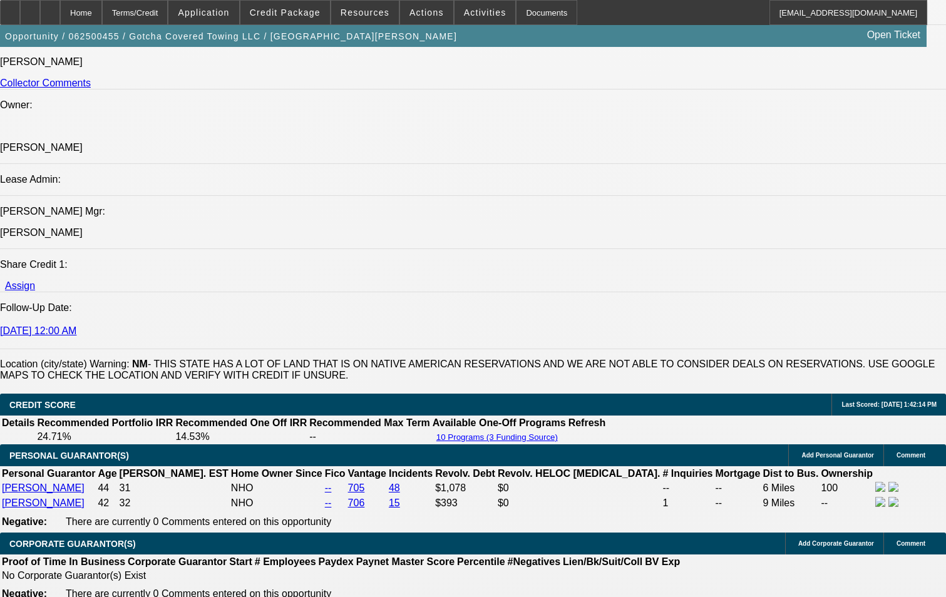
select select "2"
select select "4"
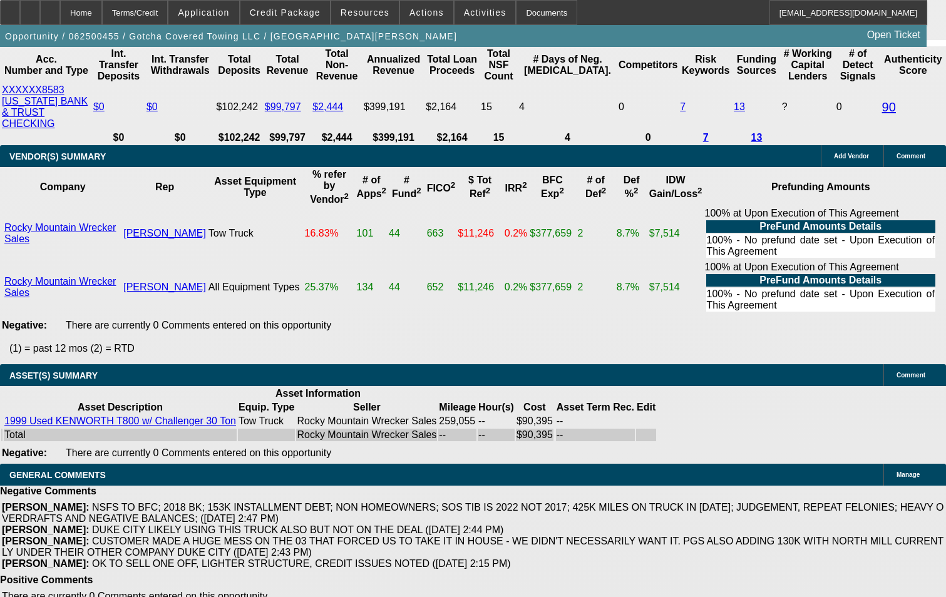
scroll to position [2975, 0]
